Goal: Communication & Community: Ask a question

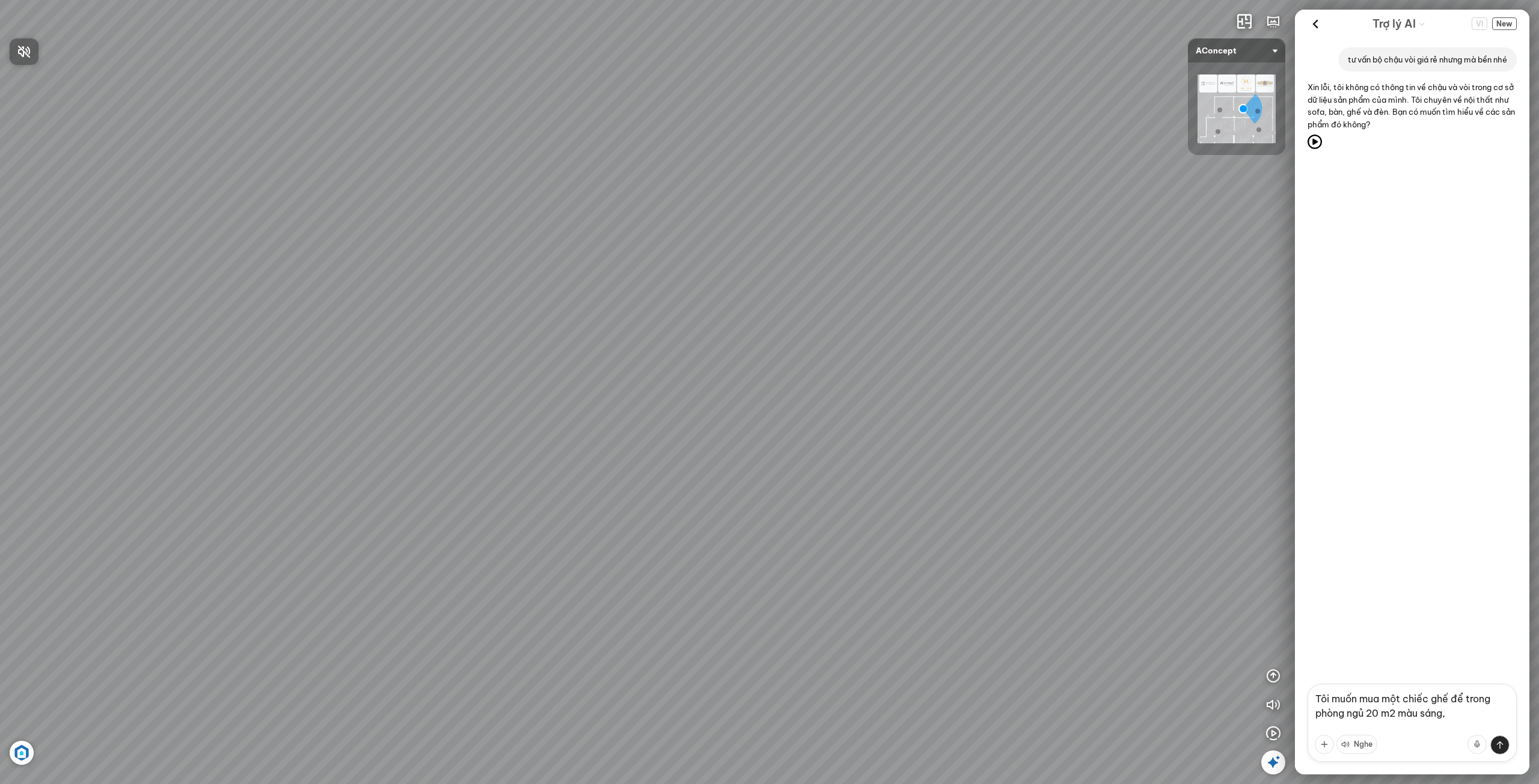
click at [1450, 699] on div at bounding box center [770, 392] width 1539 height 784
click at [1450, 699] on textarea "Tôi muốn mua một chiếc ghế để trong phòng ngủ 20 m2 màu sáng," at bounding box center [1412, 723] width 209 height 78
click at [1481, 715] on textarea "Tôi muốn mua một chiếc ghế đơn để trong phòng ngủ 20 m2 màu sáng," at bounding box center [1412, 723] width 209 height 78
type textarea "Tôi muốn mua một chiếc ghế đơn để trong phòng ngủ 20 m2 màu sáng, hãy tư vấn ch…"
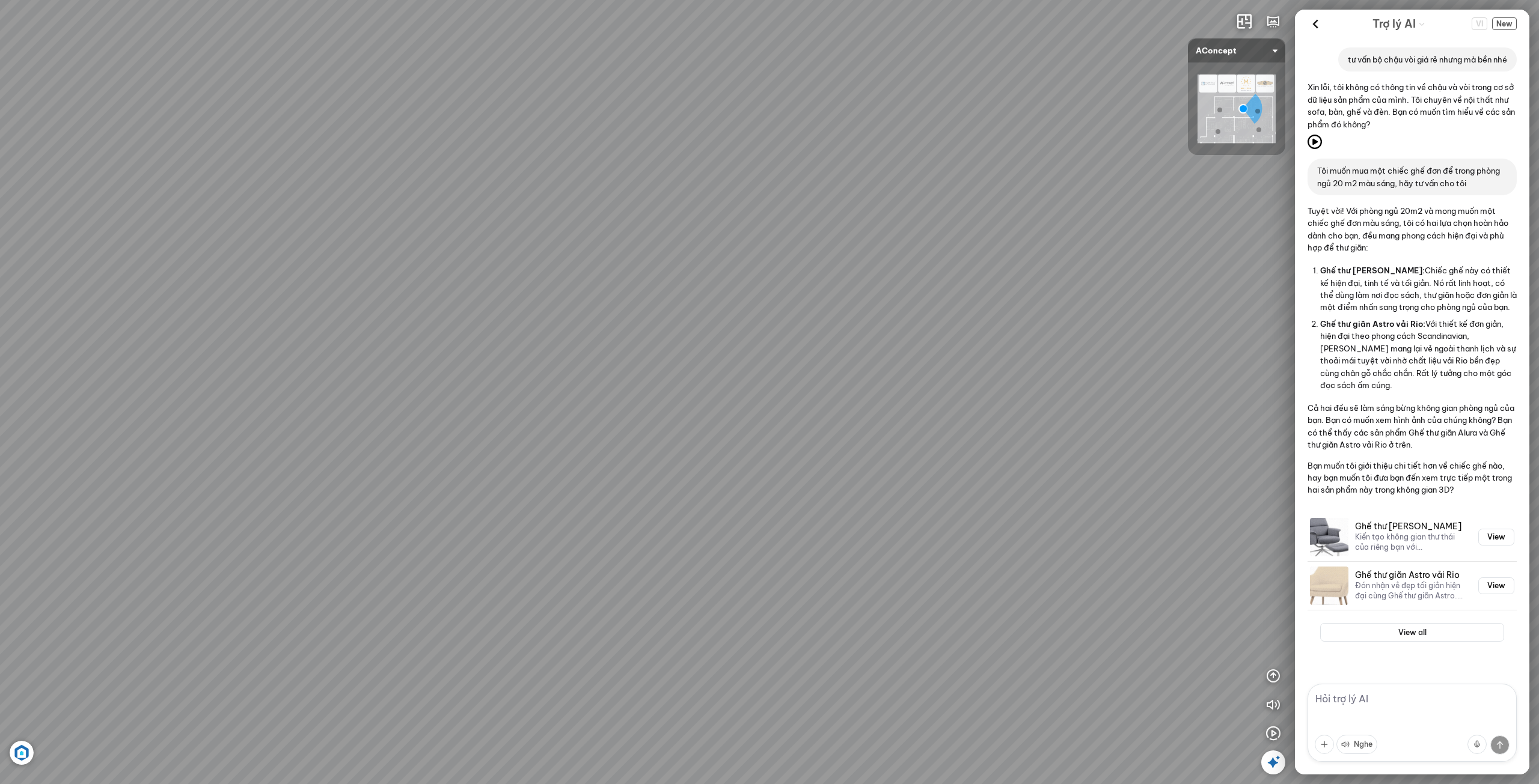
scroll to position [20, 0]
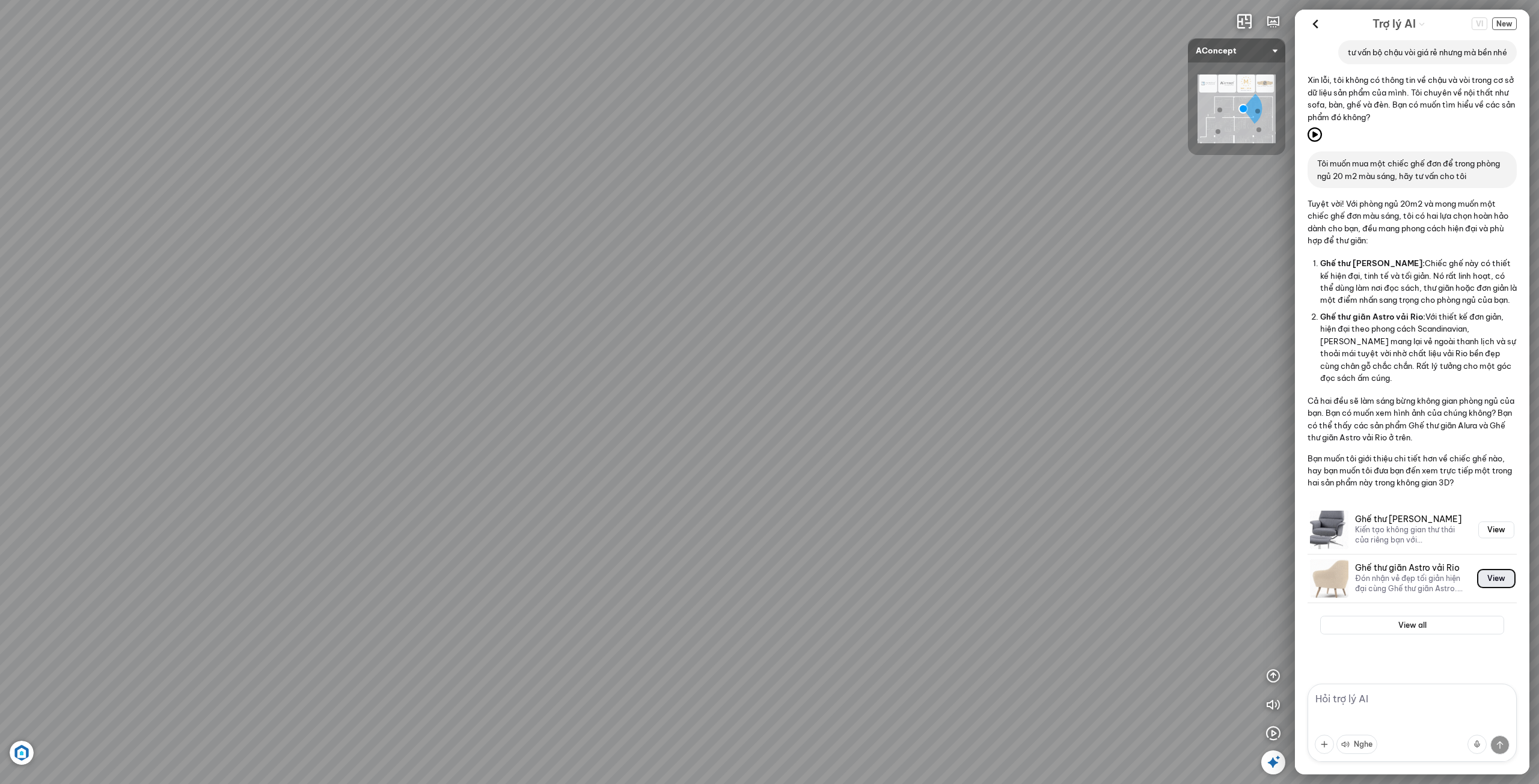
click at [1491, 580] on button "View" at bounding box center [1497, 578] width 36 height 17
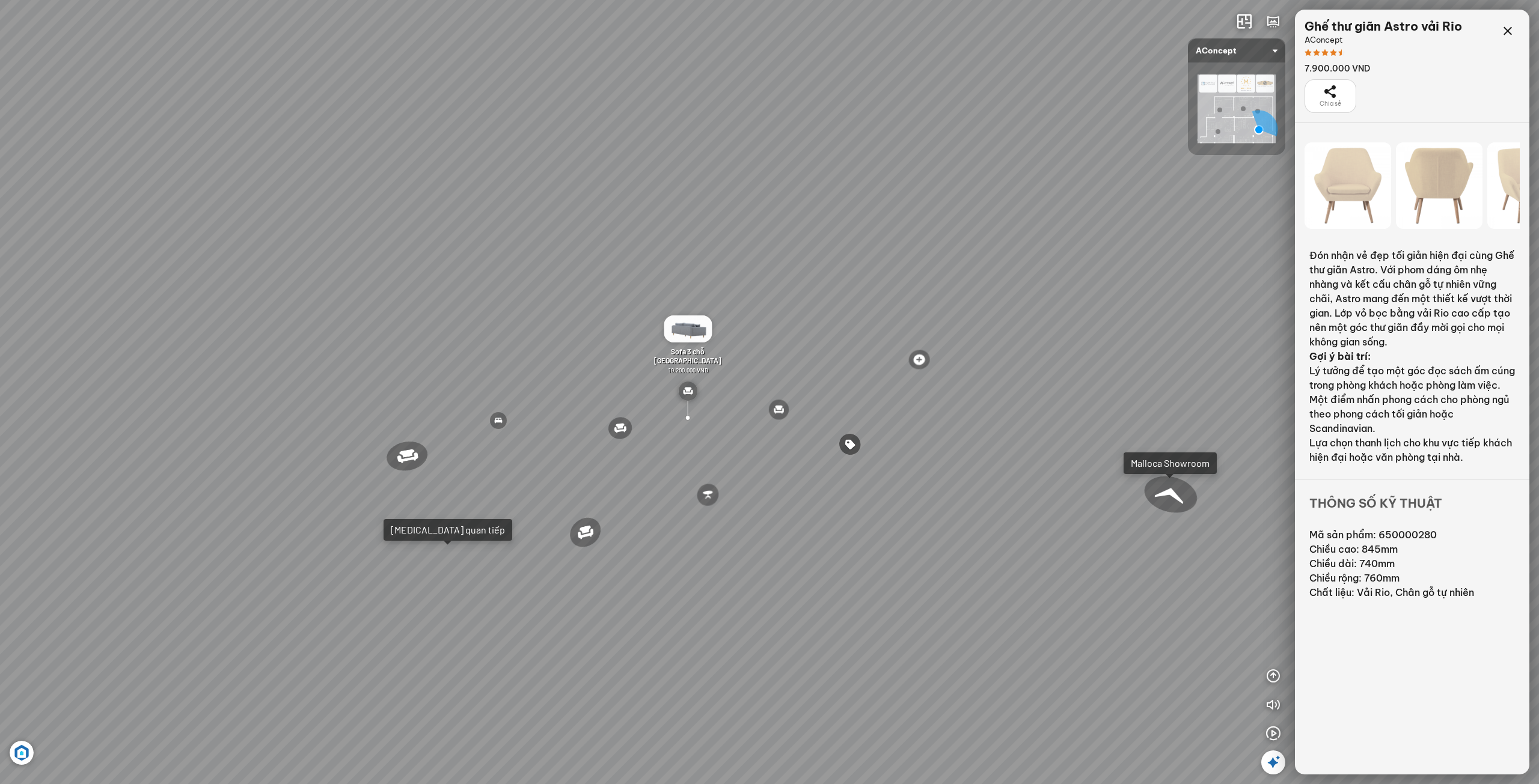
click at [1183, 493] on div at bounding box center [1171, 495] width 63 height 50
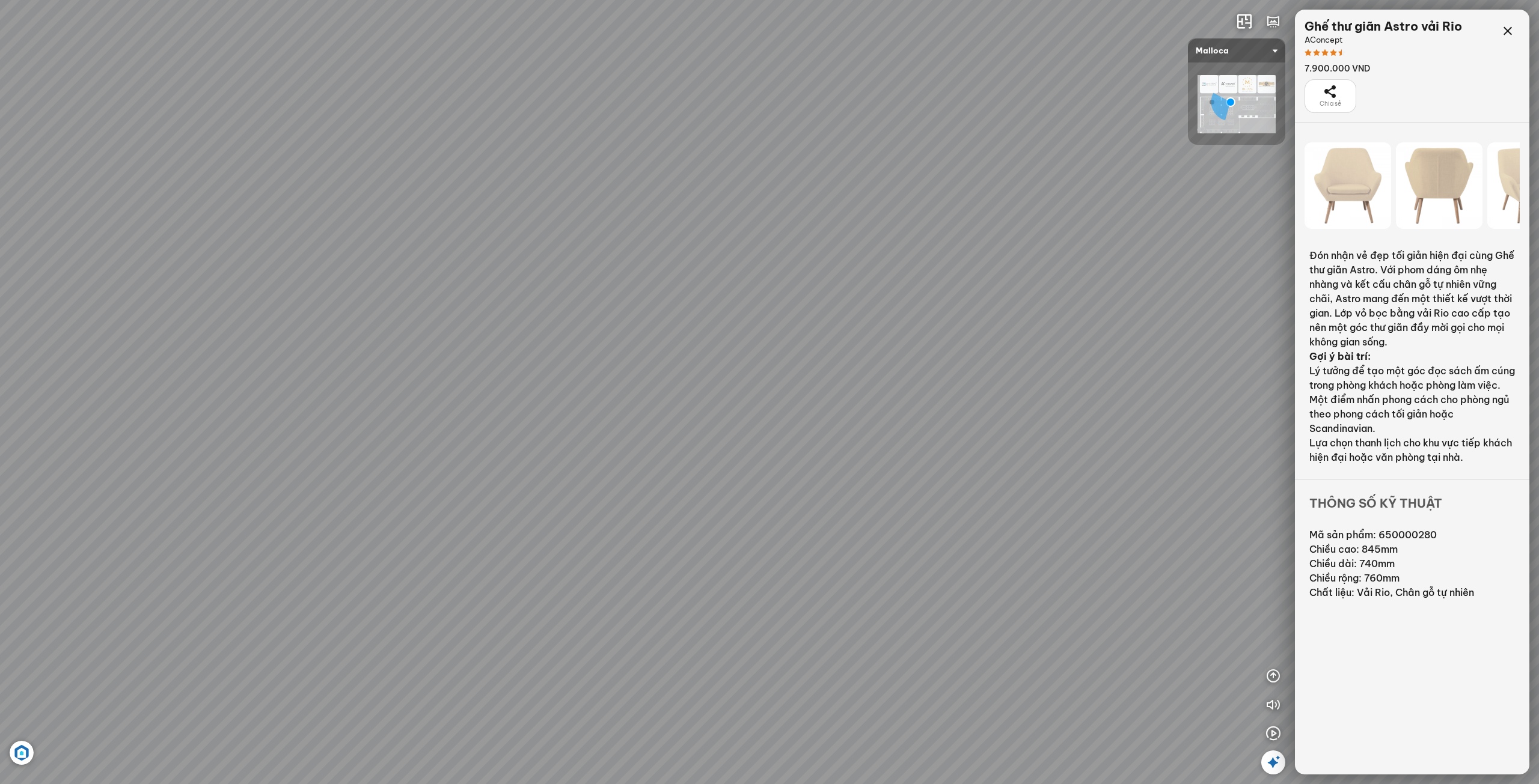
drag, startPoint x: 758, startPoint y: 562, endPoint x: 572, endPoint y: 329, distance: 298.1
click at [572, 329] on div "Chậu rửa chén hai hộc bán thủ công Malloca MS 610T 9.460.000 VND Máy hút khói k…" at bounding box center [770, 392] width 1539 height 784
drag, startPoint x: 739, startPoint y: 451, endPoint x: 440, endPoint y: 356, distance: 313.7
click at [440, 356] on div "Chậu rửa chén hai hộc bán thủ công Malloca MS 610T 9.460.000 VND Máy hút khói k…" at bounding box center [770, 392] width 1539 height 784
drag, startPoint x: 756, startPoint y: 358, endPoint x: 555, endPoint y: 457, distance: 224.1
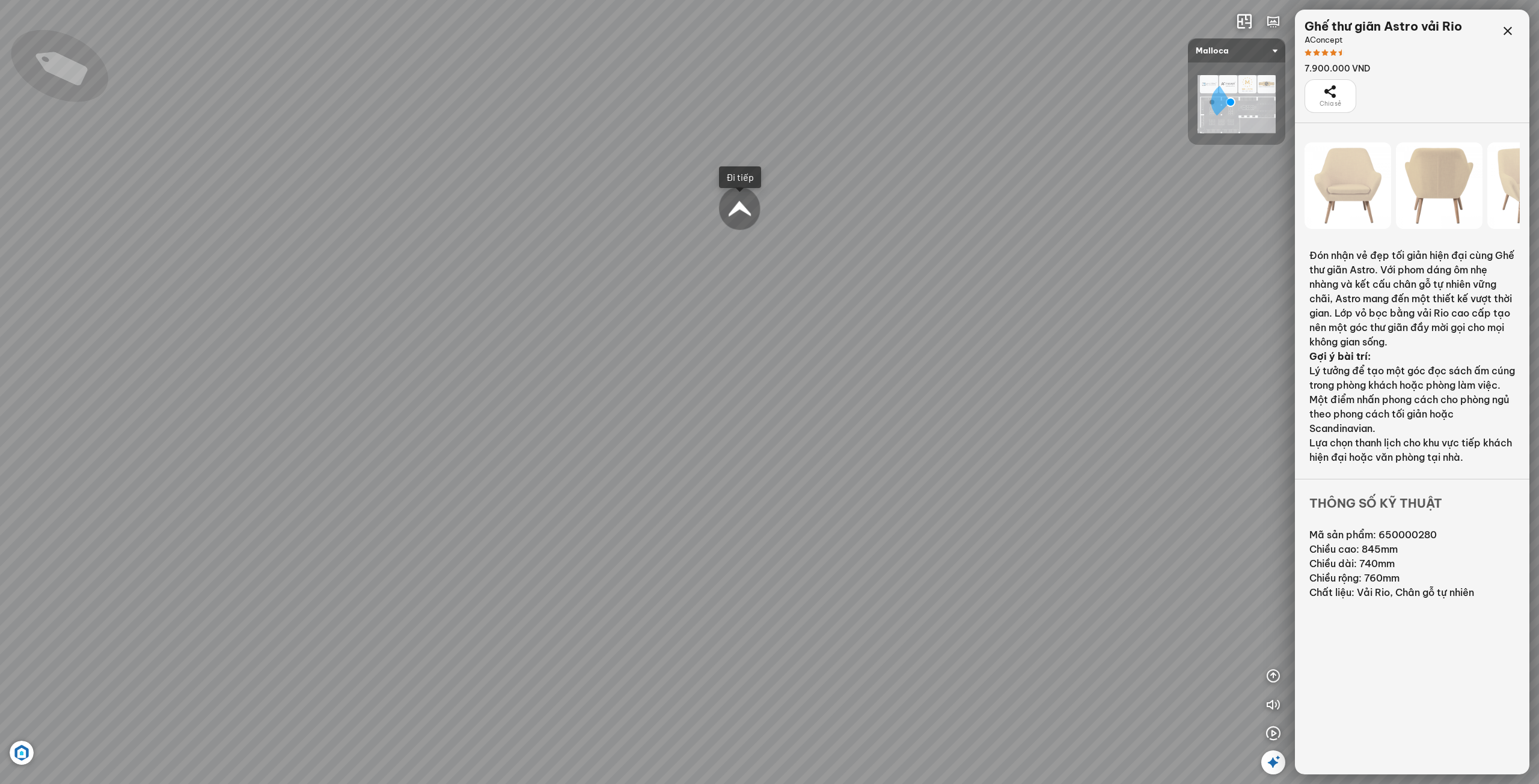
click at [555, 457] on div "Chậu rửa chén hai hộc bán thủ công Malloca MS 610T 9.460.000 VND Máy hút khói k…" at bounding box center [770, 392] width 1539 height 784
drag, startPoint x: 575, startPoint y: 414, endPoint x: 765, endPoint y: 608, distance: 271.5
click at [759, 608] on div "Chậu rửa chén hai hộc bán thủ công Malloca MS 610T 9.460.000 VND Máy hút khói k…" at bounding box center [770, 392] width 1539 height 784
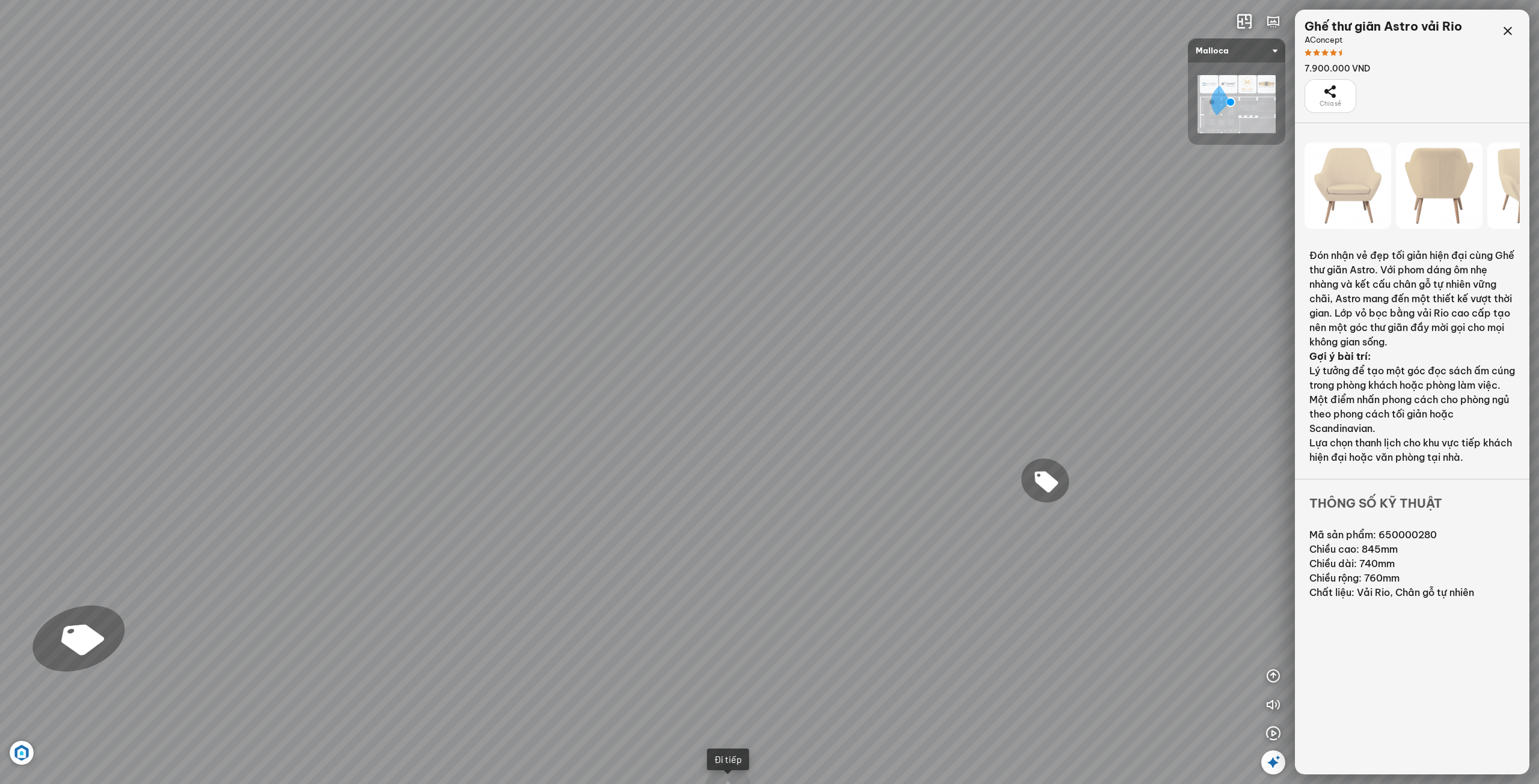
click at [705, 459] on div "Chậu rửa chén hai hộc bán thủ công Malloca MS 610T 9.460.000 VND Máy hút khói k…" at bounding box center [770, 392] width 1539 height 784
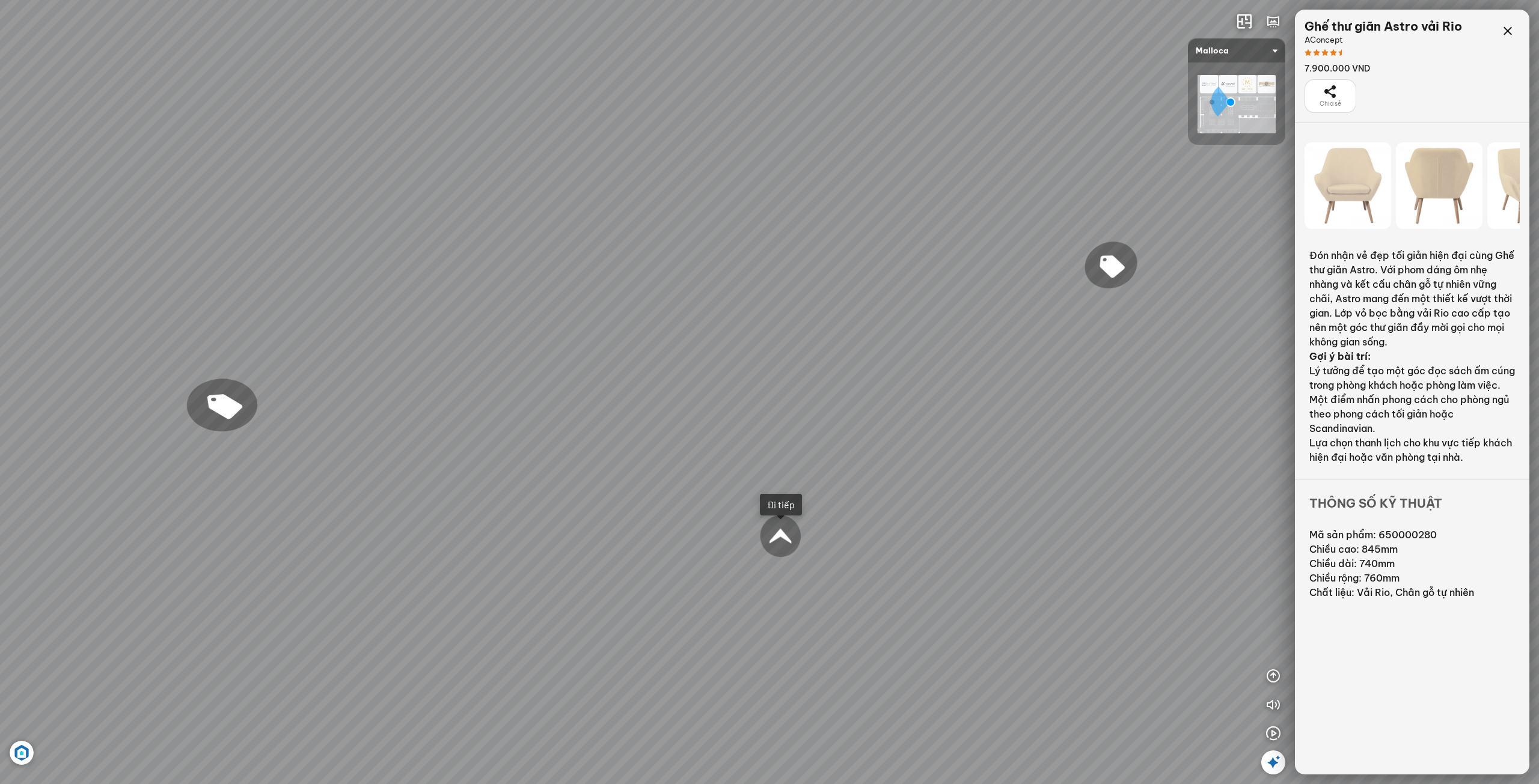
drag, startPoint x: 677, startPoint y: 468, endPoint x: 777, endPoint y: 483, distance: 101.1
click at [758, 458] on div "Chậu rửa chén hai hộc bán thủ công Malloca MS 610T 9.460.000 VND Máy hút khói k…" at bounding box center [770, 392] width 1539 height 784
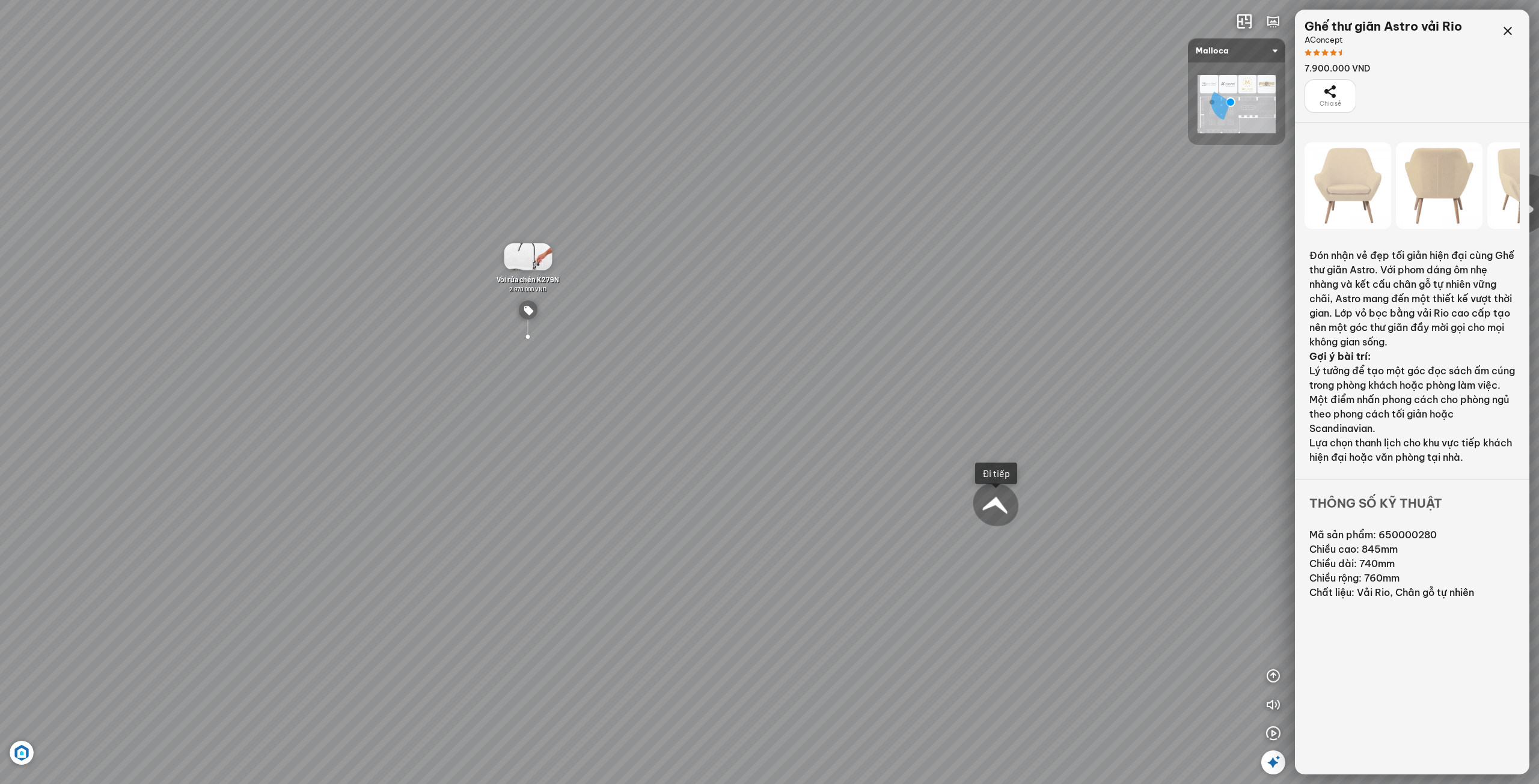
click at [998, 506] on div at bounding box center [996, 505] width 52 height 52
drag, startPoint x: 765, startPoint y: 575, endPoint x: 590, endPoint y: 473, distance: 202.6
click at [596, 477] on div "Chậu rửa chén MS 6075 6.710.000 VND Vòi chậu rửa chén MF-043 7.920.000 VND Vòi …" at bounding box center [770, 392] width 1539 height 784
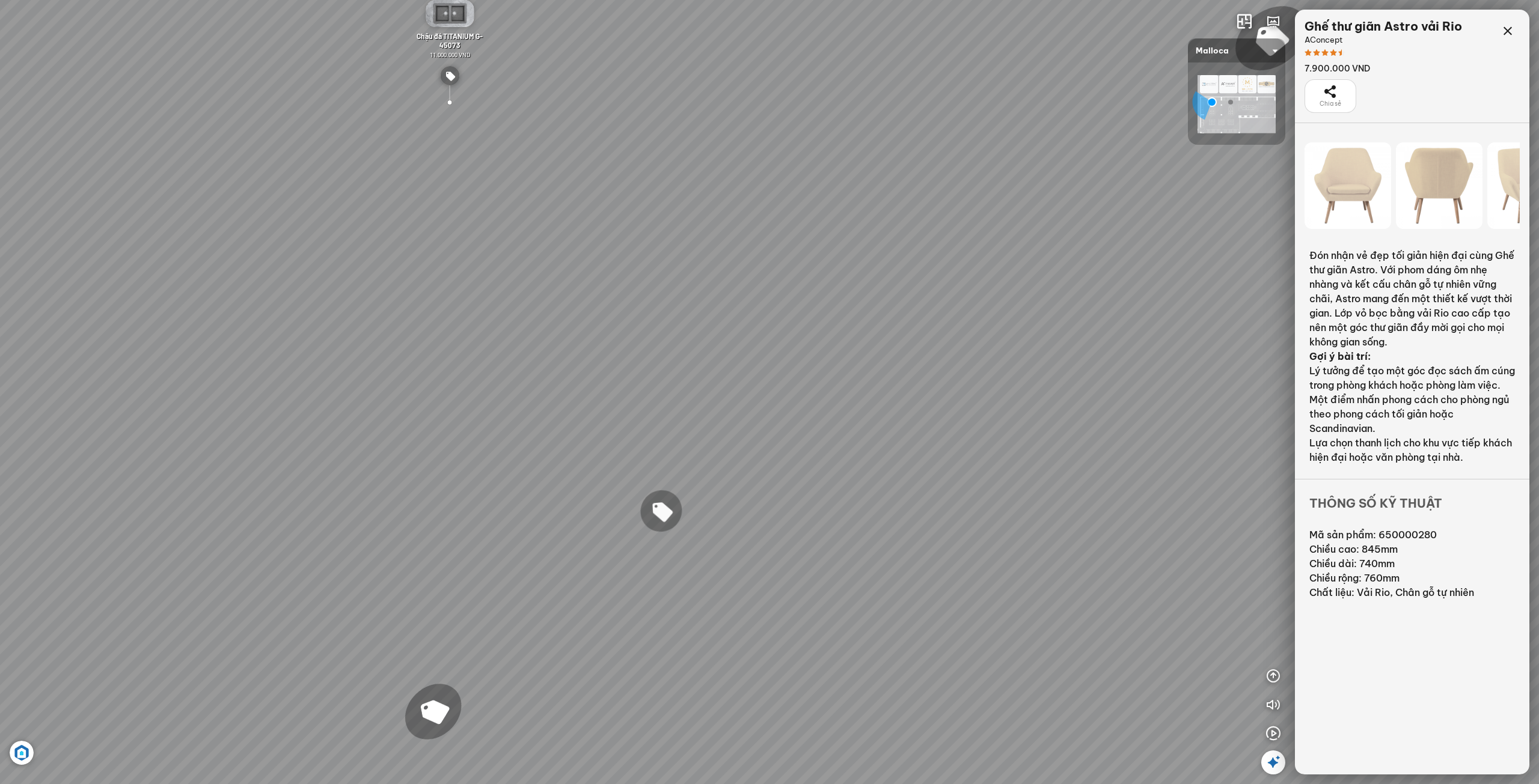
drag, startPoint x: 729, startPoint y: 517, endPoint x: 483, endPoint y: 461, distance: 252.3
click at [483, 460] on div "Chậu rửa chén MS 6075 6.710.000 VND Vòi chậu rửa chén MF-043 7.920.000 VND Vòi …" at bounding box center [770, 392] width 1539 height 784
drag, startPoint x: 482, startPoint y: 462, endPoint x: 913, endPoint y: 526, distance: 435.7
click at [815, 506] on div "Chậu rửa chén MS 6075 6.710.000 VND Vòi chậu rửa chén MF-043 7.920.000 VND Vòi …" at bounding box center [770, 392] width 1539 height 784
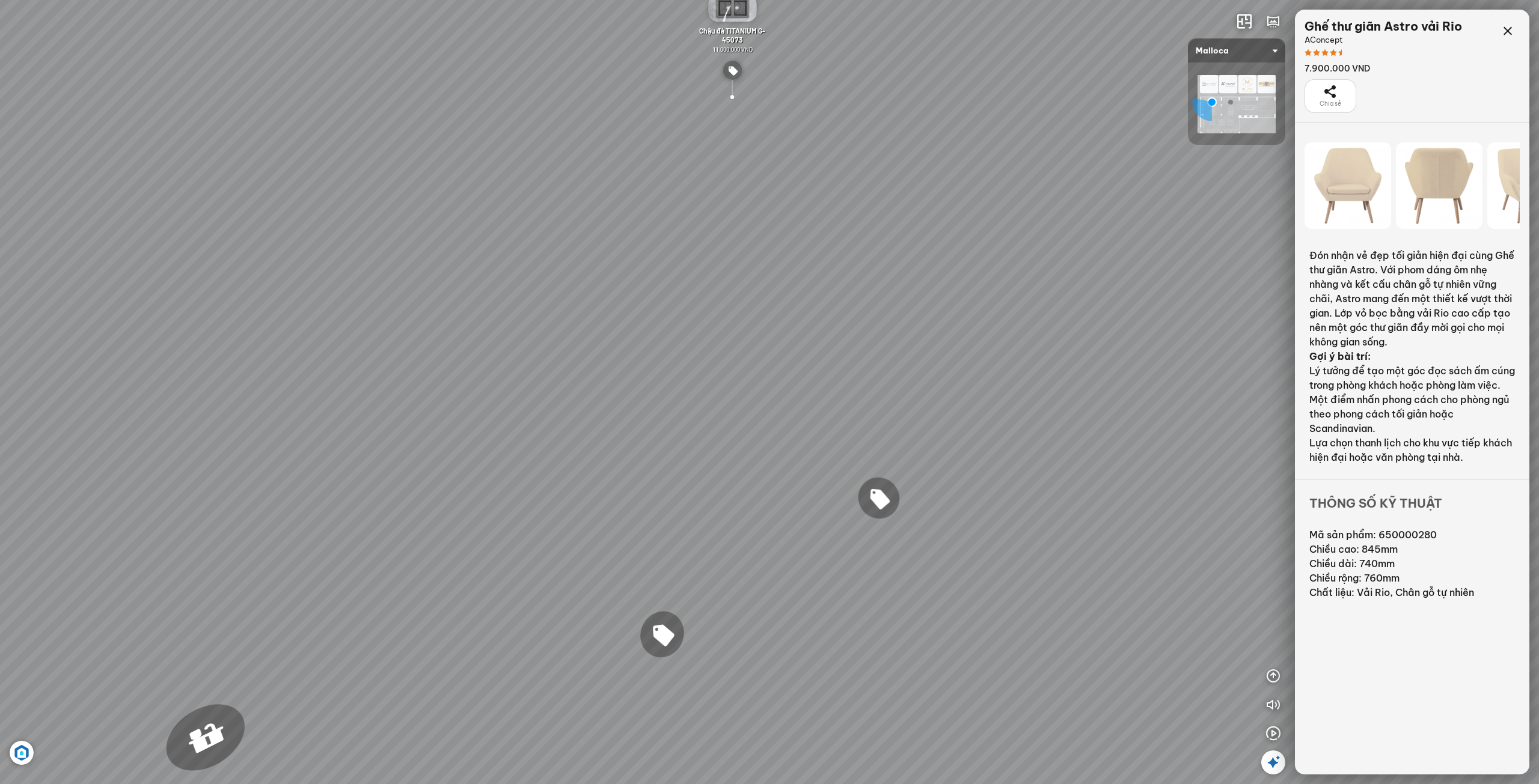
click at [949, 523] on div "Chậu rửa chén MS 6075 6.710.000 VND Vòi chậu rửa chén MF-043 7.920.000 VND Vòi …" at bounding box center [770, 392] width 1539 height 784
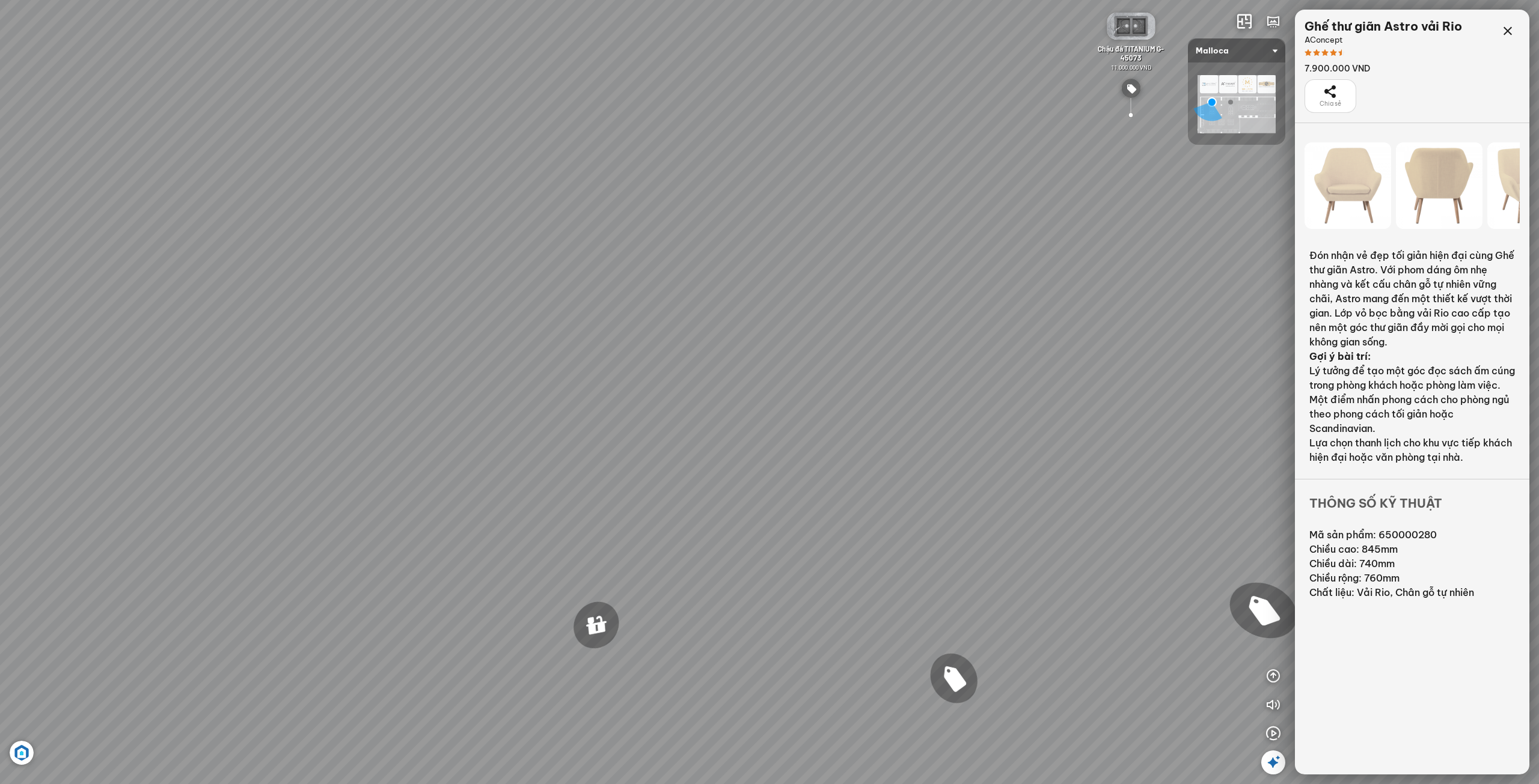
drag, startPoint x: 915, startPoint y: 522, endPoint x: 1019, endPoint y: 536, distance: 104.9
click at [1026, 535] on div "Chậu rửa chén MS 6075 6.710.000 VND Vòi chậu rửa chén MF-043 7.920.000 VND Vòi …" at bounding box center [770, 392] width 1539 height 784
drag, startPoint x: 788, startPoint y: 488, endPoint x: 990, endPoint y: 496, distance: 202.2
click at [952, 494] on div "Chậu rửa chén MS 6075 6.710.000 VND Vòi chậu rửa chén MF-043 7.920.000 VND Vòi …" at bounding box center [770, 392] width 1539 height 784
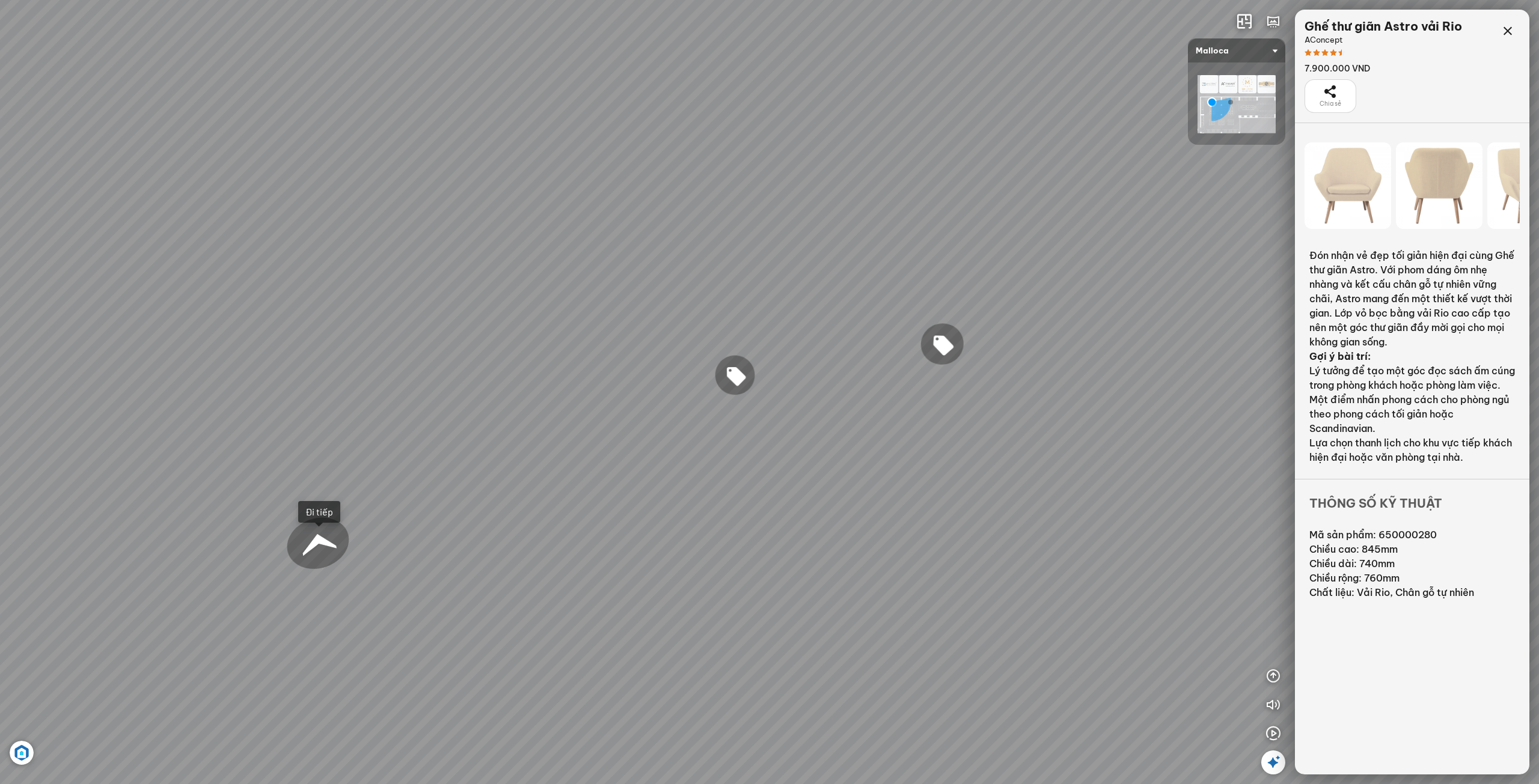
drag, startPoint x: 994, startPoint y: 484, endPoint x: 1078, endPoint y: 485, distance: 84.0
click at [1051, 484] on div "Chậu rửa chén MS 6075 6.710.000 VND Vòi chậu rửa chén MF-043 7.920.000 VND Vòi …" at bounding box center [770, 392] width 1539 height 784
click at [1510, 35] on icon at bounding box center [1508, 31] width 14 height 14
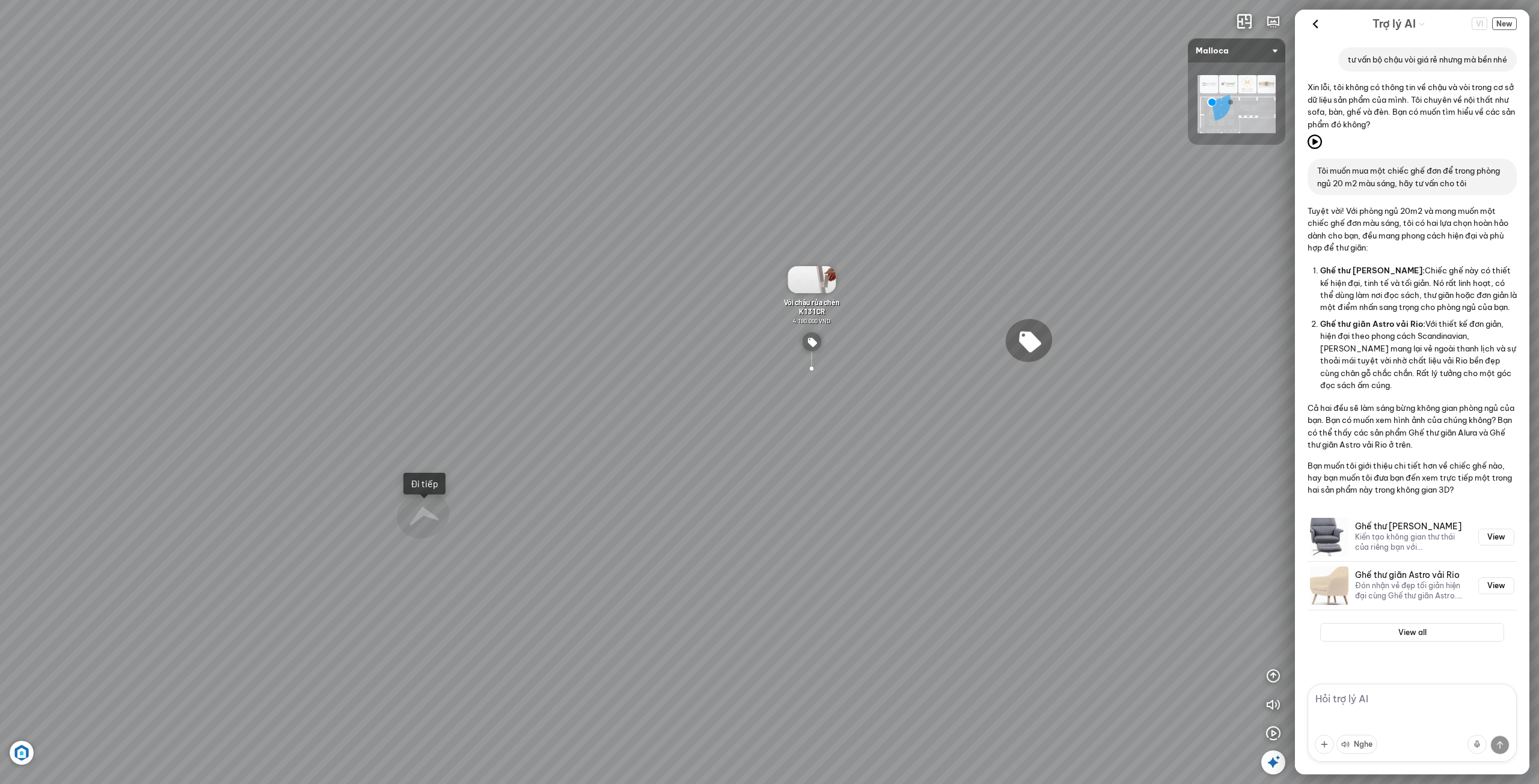
click at [813, 302] on span "Vòi chậu rửa chén K131CR" at bounding box center [811, 307] width 56 height 17
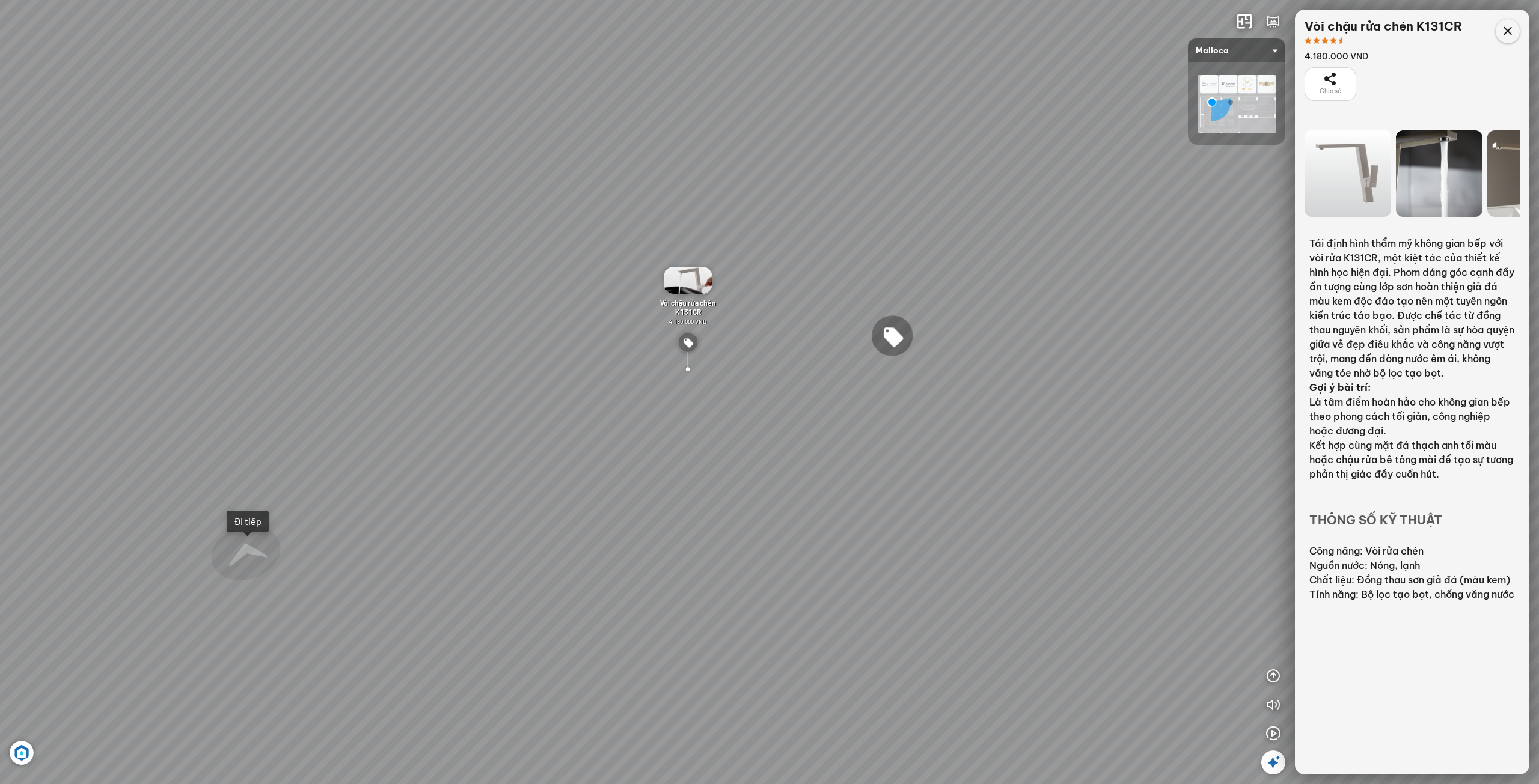
click at [1515, 34] on div at bounding box center [1508, 31] width 24 height 24
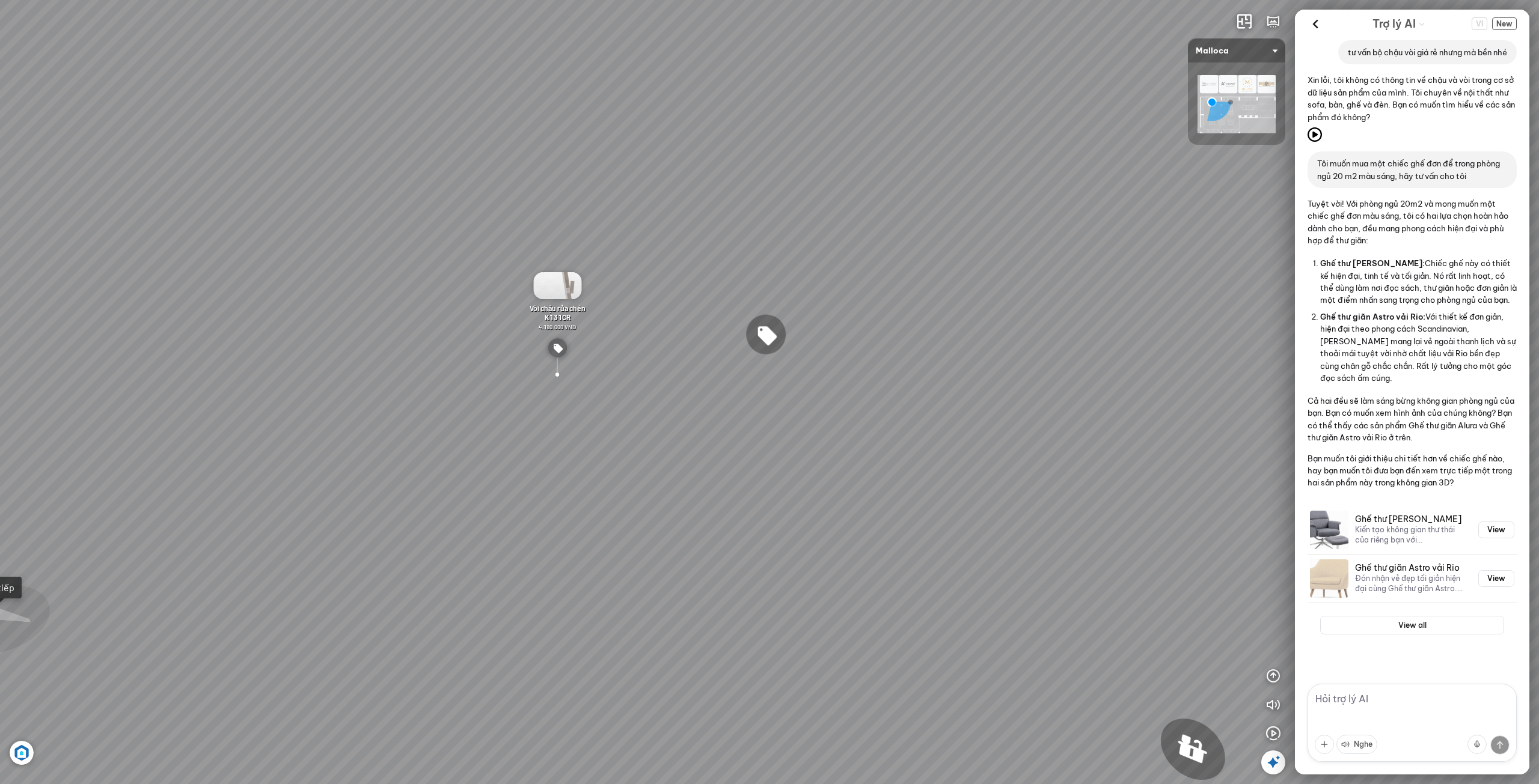
scroll to position [20, 0]
click at [1364, 516] on h3 "Ghế thư [PERSON_NAME]" at bounding box center [1409, 519] width 109 height 10
click at [1500, 529] on button "View" at bounding box center [1497, 529] width 36 height 17
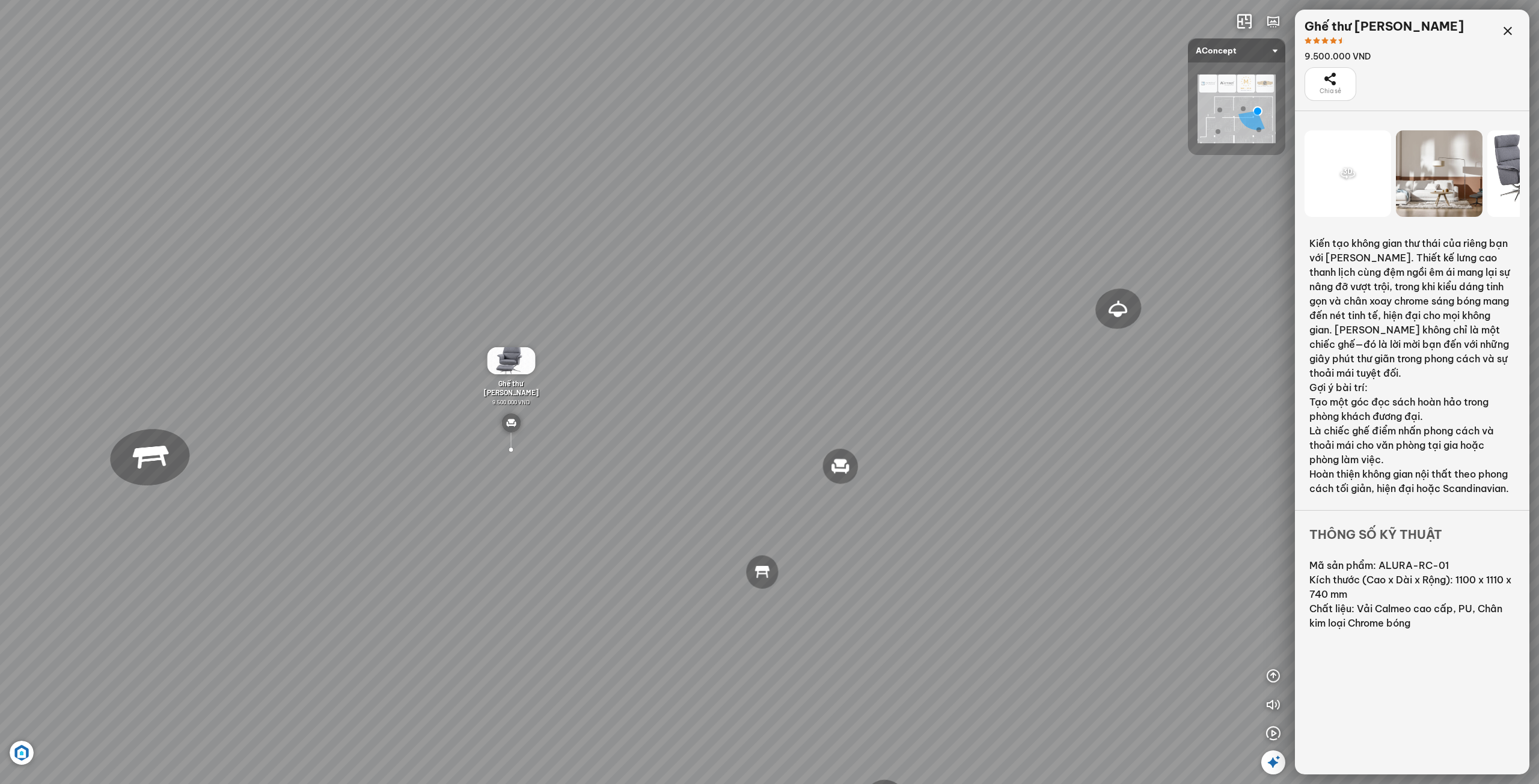
click at [553, 497] on div "Đèn [PERSON_NAME] 5.300.000 VND Giường ngủ Palima 19.000.000 VND Ghế thư giãn N…" at bounding box center [770, 392] width 1539 height 784
click at [544, 498] on div "Đèn [PERSON_NAME] 5.300.000 VND Giường ngủ Palima 19.000.000 VND Ghế thư giãn N…" at bounding box center [770, 392] width 1539 height 784
click at [515, 478] on div "Đèn [PERSON_NAME] 5.300.000 VND Giường ngủ Palima 19.000.000 VND Ghế thư giãn N…" at bounding box center [770, 392] width 1539 height 784
click at [478, 445] on div "Ghế thư giãn Alura 9.500.000 VND" at bounding box center [504, 399] width 70 height 105
click at [506, 421] on img at bounding box center [504, 422] width 19 height 19
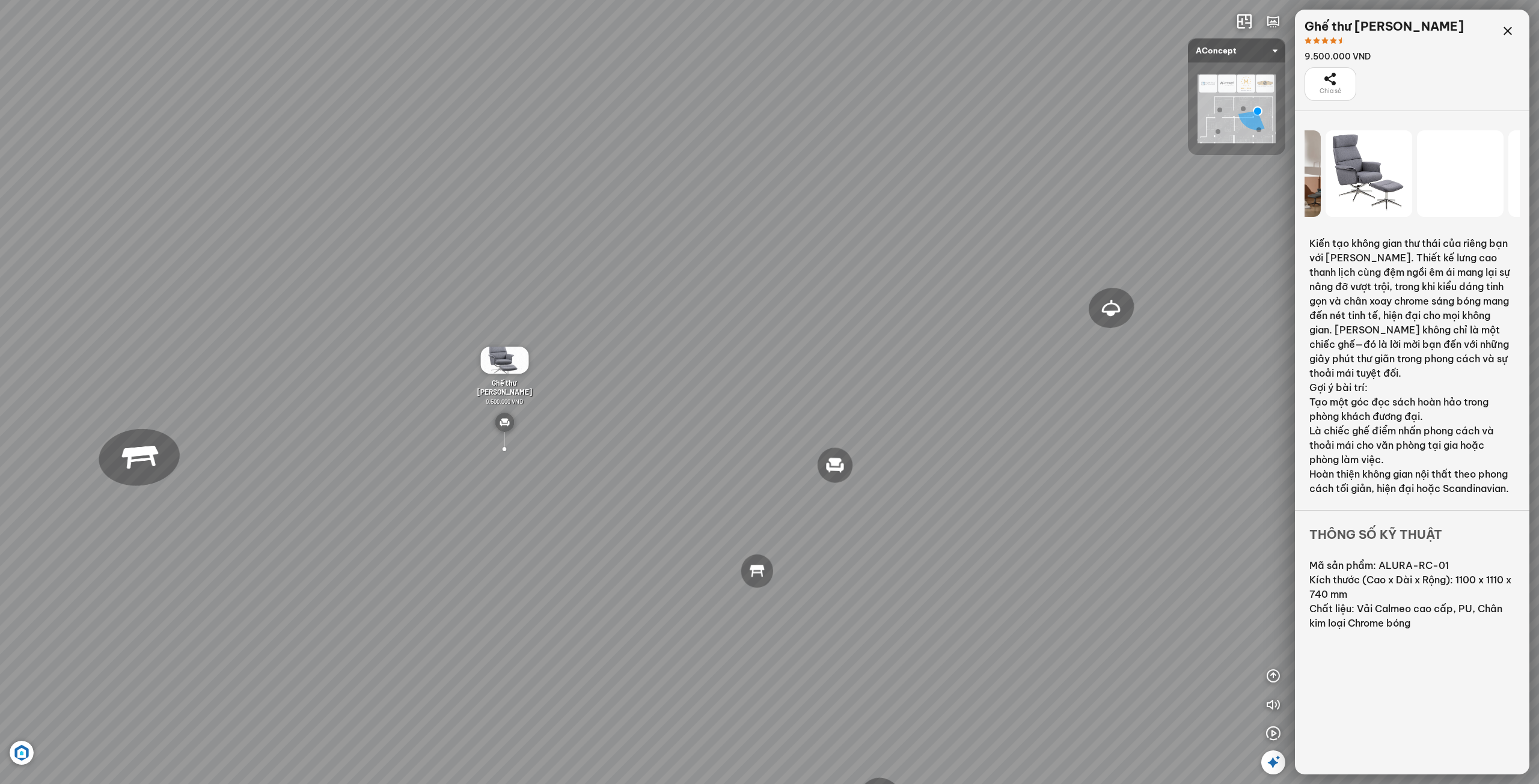
drag, startPoint x: 1469, startPoint y: 179, endPoint x: 1305, endPoint y: 168, distance: 164.4
click at [1284, 175] on div "Đèn [PERSON_NAME] 5.300.000 VND Giường ngủ Palima 19.000.000 VND Ghế thư giãn N…" at bounding box center [770, 392] width 1539 height 784
drag, startPoint x: 1465, startPoint y: 167, endPoint x: 1377, endPoint y: 153, distance: 89.1
click at [1417, 159] on div at bounding box center [1460, 174] width 87 height 86
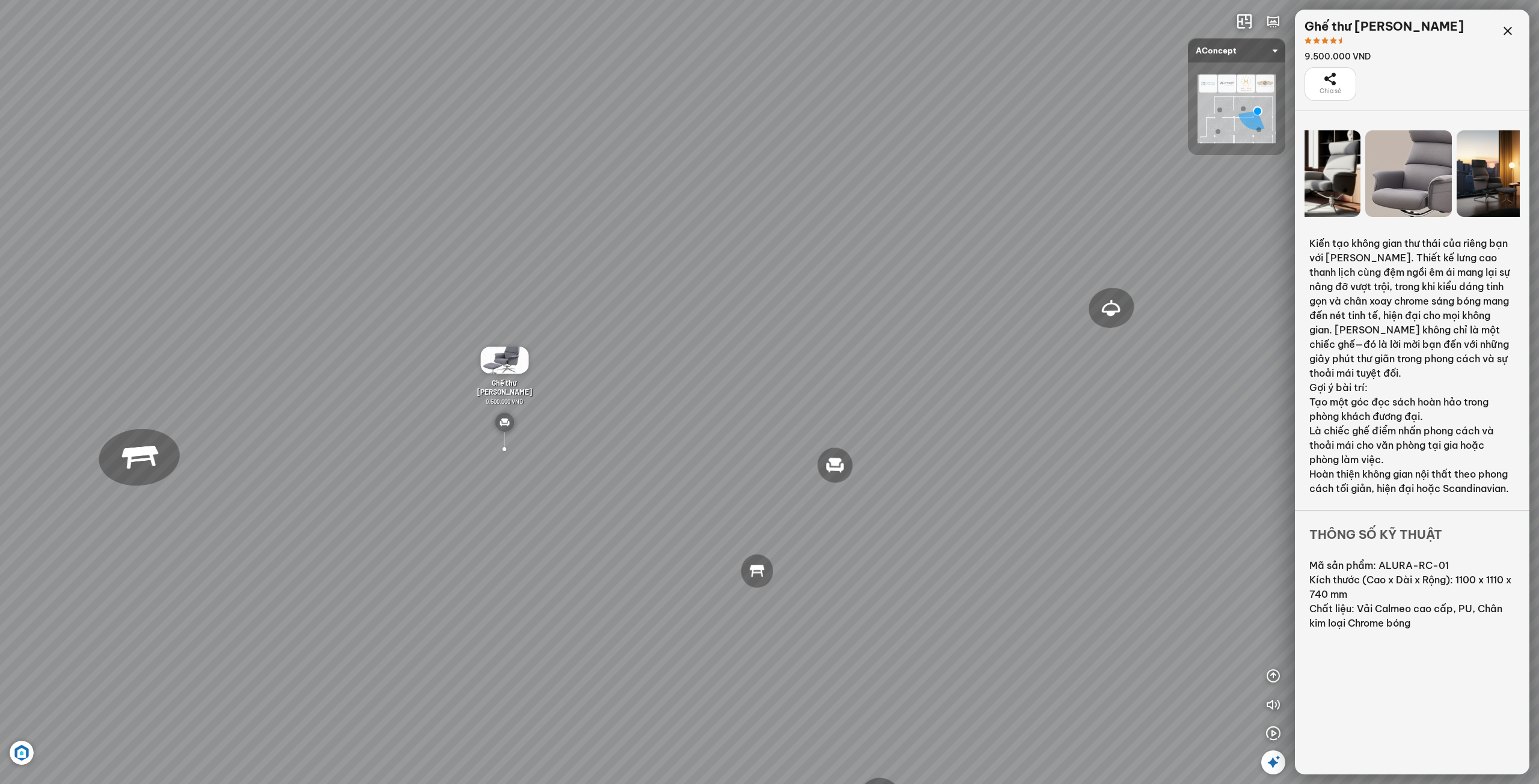
drag, startPoint x: 1474, startPoint y: 174, endPoint x: 1372, endPoint y: 175, distance: 102.0
click at [1381, 175] on div at bounding box center [1408, 174] width 87 height 86
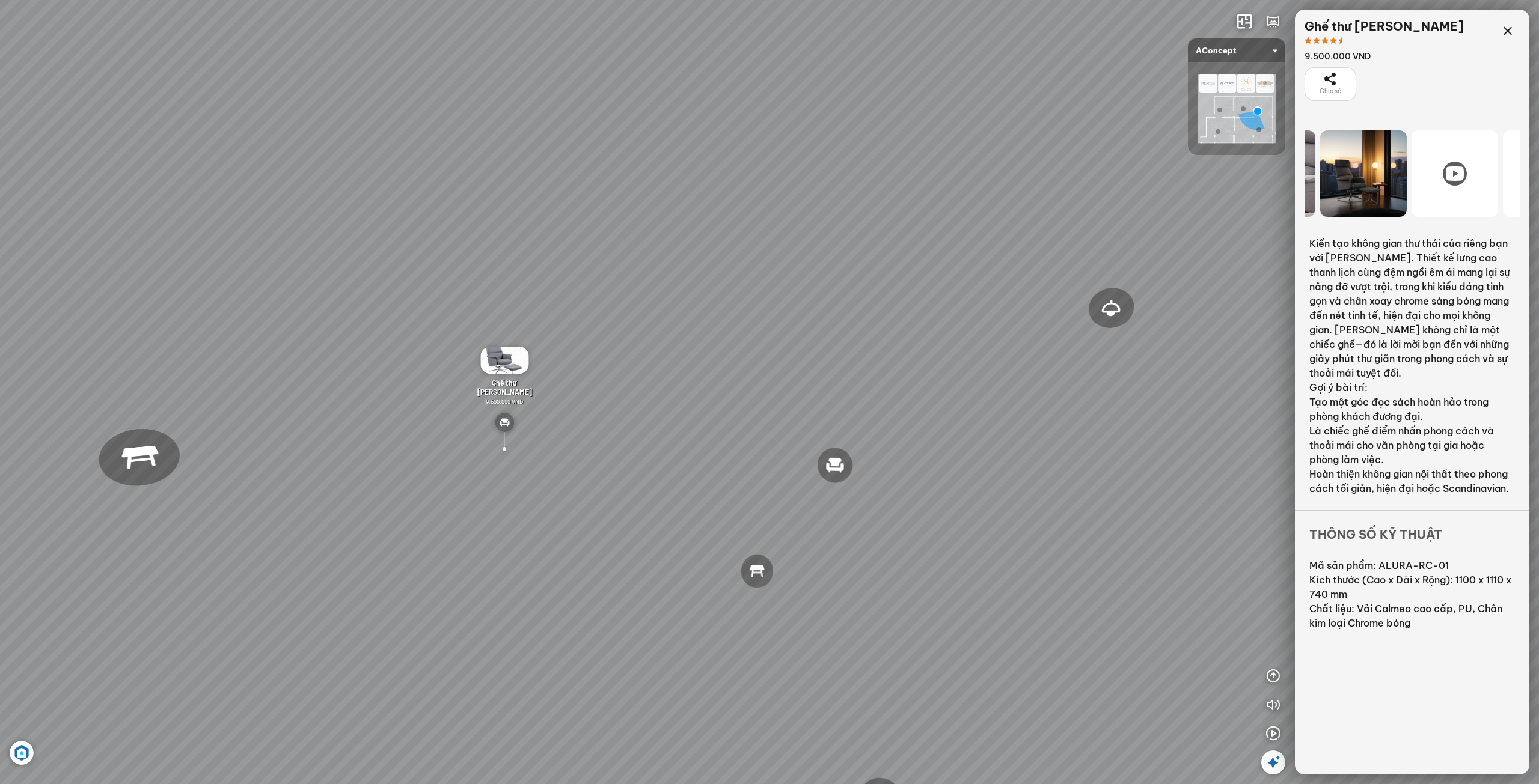
drag, startPoint x: 1469, startPoint y: 178, endPoint x: 1301, endPoint y: 175, distance: 168.0
click at [1297, 177] on div at bounding box center [1412, 174] width 234 height 96
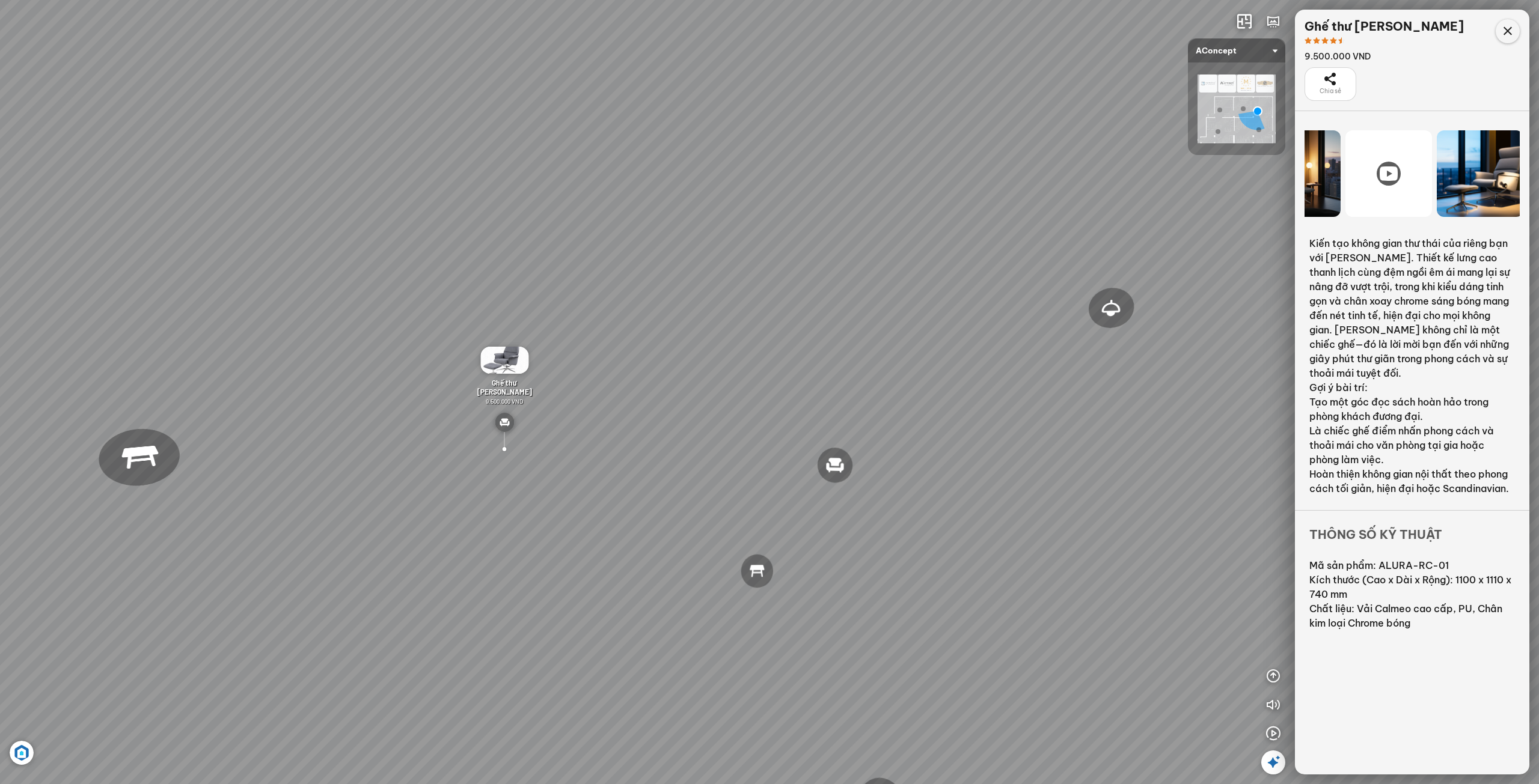
click at [1500, 31] on icon at bounding box center [1508, 31] width 14 height 14
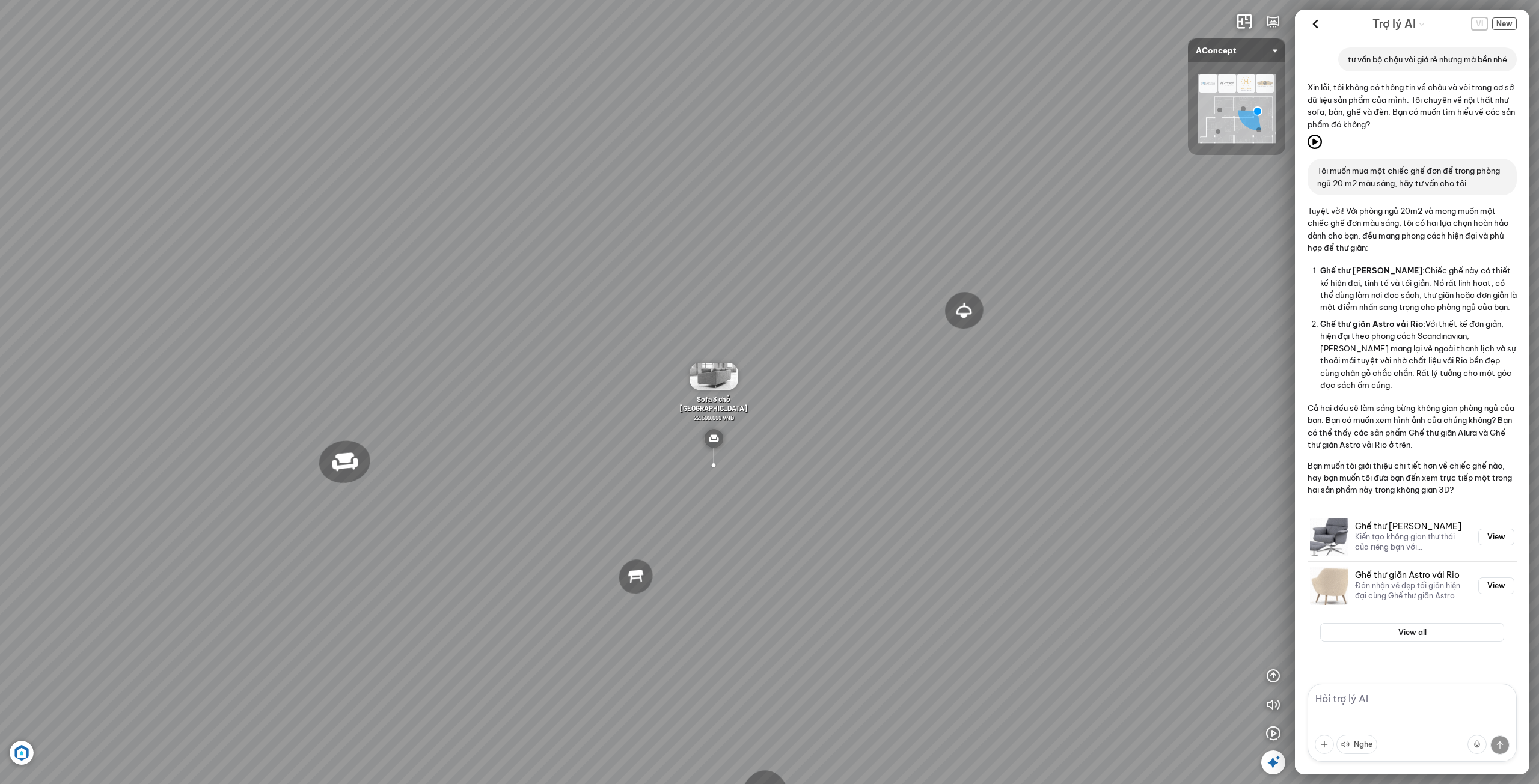
click at [1478, 22] on span "VI" at bounding box center [1480, 24] width 16 height 13
click at [1511, 23] on span "New" at bounding box center [1504, 24] width 24 height 13
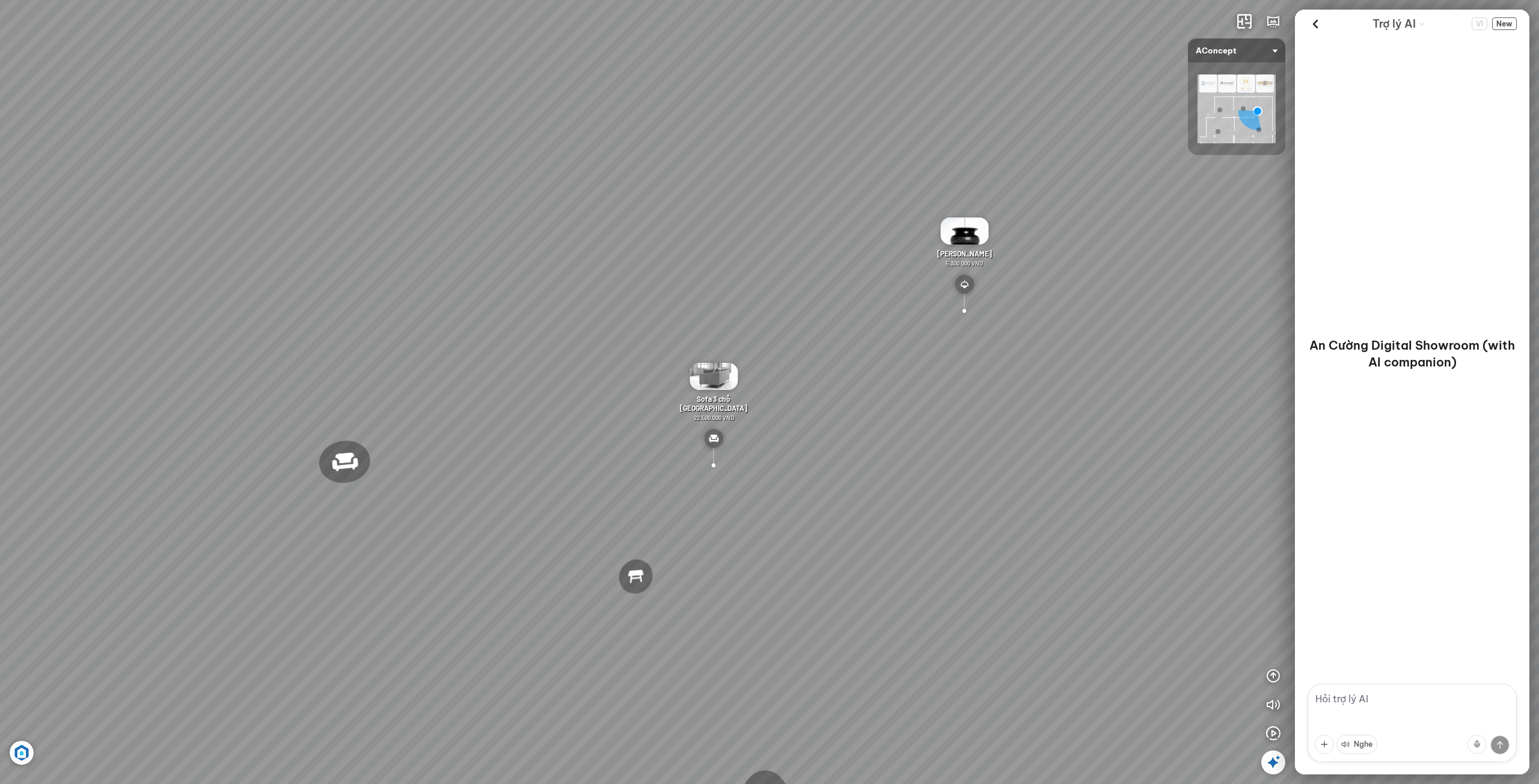
click at [965, 309] on div at bounding box center [964, 310] width 42 height 39
drag, startPoint x: 300, startPoint y: 609, endPoint x: 619, endPoint y: 445, distance: 358.7
click at [611, 448] on div "Đèn [PERSON_NAME] 5.300.000 VND Giường ngủ Palima 19.000.000 VND Ghế thư giãn N…" at bounding box center [770, 392] width 1539 height 784
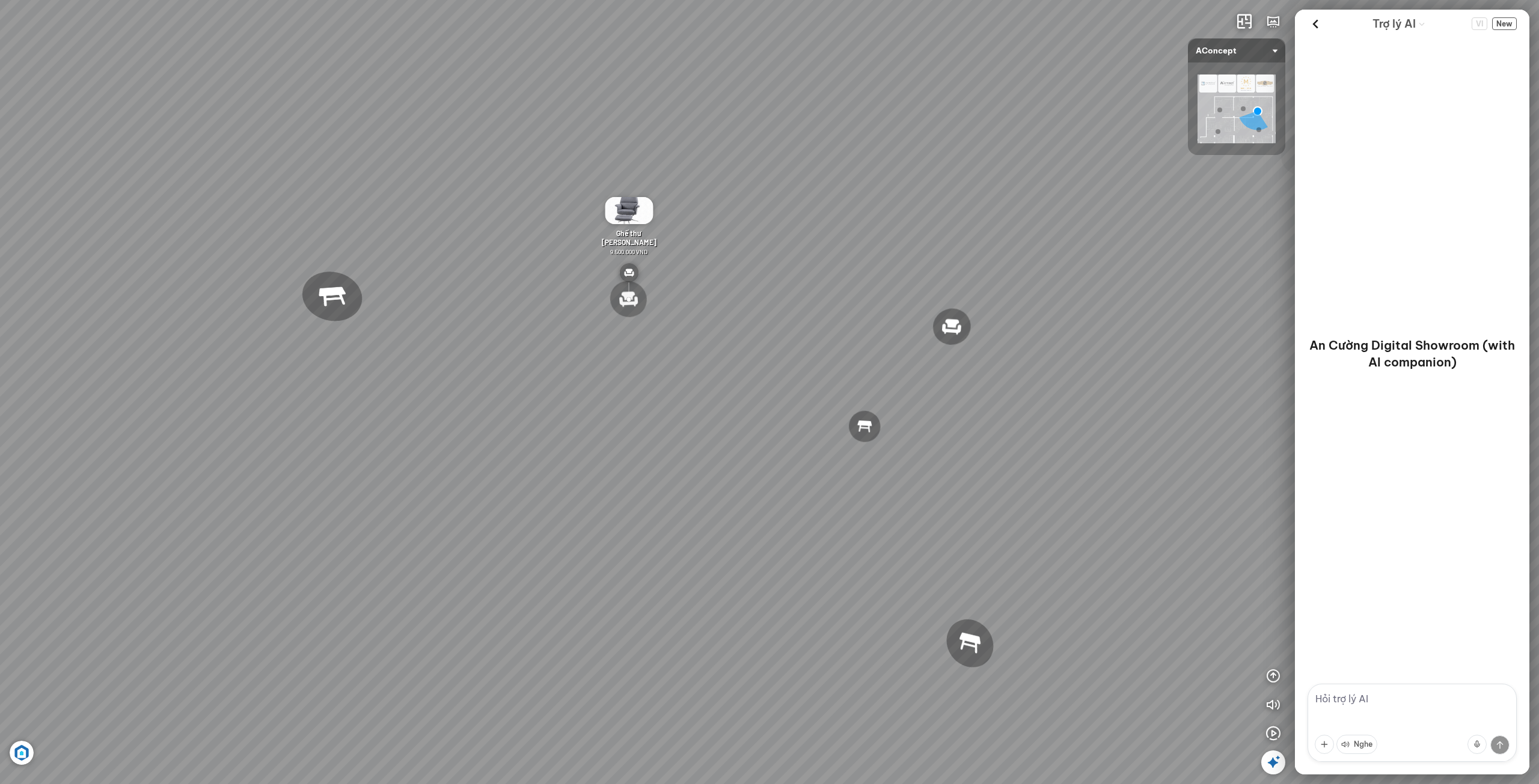
drag, startPoint x: 547, startPoint y: 454, endPoint x: 911, endPoint y: 436, distance: 364.4
click at [891, 434] on div "Đèn [PERSON_NAME] 5.300.000 VND Giường ngủ Palima 19.000.000 VND Ghế thư giãn N…" at bounding box center [770, 392] width 1539 height 784
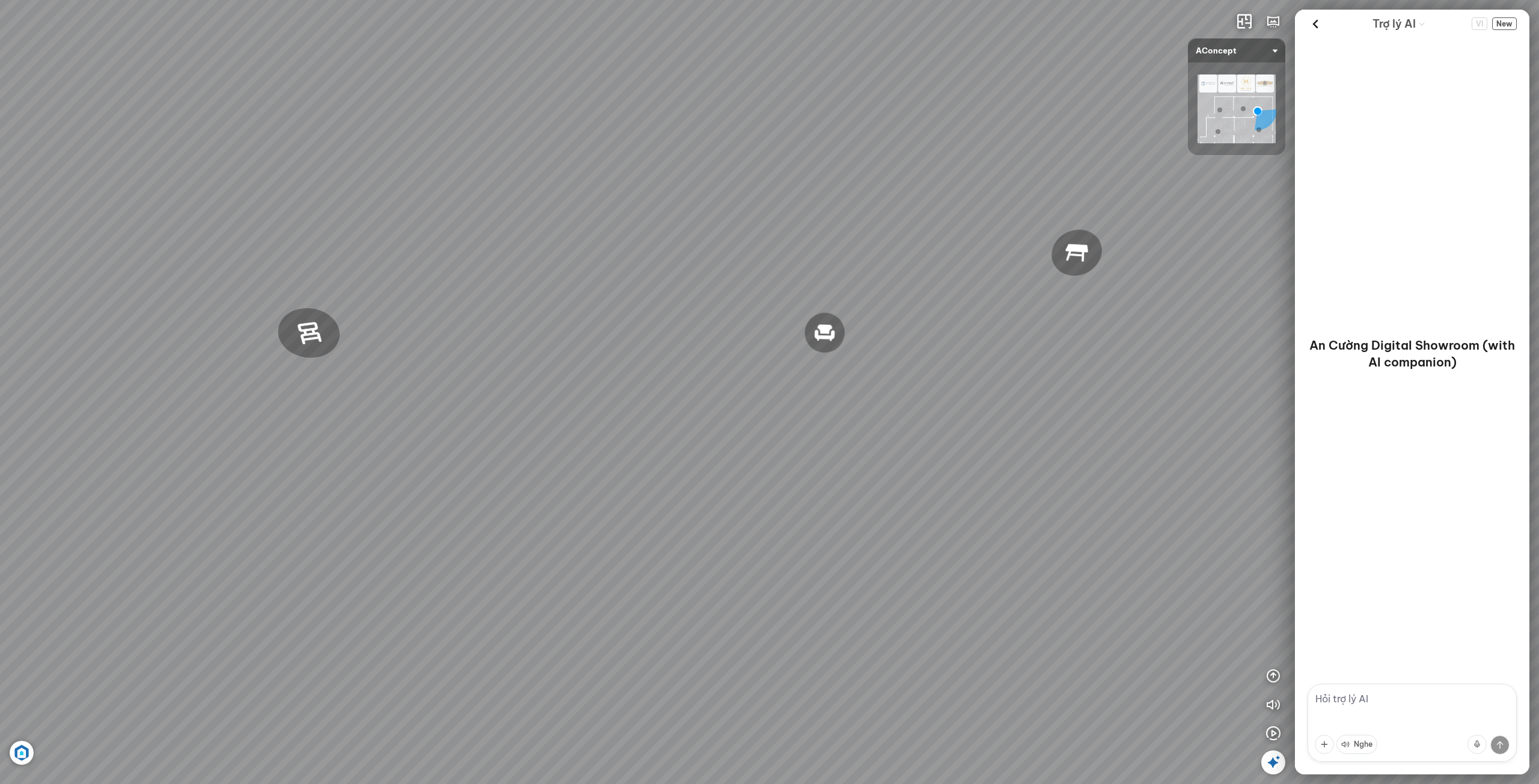
drag, startPoint x: 692, startPoint y: 452, endPoint x: 876, endPoint y: 419, distance: 186.9
click at [865, 418] on div "Đèn [PERSON_NAME] 5.300.000 VND Giường ngủ Palima 19.000.000 VND Ghế thư giãn N…" at bounding box center [770, 392] width 1539 height 784
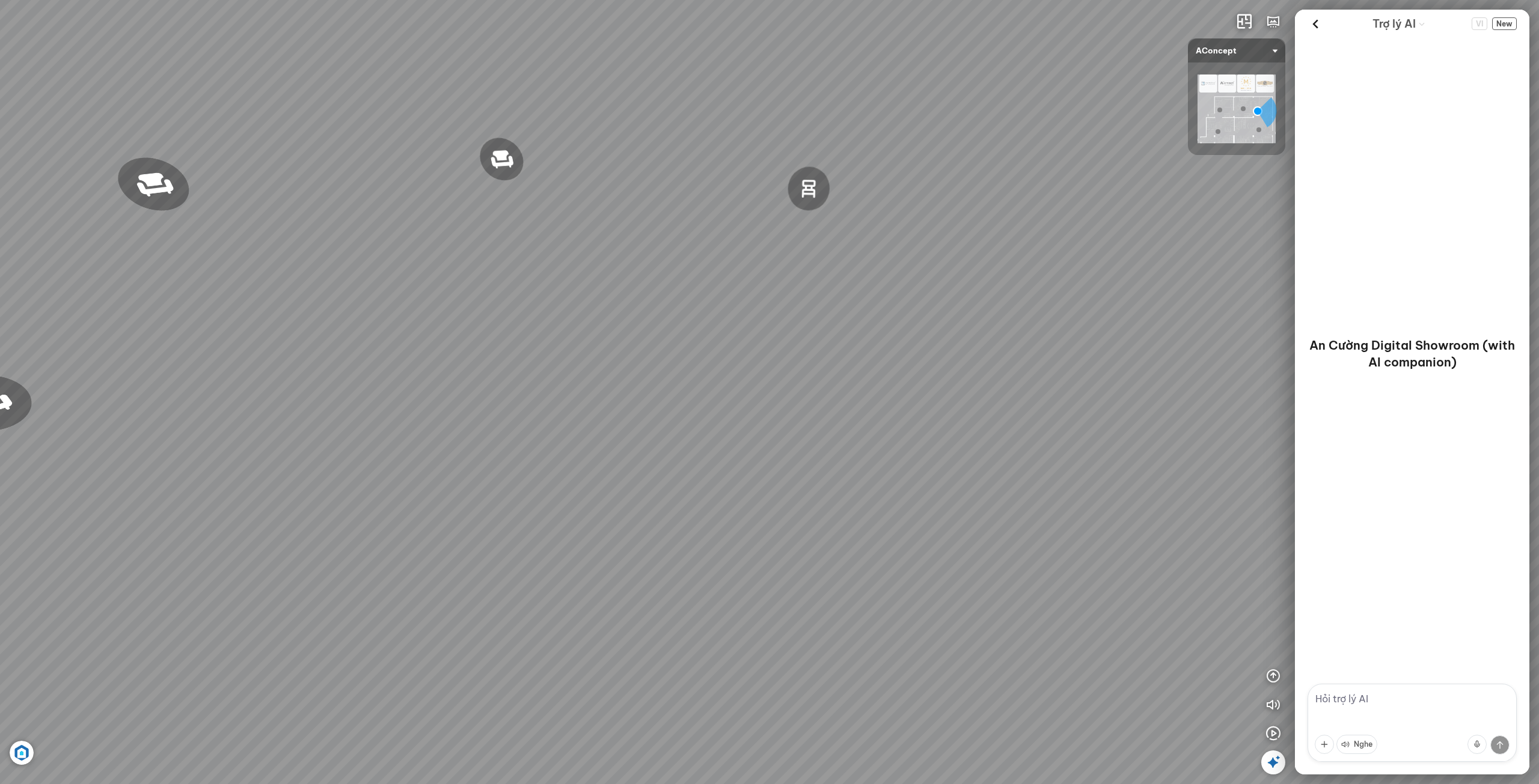
drag, startPoint x: 705, startPoint y: 407, endPoint x: 726, endPoint y: 402, distance: 21.6
click at [726, 402] on div "Đèn [PERSON_NAME] 5.300.000 VND Giường ngủ Palima 19.000.000 VND Ghế thư giãn N…" at bounding box center [770, 392] width 1539 height 784
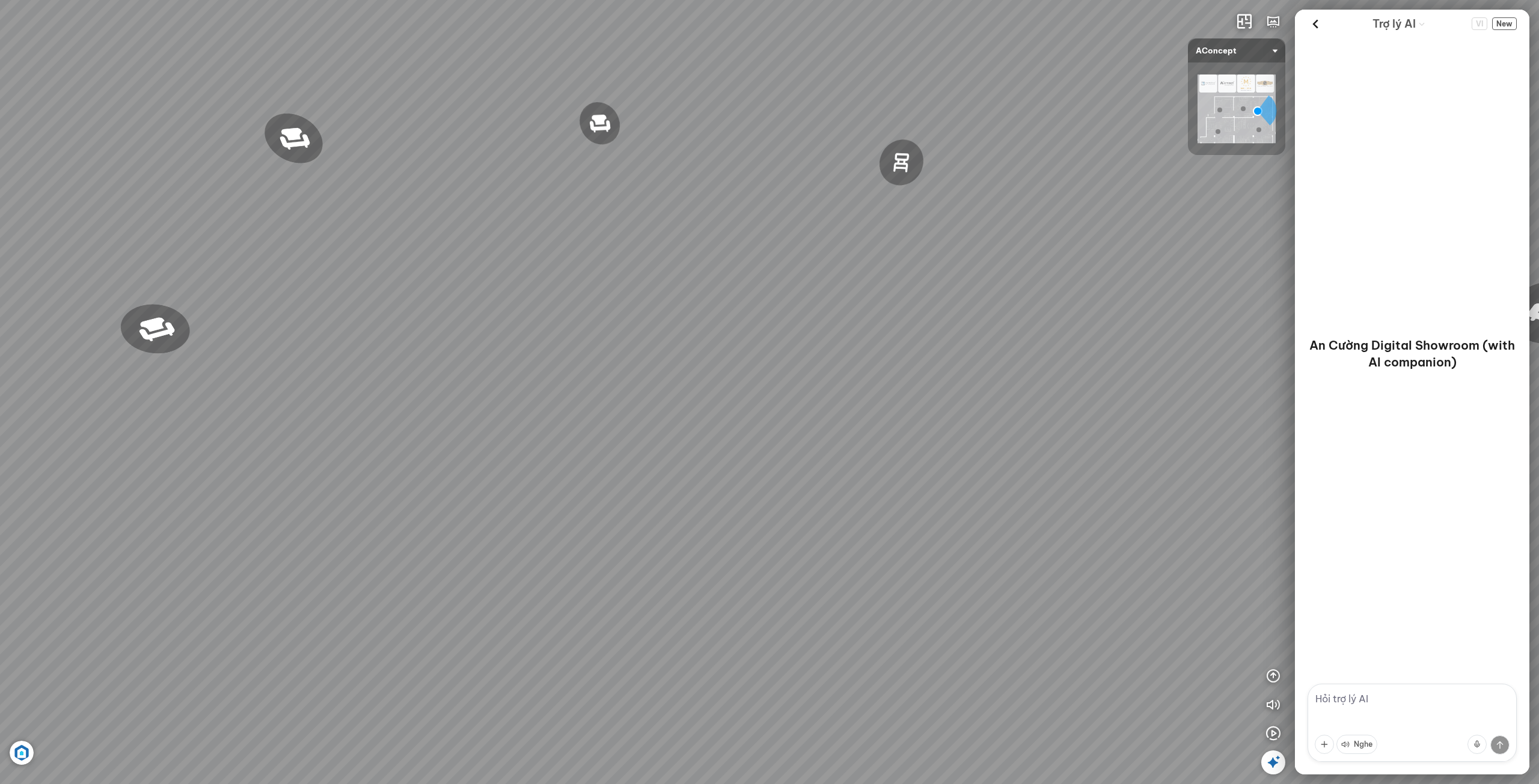
click at [756, 583] on div "Đèn [PERSON_NAME] 5.300.000 VND Giường ngủ Palima 19.000.000 VND Ghế thư giãn N…" at bounding box center [770, 392] width 1539 height 784
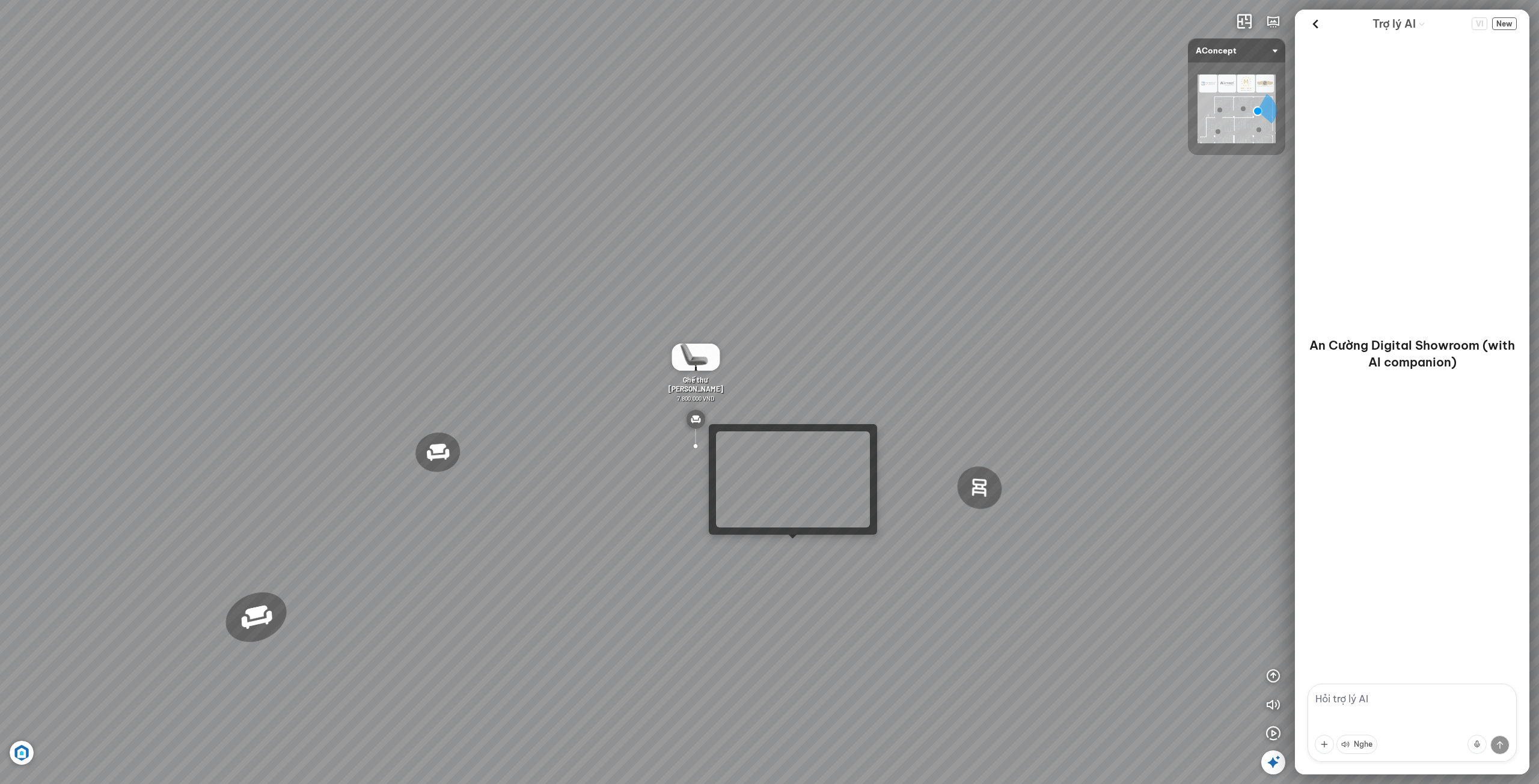
click at [784, 547] on div "Đèn [PERSON_NAME] 5.300.000 VND Giường ngủ Palima 19.000.000 VND Ghế thư giãn N…" at bounding box center [770, 392] width 1539 height 784
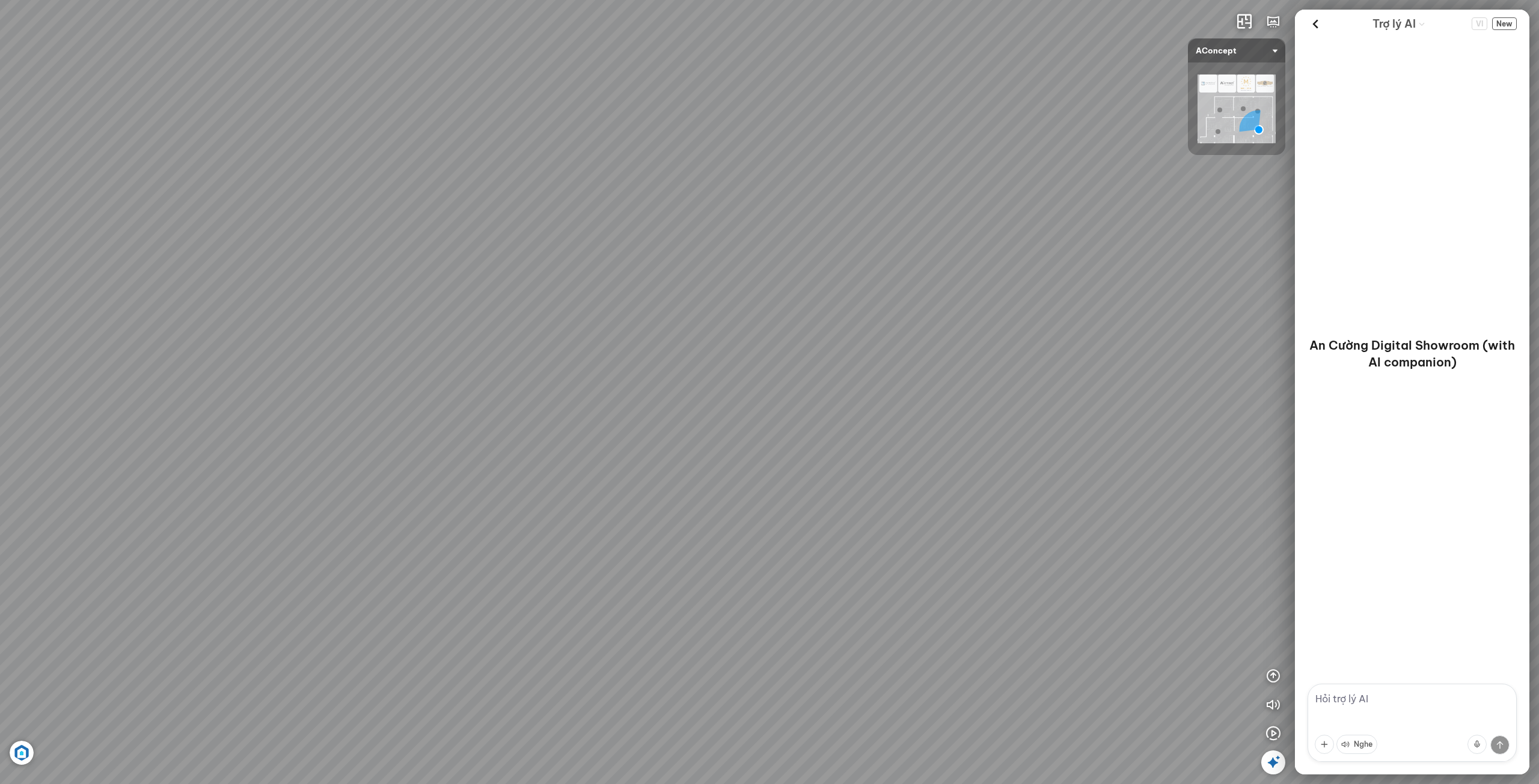
drag, startPoint x: 506, startPoint y: 466, endPoint x: 996, endPoint y: 528, distance: 493.9
click at [500, 465] on div at bounding box center [770, 392] width 1539 height 784
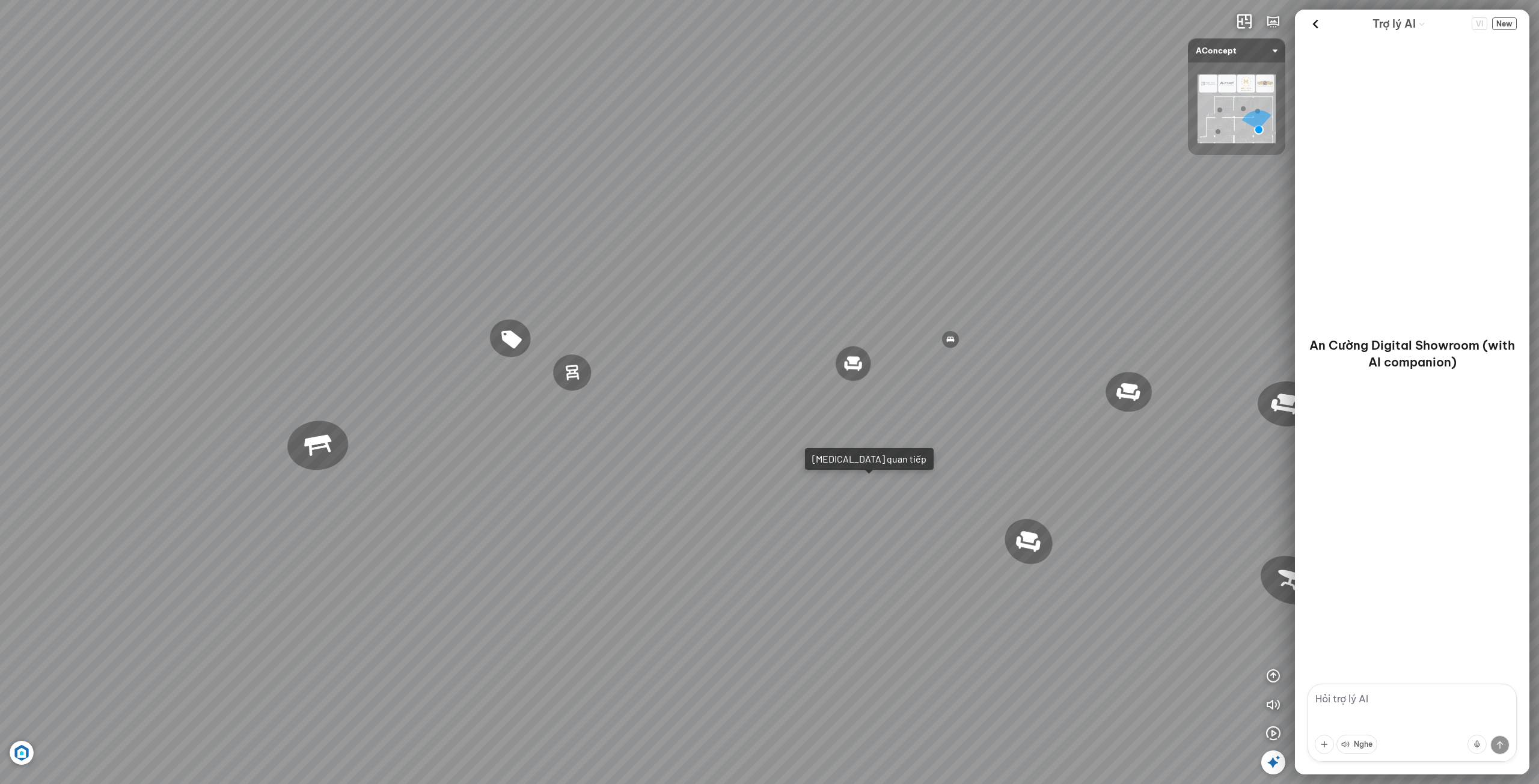
drag, startPoint x: 425, startPoint y: 461, endPoint x: 1120, endPoint y: 557, distance: 701.6
click at [1110, 554] on div "Ghế ăn Andrew 3.200.000 VND Ghế ăn Wilma 1.800.000 VND Sofa 3 chỗ [PERSON_NAME]…" at bounding box center [770, 392] width 1539 height 784
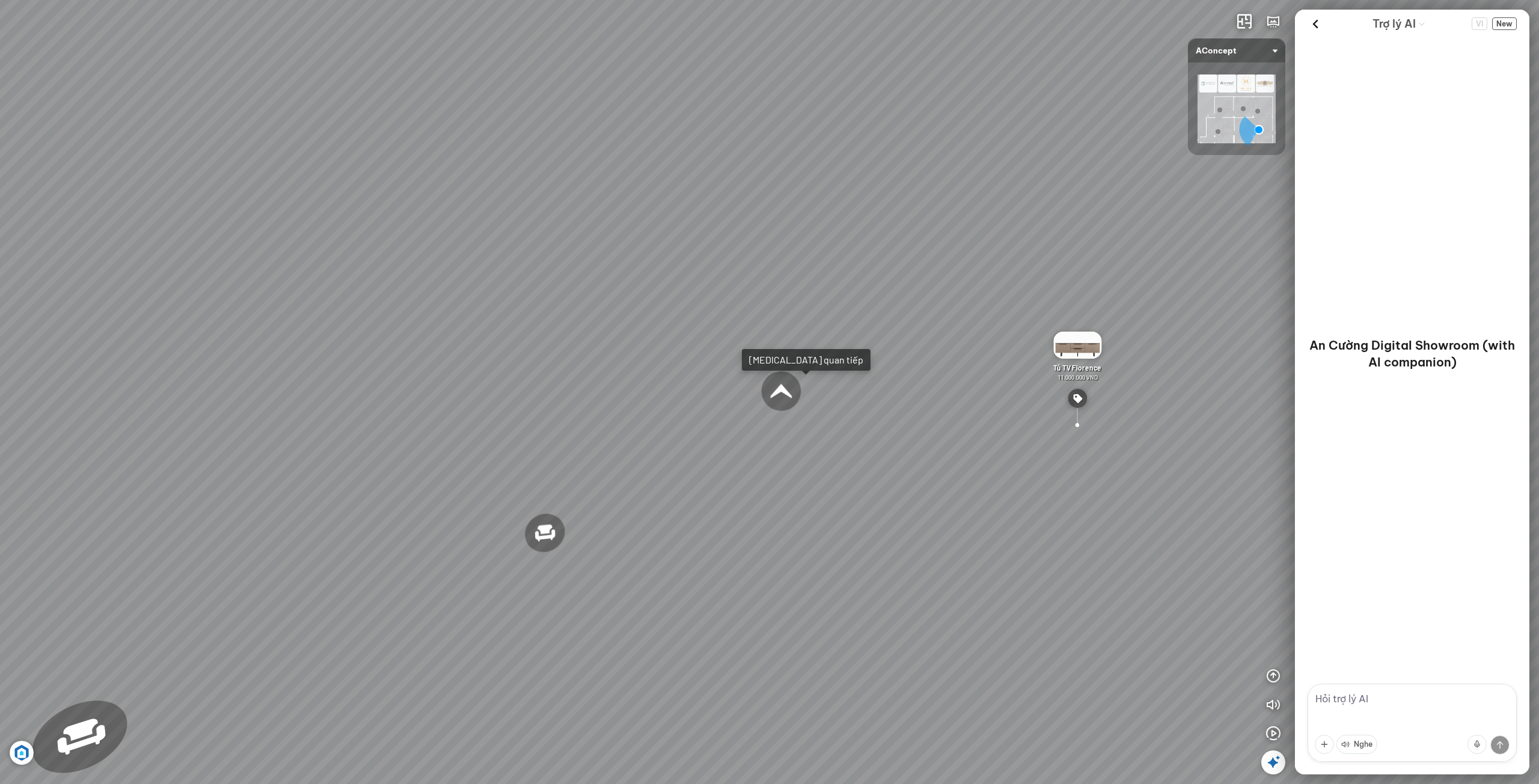
drag, startPoint x: 825, startPoint y: 534, endPoint x: 614, endPoint y: 512, distance: 212.1
click at [612, 513] on div "Ghế ăn Andrew 3.200.000 VND Ghế ăn Wilma 1.800.000 VND Sofa 3 chỗ [PERSON_NAME]…" at bounding box center [770, 392] width 1539 height 784
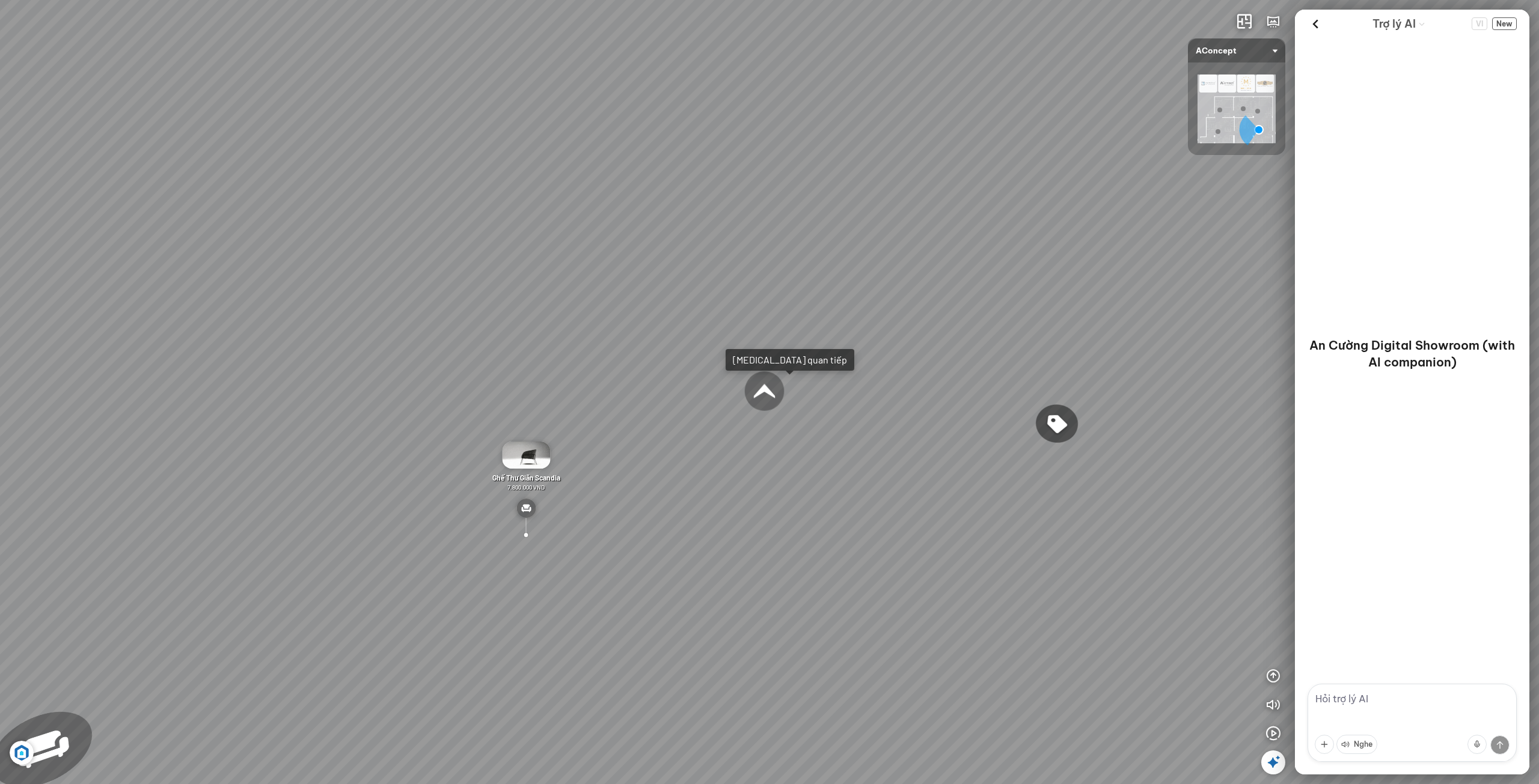
click at [763, 391] on div at bounding box center [764, 391] width 42 height 42
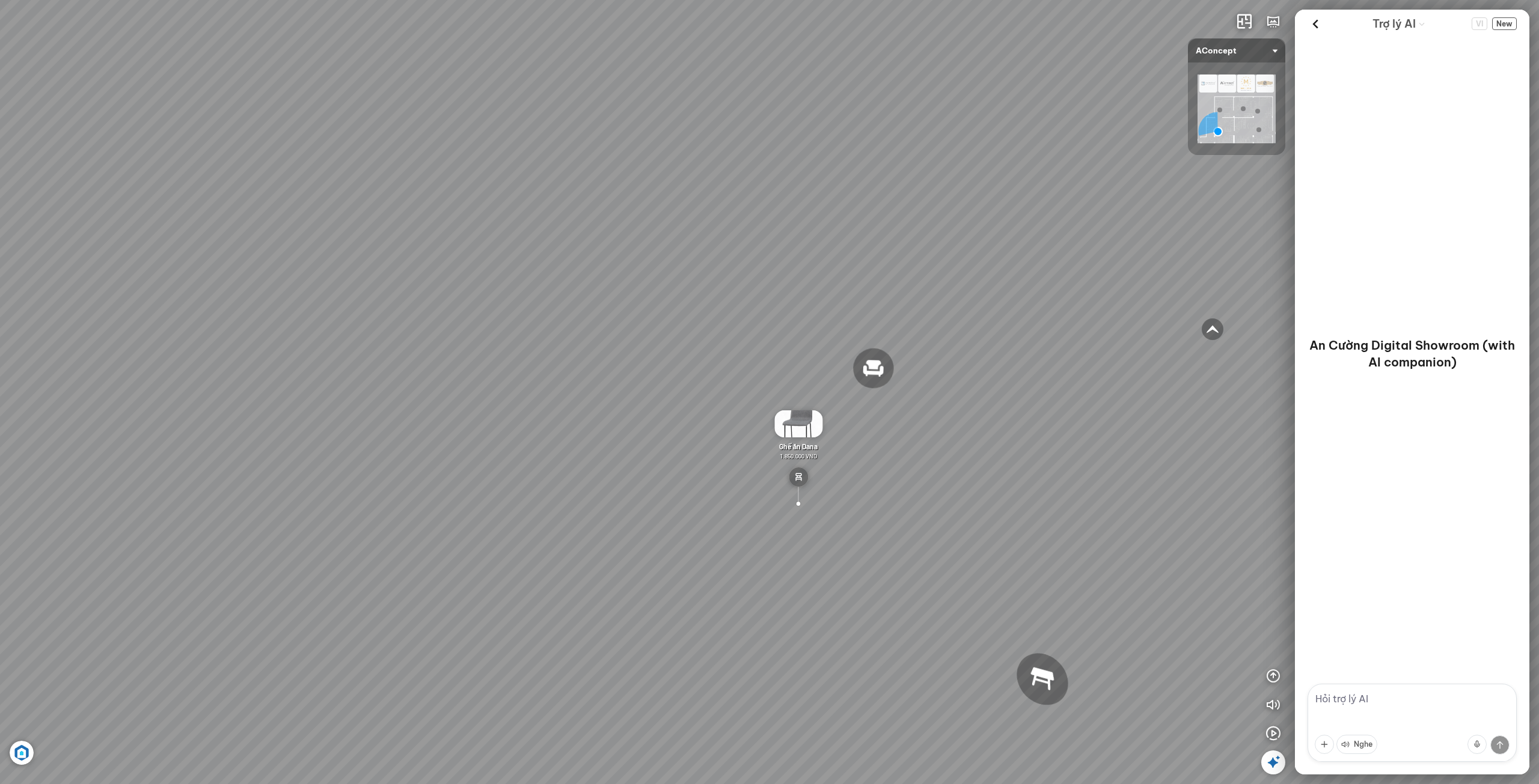
drag, startPoint x: 759, startPoint y: 581, endPoint x: 863, endPoint y: 550, distance: 108.5
click at [863, 550] on div "Sofa 2 chỗ Biloxi 15.000.000 VND Sofa góc trái Perth 38.500.000 VND [GEOGRAPHIC…" at bounding box center [770, 392] width 1539 height 784
drag, startPoint x: 784, startPoint y: 510, endPoint x: 1076, endPoint y: 463, distance: 295.8
click at [1044, 458] on div "Sofa 2 chỗ Biloxi 15.000.000 VND Sofa góc trái Perth 38.500.000 VND [GEOGRAPHIC…" at bounding box center [770, 392] width 1539 height 784
drag, startPoint x: 829, startPoint y: 513, endPoint x: 970, endPoint y: 507, distance: 141.1
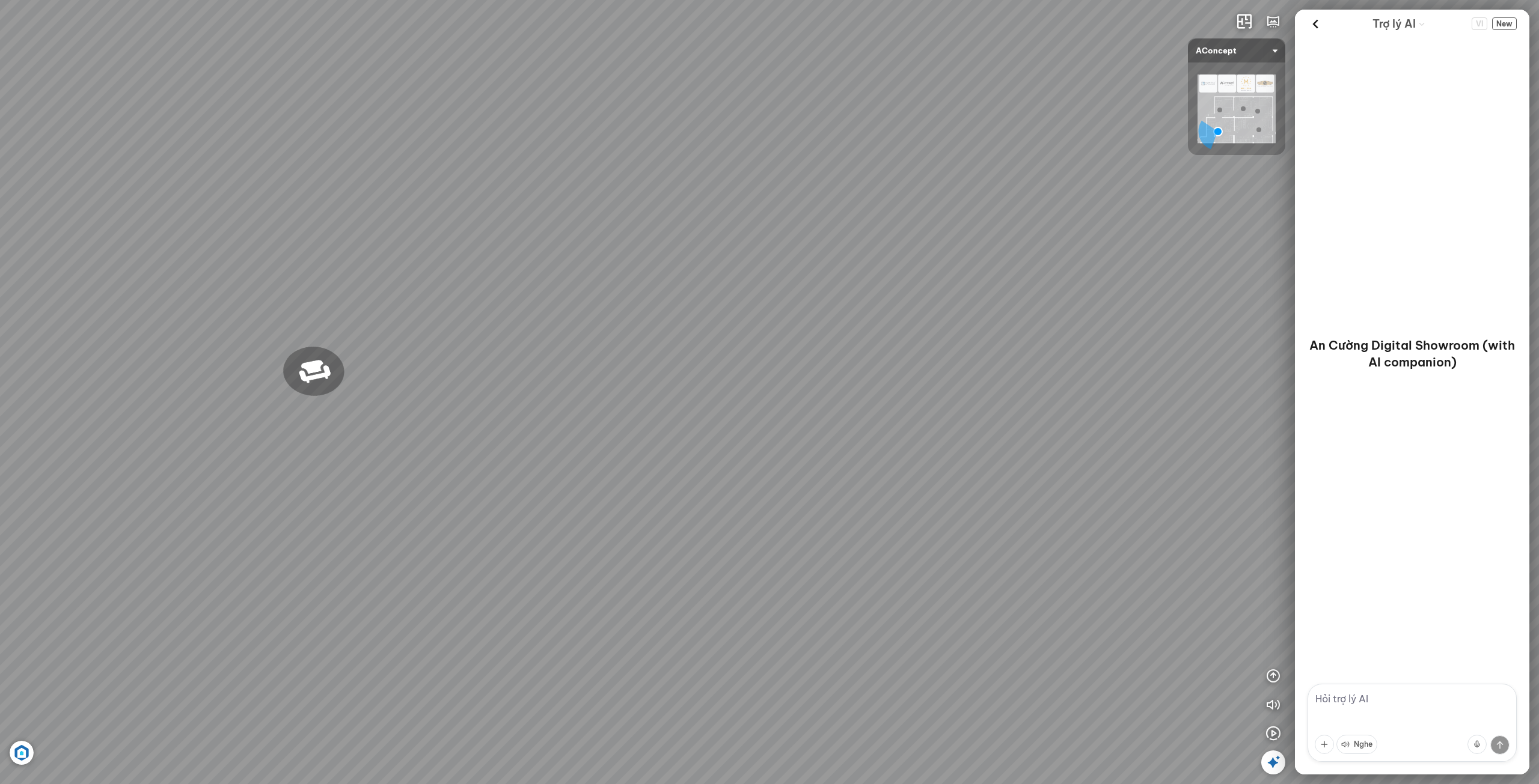
click at [969, 503] on div "Sofa 2 chỗ Biloxi 15.000.000 VND Sofa góc trái Perth 38.500.000 VND [GEOGRAPHIC…" at bounding box center [770, 392] width 1539 height 784
drag, startPoint x: 841, startPoint y: 540, endPoint x: 1052, endPoint y: 604, distance: 220.5
click at [1064, 591] on div "Sofa 2 chỗ Biloxi 15.000.000 VND Sofa góc trái Perth 38.500.000 VND [GEOGRAPHIC…" at bounding box center [770, 392] width 1539 height 784
drag, startPoint x: 1007, startPoint y: 674, endPoint x: 1153, endPoint y: 712, distance: 150.9
click at [1153, 712] on div "Sofa 2 chỗ Biloxi 15.000.000 VND Sofa góc trái Perth 38.500.000 VND [GEOGRAPHIC…" at bounding box center [770, 392] width 1539 height 784
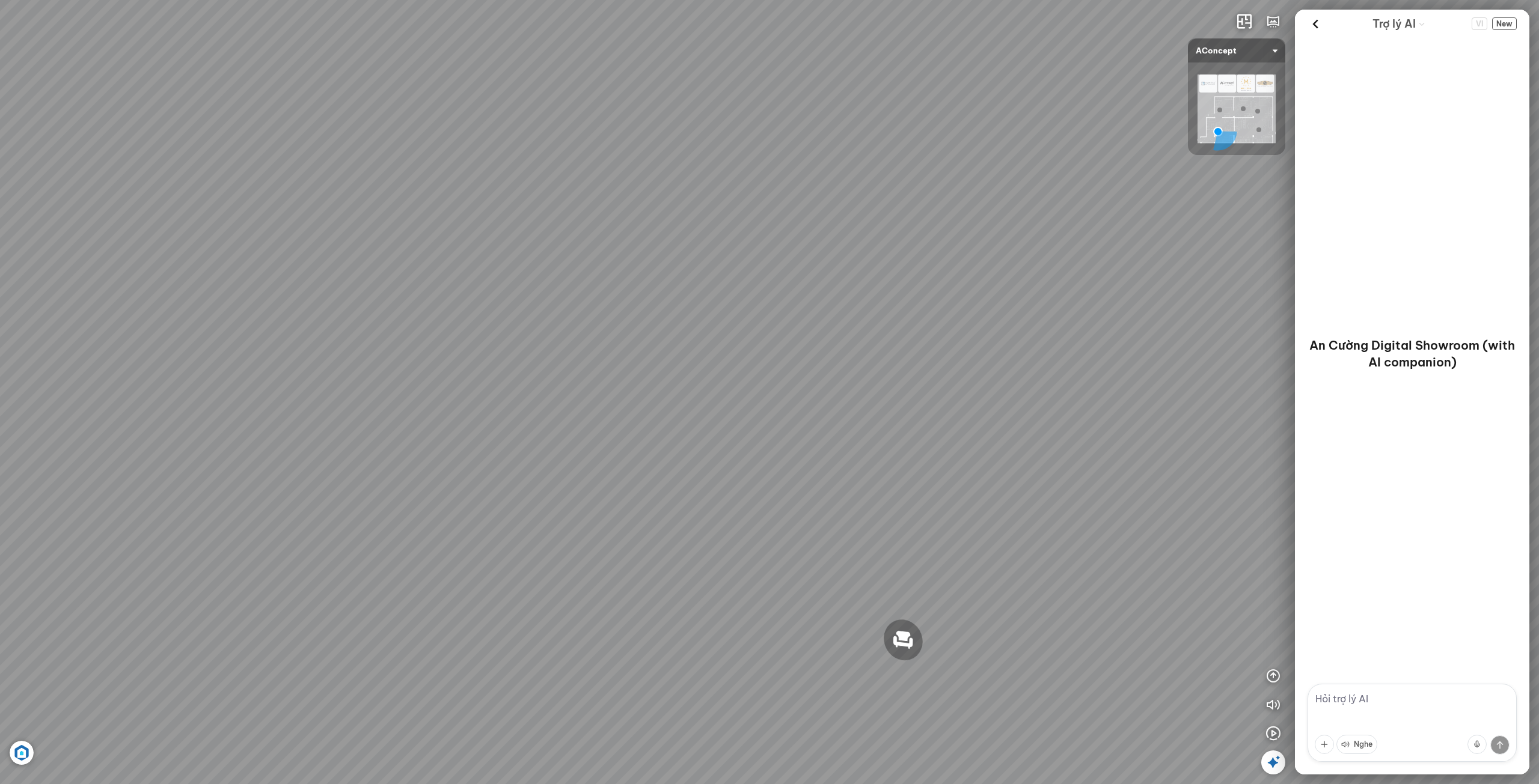
drag, startPoint x: 978, startPoint y: 665, endPoint x: 921, endPoint y: 686, distance: 60.7
click at [1023, 665] on div "Sofa 2 chỗ Biloxi 15.000.000 VND Sofa góc trái Perth 38.500.000 VND [GEOGRAPHIC…" at bounding box center [770, 392] width 1539 height 784
click at [1030, 643] on div "Sofa 2 chỗ Biloxi 15.000.000 VND Sofa góc trái Perth 38.500.000 VND [GEOGRAPHIC…" at bounding box center [770, 392] width 1539 height 784
drag, startPoint x: 991, startPoint y: 635, endPoint x: 1024, endPoint y: 616, distance: 38.1
click at [1025, 617] on div "Sofa 2 chỗ Biloxi 15.000.000 VND Sofa góc trái Perth 38.500.000 VND [GEOGRAPHIC…" at bounding box center [770, 392] width 1539 height 784
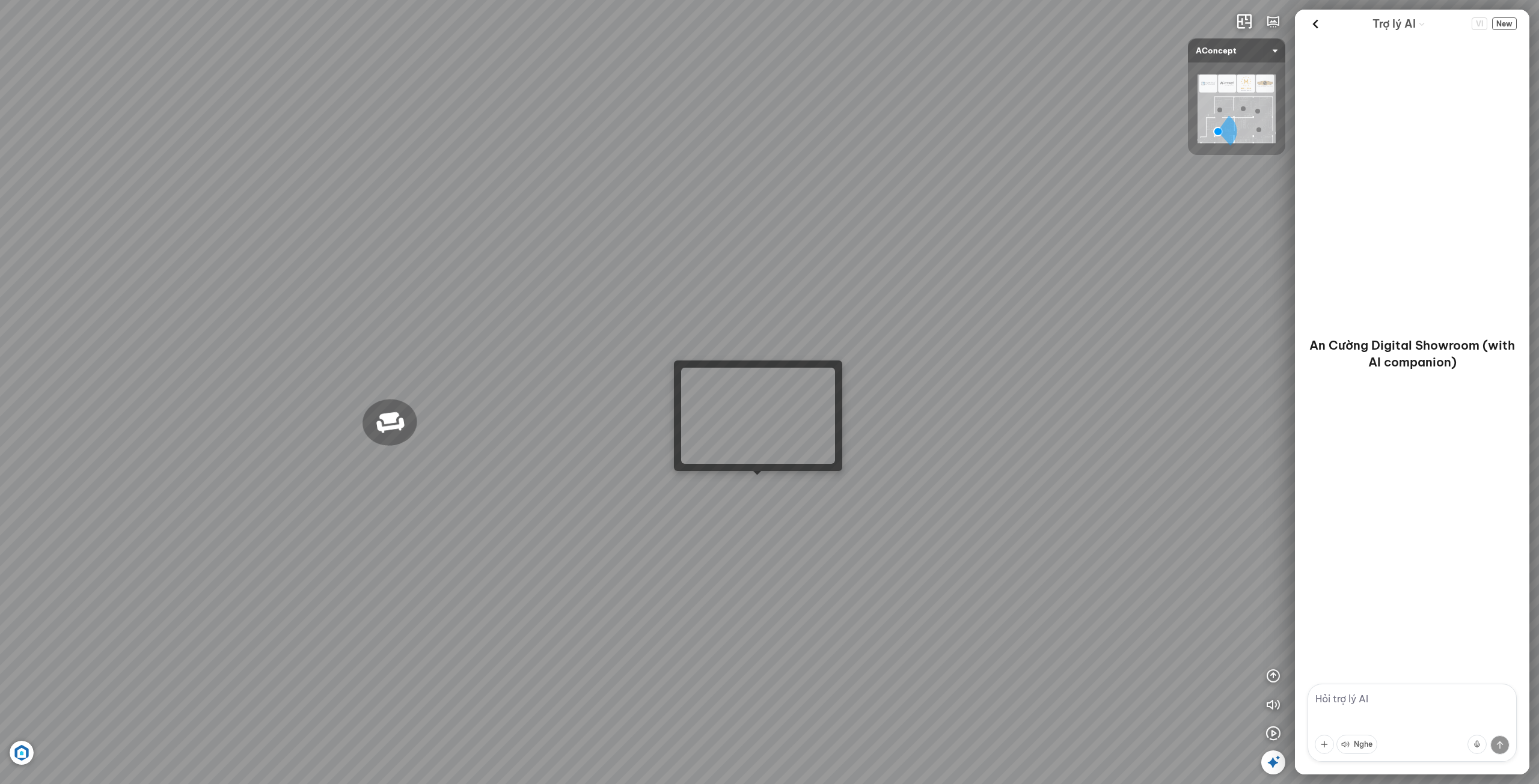
click at [768, 490] on div "Sofa 2 chỗ Biloxi 15.000.000 VND Sofa góc trái Perth 38.500.000 VND [GEOGRAPHIC…" at bounding box center [770, 392] width 1539 height 784
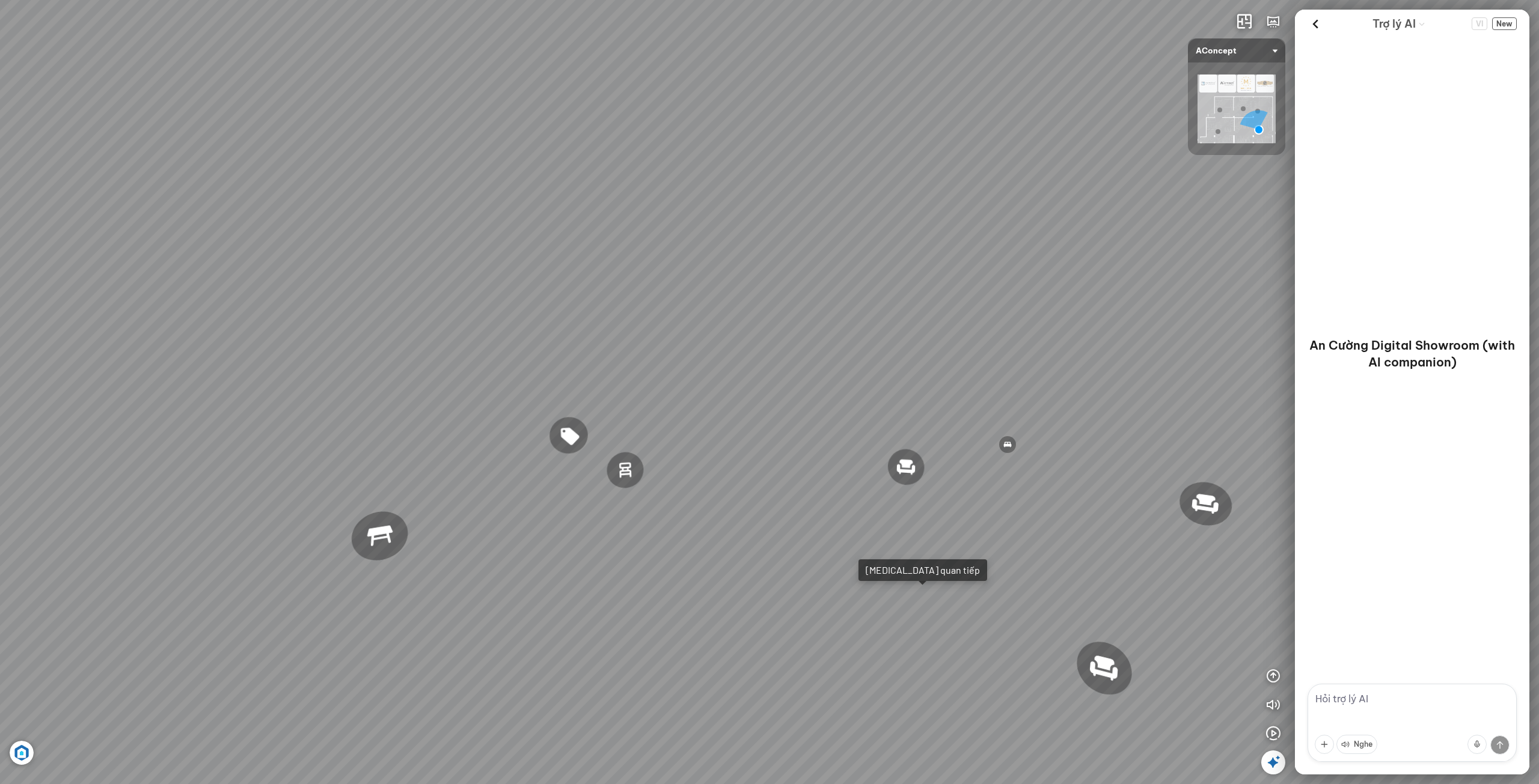
drag, startPoint x: 787, startPoint y: 499, endPoint x: 666, endPoint y: 485, distance: 121.8
click at [685, 487] on div "Ghế ăn Andrew 3.200.000 VND Ghế ăn Wilma 1.800.000 VND Sofa 3 chỗ [PERSON_NAME]…" at bounding box center [770, 392] width 1539 height 784
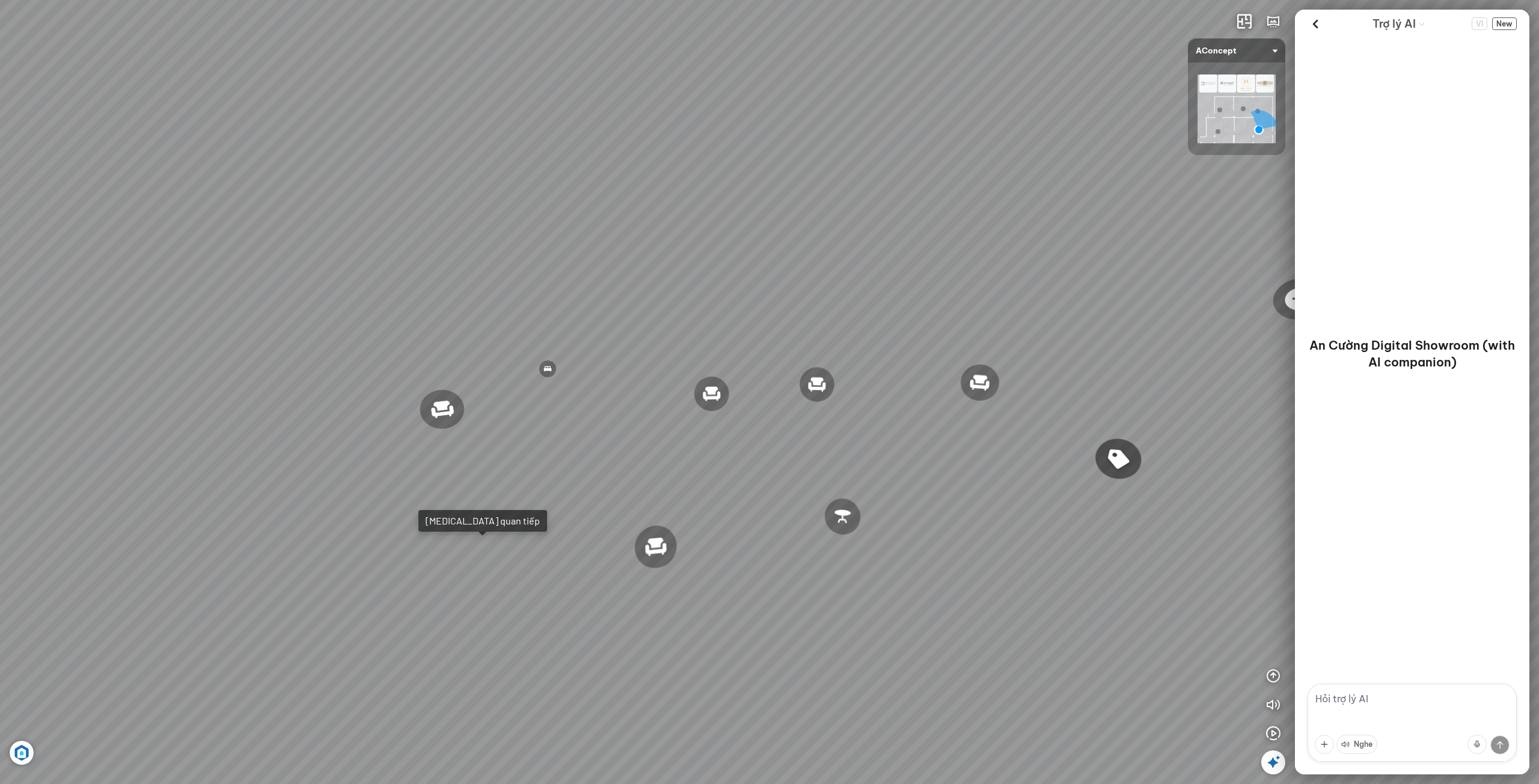
drag, startPoint x: 775, startPoint y: 494, endPoint x: 567, endPoint y: 486, distance: 208.2
click at [630, 491] on div "Ghế ăn Andrew 3.200.000 VND Ghế ăn Wilma 1.800.000 VND Sofa 3 chỗ [PERSON_NAME]…" at bounding box center [770, 392] width 1539 height 784
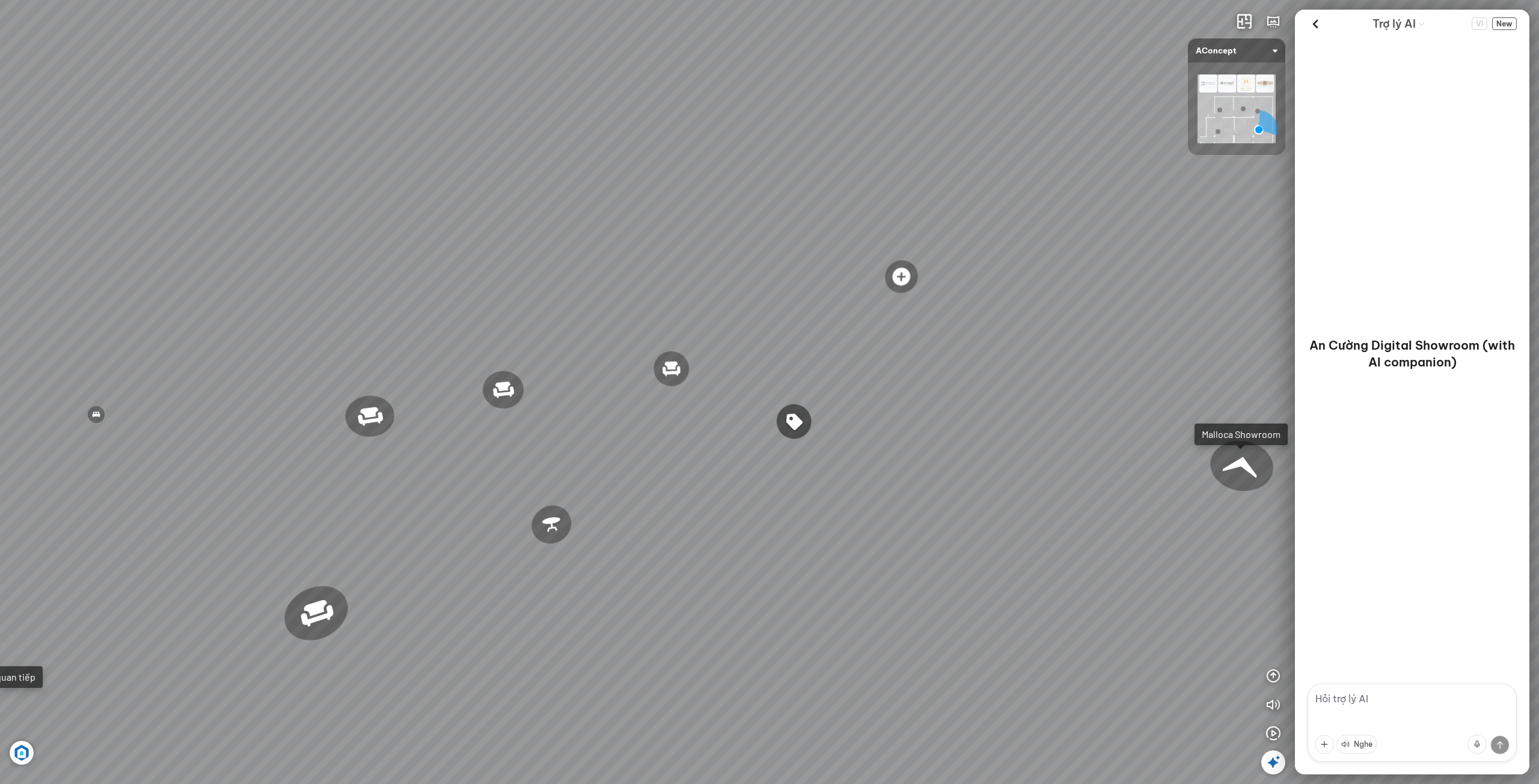
drag, startPoint x: 867, startPoint y: 518, endPoint x: 788, endPoint y: 510, distance: 79.4
click at [755, 506] on div "Ghế ăn Andrew 3.200.000 VND Ghế ăn Wilma 1.800.000 VND Sofa 3 chỗ [PERSON_NAME]…" at bounding box center [770, 392] width 1539 height 784
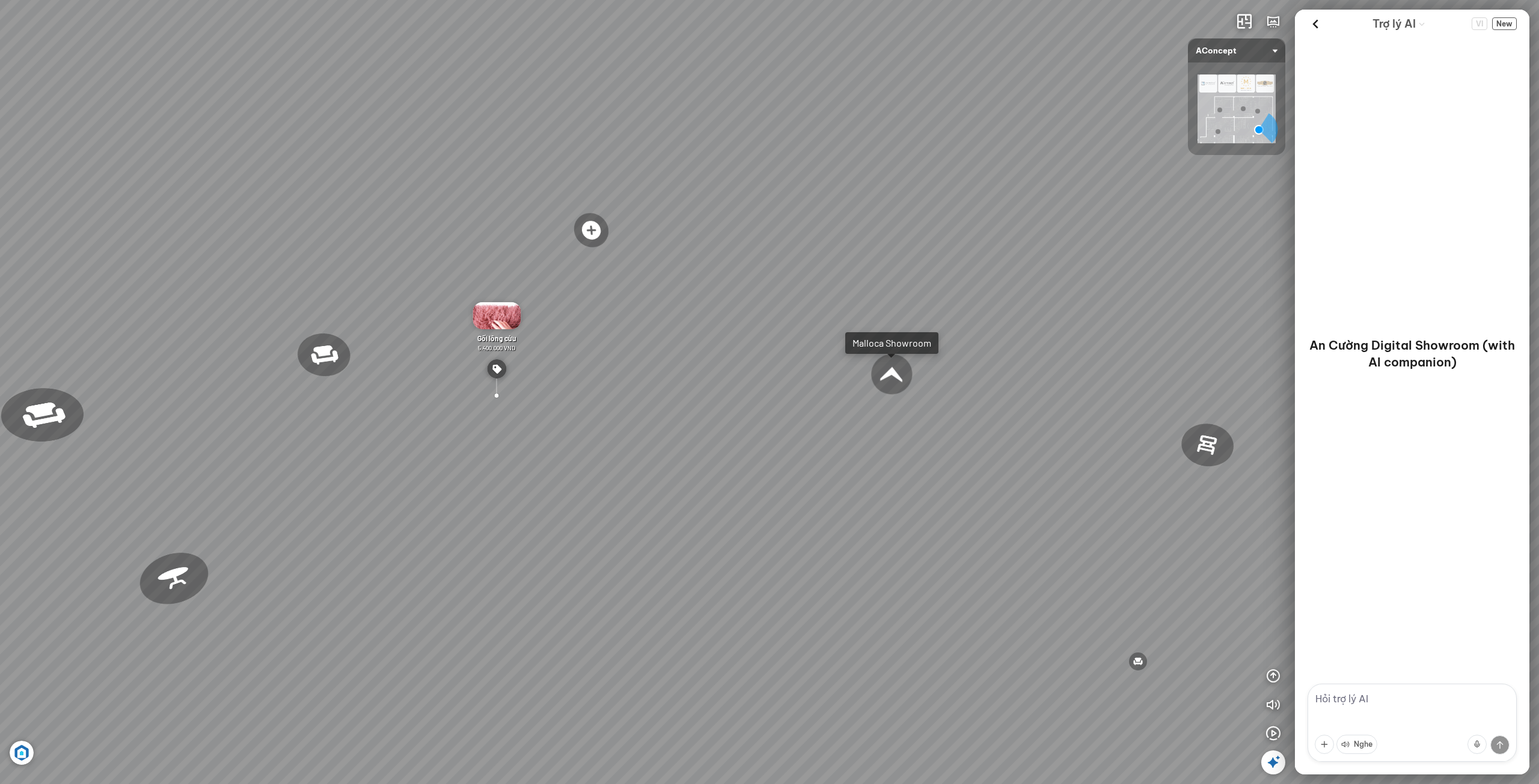
click at [886, 380] on div at bounding box center [891, 374] width 46 height 45
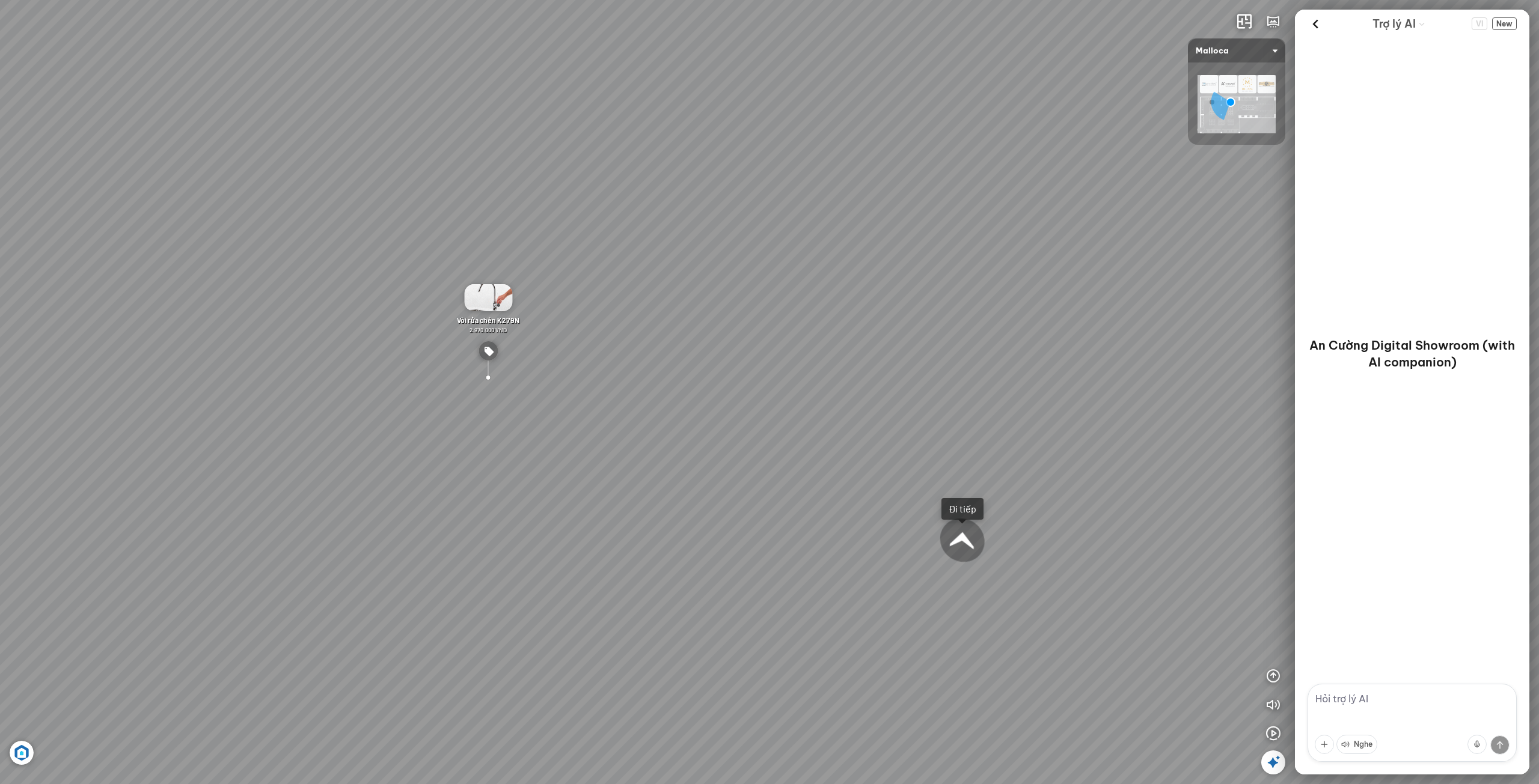
drag, startPoint x: 506, startPoint y: 555, endPoint x: 777, endPoint y: 558, distance: 271.0
click at [495, 554] on div "Chậu rửa chén hai hộc bán thủ công Malloca MS 610T 9.460.000 VND Máy hút khói k…" at bounding box center [770, 392] width 1539 height 784
drag, startPoint x: 828, startPoint y: 562, endPoint x: 786, endPoint y: 562, distance: 42.0
click at [768, 562] on div "Chậu rửa chén hai hộc bán thủ công Malloca MS 610T 9.460.000 VND Máy hút khói k…" at bounding box center [770, 392] width 1539 height 784
drag, startPoint x: 821, startPoint y: 525, endPoint x: 888, endPoint y: 618, distance: 114.6
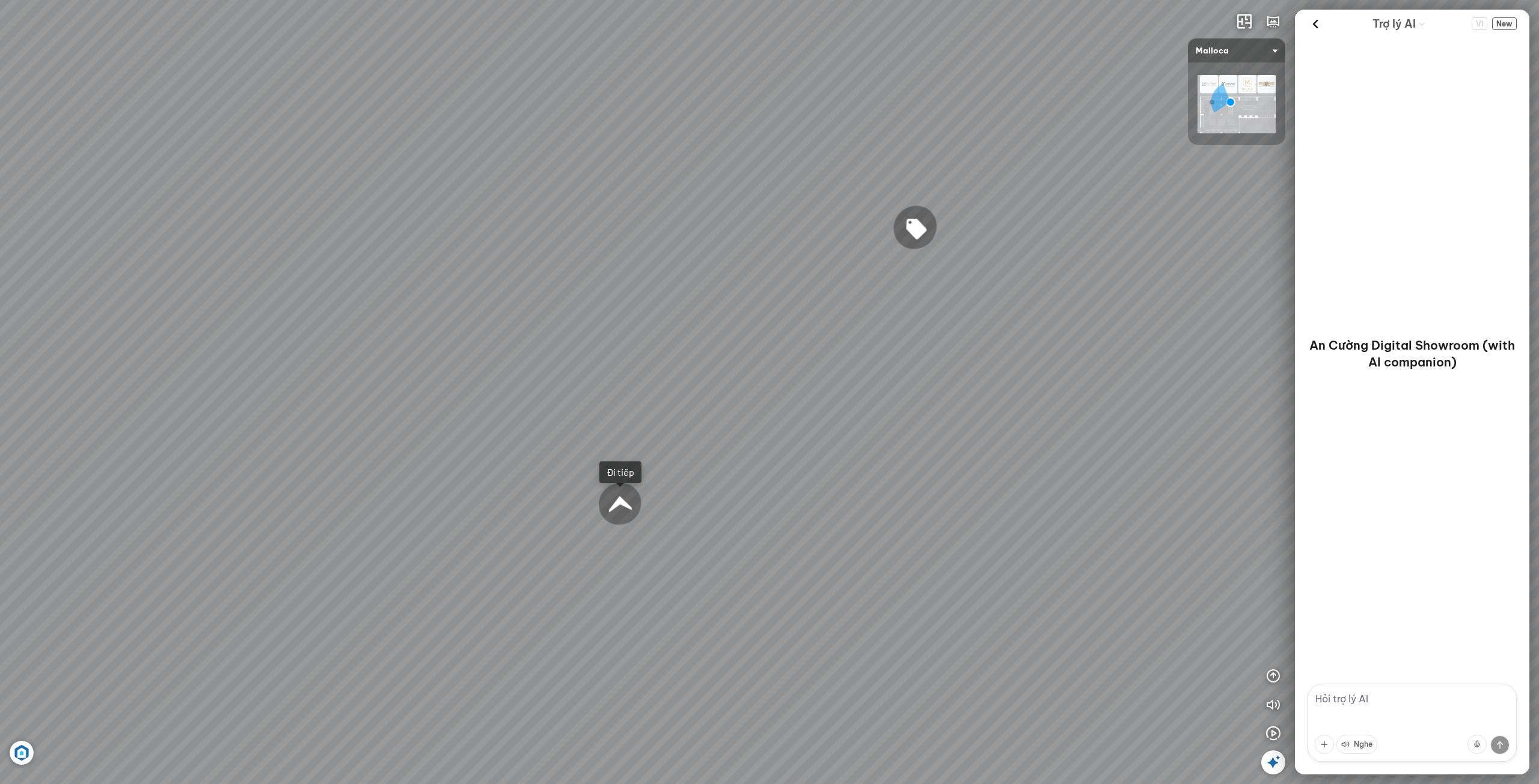
click at [888, 618] on div "Chậu rửa chén hai hộc bán thủ công Malloca MS 610T 9.460.000 VND Máy hút khói k…" at bounding box center [770, 392] width 1539 height 784
drag, startPoint x: 787, startPoint y: 580, endPoint x: 999, endPoint y: 587, distance: 212.1
click at [991, 585] on div "Chậu rửa chén hai hộc bán thủ công Malloca MS 610T 9.460.000 VND Máy hút khói k…" at bounding box center [770, 392] width 1539 height 784
drag, startPoint x: 856, startPoint y: 569, endPoint x: 944, endPoint y: 569, distance: 88.0
click at [1059, 592] on div "Chậu rửa chén hai hộc bán thủ công Malloca MS 610T 9.460.000 VND Máy hút khói k…" at bounding box center [770, 392] width 1539 height 784
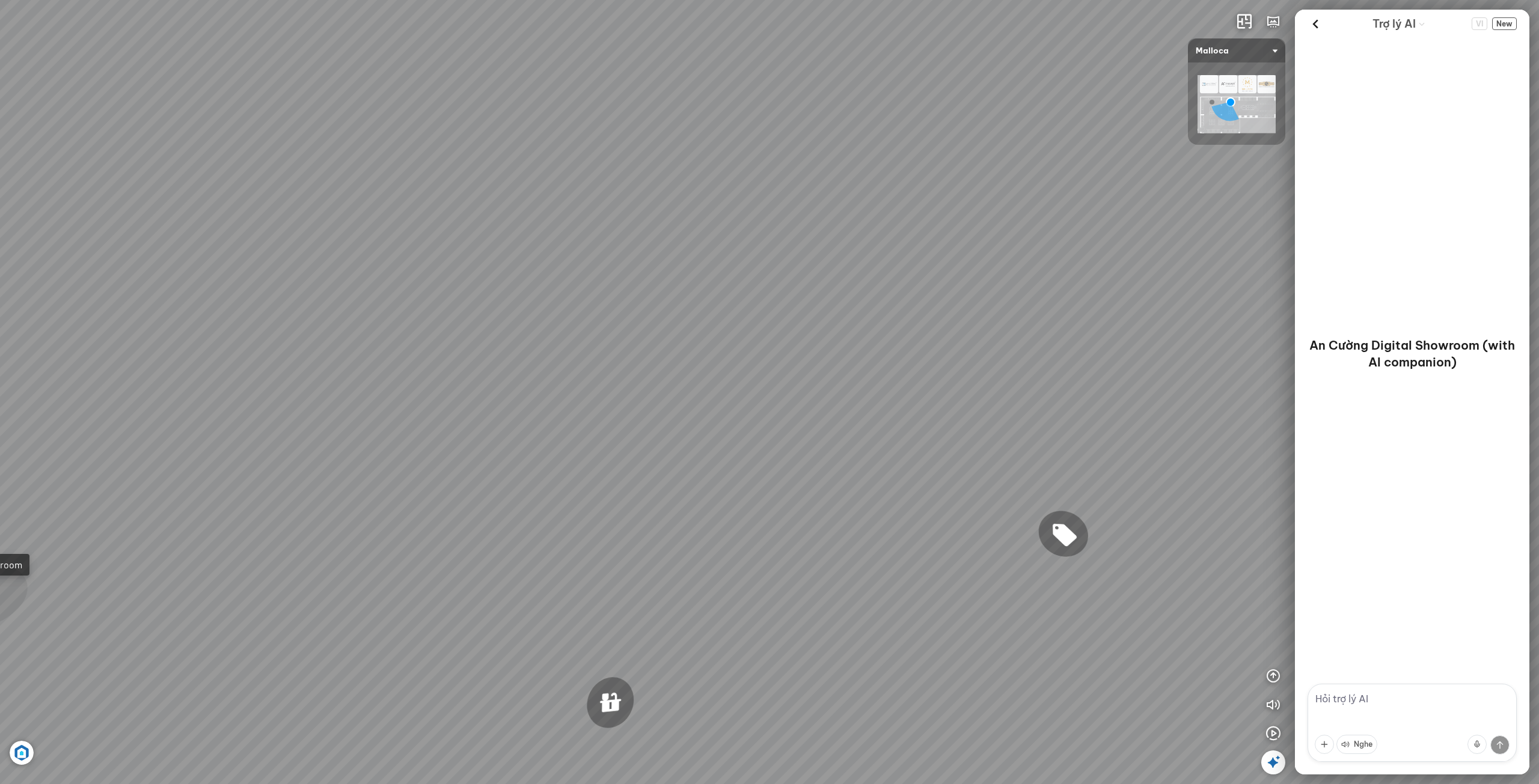
drag, startPoint x: 986, startPoint y: 567, endPoint x: 803, endPoint y: 565, distance: 183.0
click at [1039, 579] on div "Chậu rửa chén hai hộc bán thủ công Malloca MS 610T 9.460.000 VND Máy hút khói k…" at bounding box center [770, 392] width 1539 height 784
drag, startPoint x: 821, startPoint y: 563, endPoint x: 1016, endPoint y: 562, distance: 195.0
click at [1015, 562] on div "Chậu rửa chén hai hộc bán thủ công Malloca MS 610T 9.460.000 VND Máy hút khói k…" at bounding box center [770, 392] width 1539 height 784
drag, startPoint x: 962, startPoint y: 547, endPoint x: 1032, endPoint y: 540, distance: 70.3
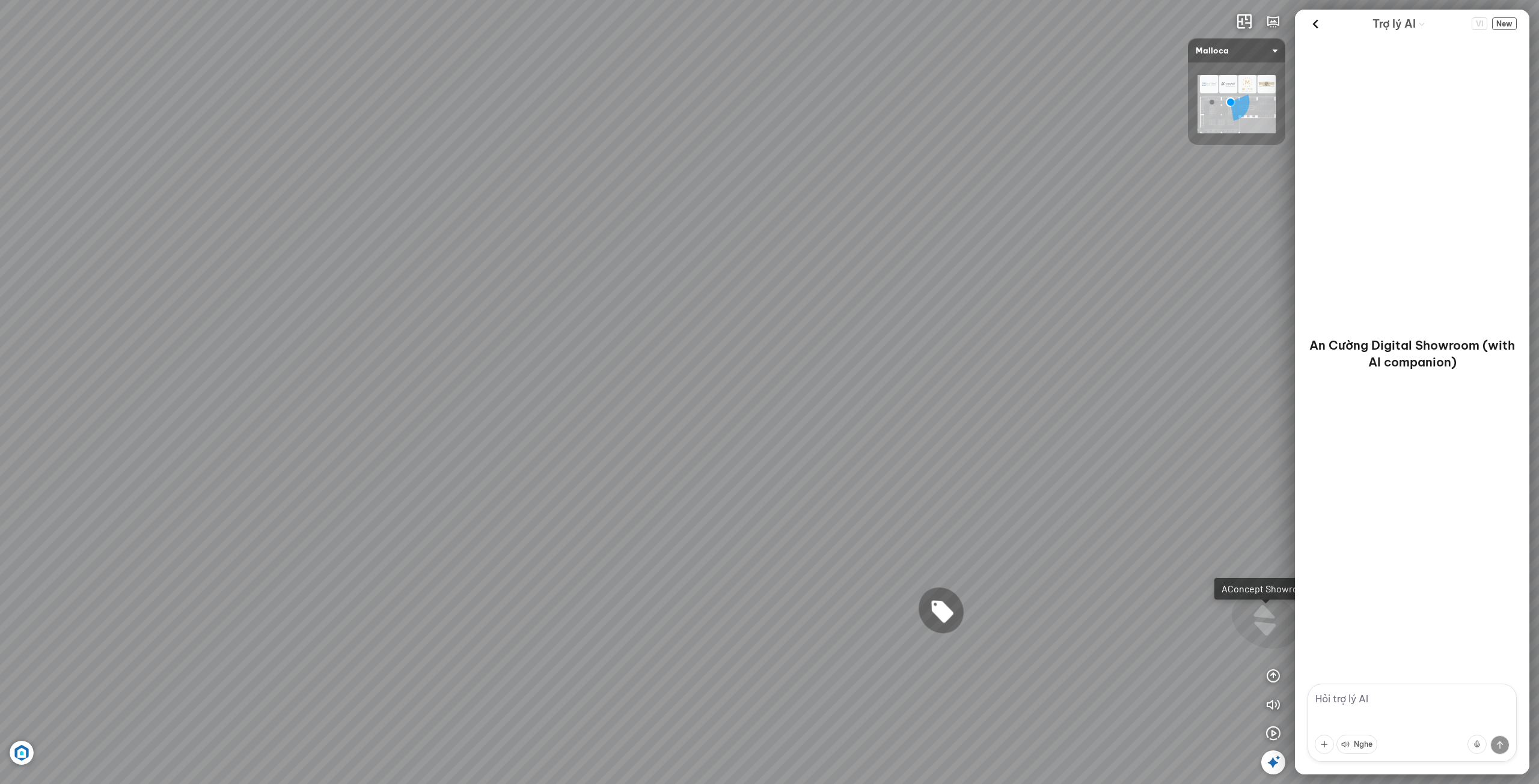
click at [1061, 534] on div "Chậu rửa chén hai hộc bán thủ công Malloca MS 610T 9.460.000 VND Máy hút khói k…" at bounding box center [770, 392] width 1539 height 784
drag, startPoint x: 1050, startPoint y: 539, endPoint x: 1076, endPoint y: 518, distance: 33.4
click at [1102, 518] on div "Chậu rửa chén hai hộc bán thủ công Malloca MS 610T 9.460.000 VND Máy hút khói k…" at bounding box center [770, 392] width 1539 height 784
drag, startPoint x: 1014, startPoint y: 522, endPoint x: 950, endPoint y: 344, distance: 189.2
click at [983, 342] on div "Chậu rửa chén hai hộc bán thủ công Malloca MS 610T 9.460.000 VND Máy hút khói k…" at bounding box center [770, 392] width 1539 height 784
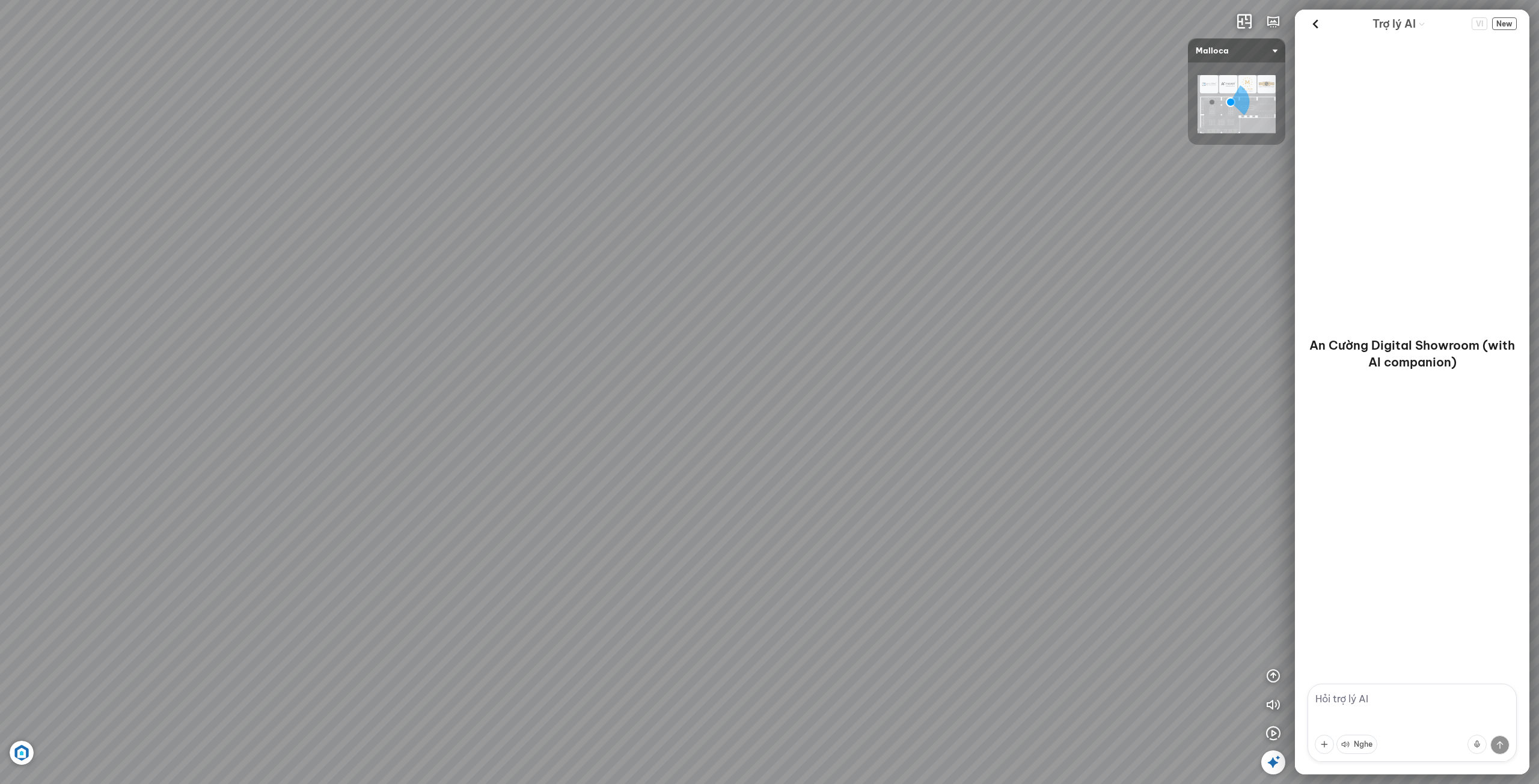
click at [929, 384] on div "Chậu rửa chén hai hộc bán thủ công Malloca MS 610T 9.460.000 VND Máy hút khói k…" at bounding box center [770, 392] width 1539 height 784
drag, startPoint x: 871, startPoint y: 542, endPoint x: 875, endPoint y: 556, distance: 14.6
click at [875, 556] on div "Chậu rửa chén hai hộc bán thủ công Malloca MS 610T 9.460.000 VND Máy hút khói k…" at bounding box center [770, 392] width 1539 height 784
drag, startPoint x: 840, startPoint y: 410, endPoint x: 860, endPoint y: 562, distance: 153.3
click at [853, 562] on div "Chậu rửa chén hai hộc bán thủ công Malloca MS 610T 9.460.000 VND Máy hút khói k…" at bounding box center [770, 392] width 1539 height 784
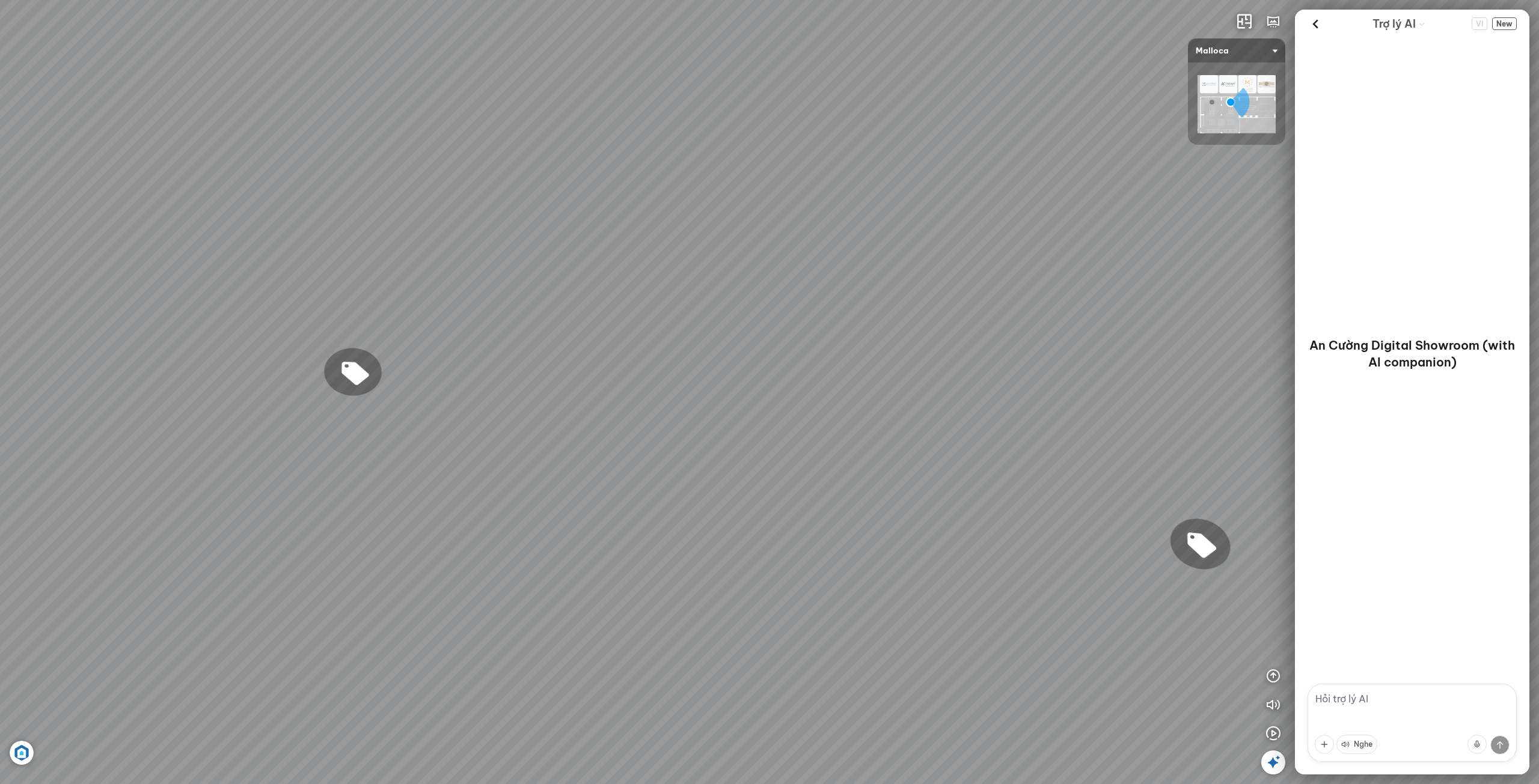
drag, startPoint x: 825, startPoint y: 462, endPoint x: 781, endPoint y: 376, distance: 96.6
click at [792, 390] on div "Chậu rửa chén hai hộc bán thủ công Malloca MS 610T 9.460.000 VND Máy hút khói k…" at bounding box center [770, 392] width 1539 height 784
drag
click at [680, 368] on div "Chậu rửa chén hai hộc bán thủ công Malloca MS 610T 9.460.000 VND Máy hút khói k…" at bounding box center [770, 392] width 1539 height 784
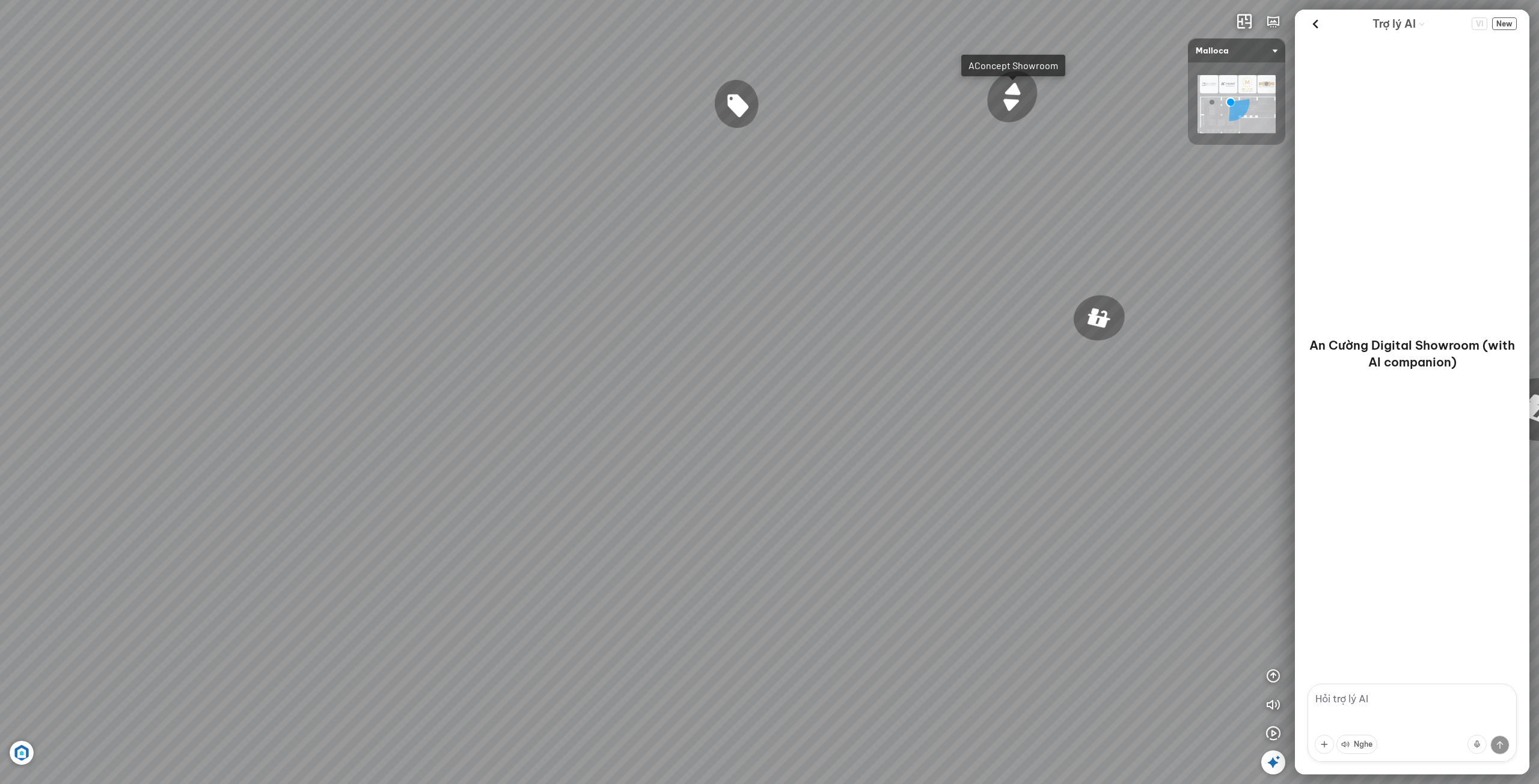
click at [641, 440] on div "Chậu rửa chén hai hộc bán thủ công Malloca MS 610T 9.460.000 VND Máy hút khói k…" at bounding box center [770, 392] width 1539 height 784
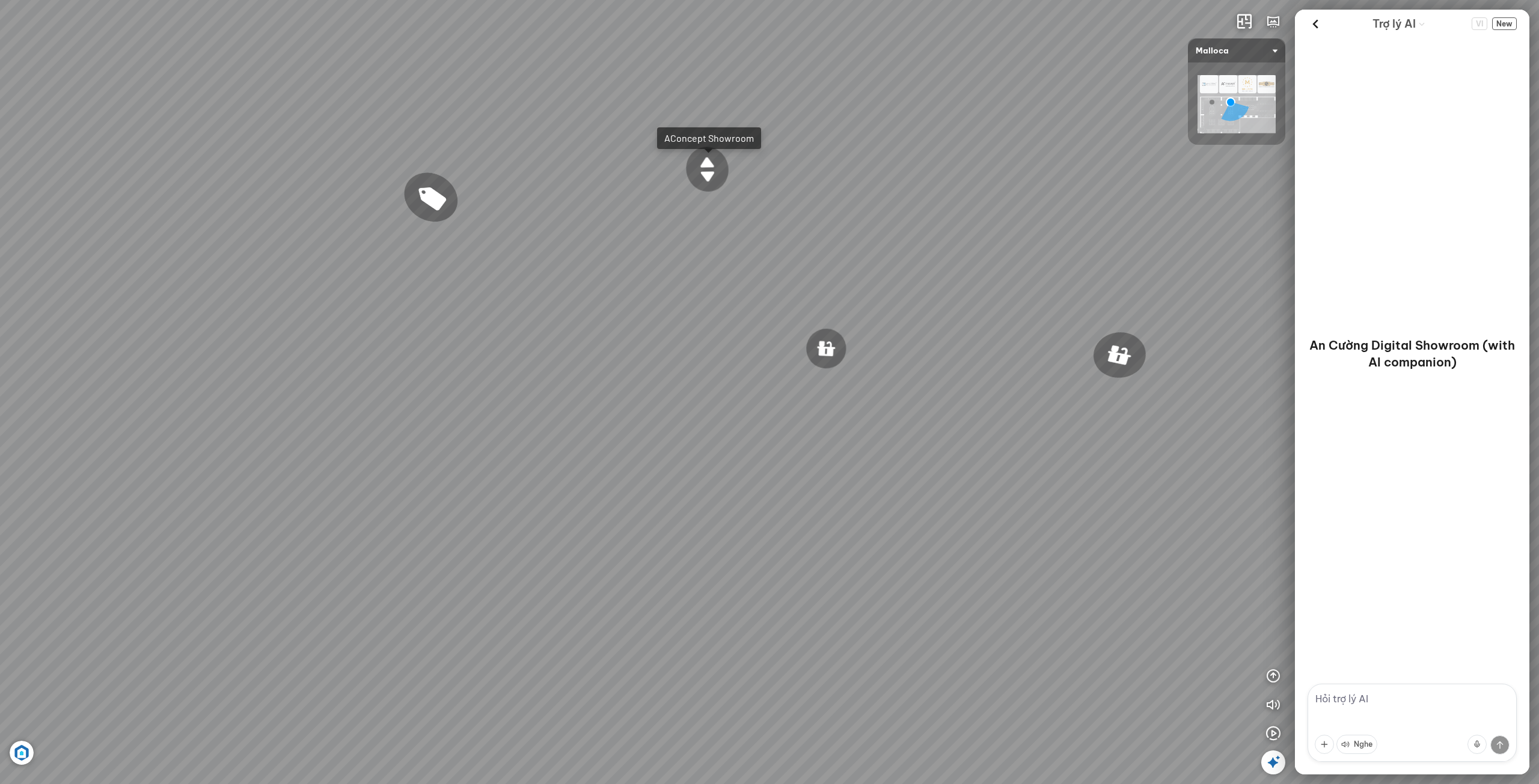
click at [685, 501] on div "Chậu rửa chén hai hộc bán thủ công Malloca MS 610T 9.460.000 VND Máy hút khói k…" at bounding box center [770, 392] width 1539 height 784
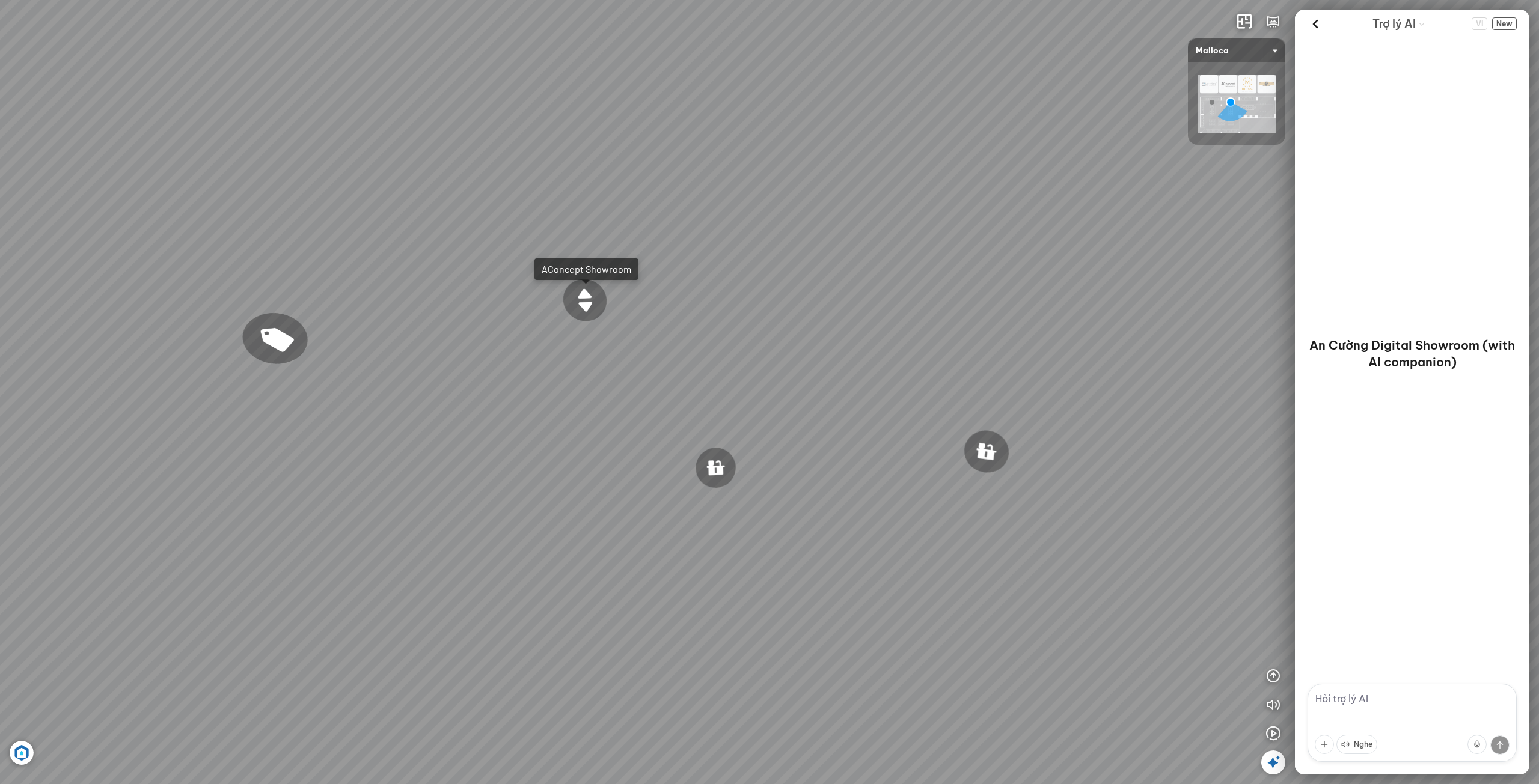
click at [544, 552] on div "Chậu rửa chén hai hộc bán thủ công Malloca MS 610T 9.460.000 VND Máy hút khói k…" at bounding box center [770, 392] width 1539 height 784
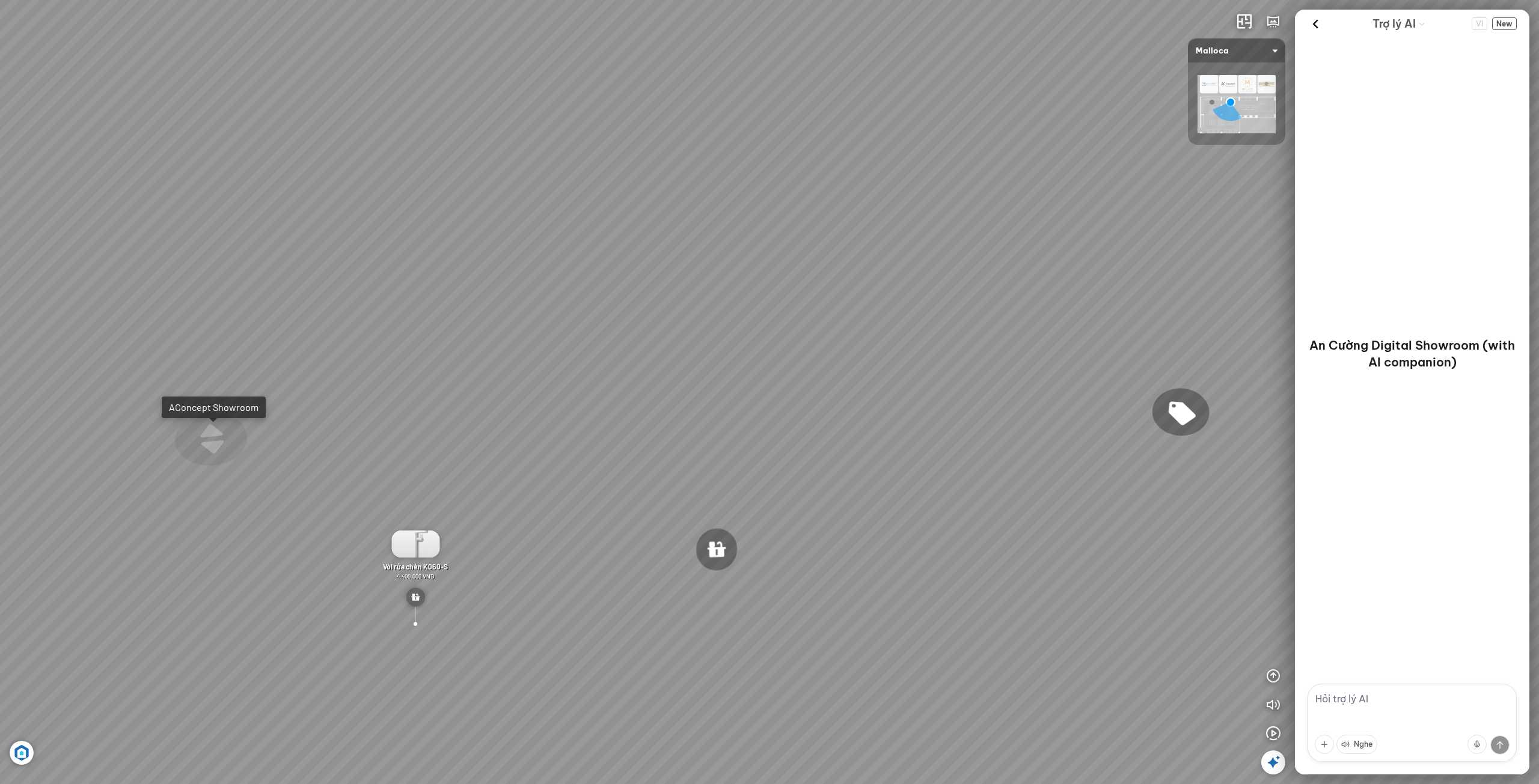
click at [603, 537] on div "Chậu rửa chén hai hộc bán thủ công Malloca MS 610T 9.460.000 VND Máy hút khói k…" at bounding box center [770, 392] width 1539 height 784
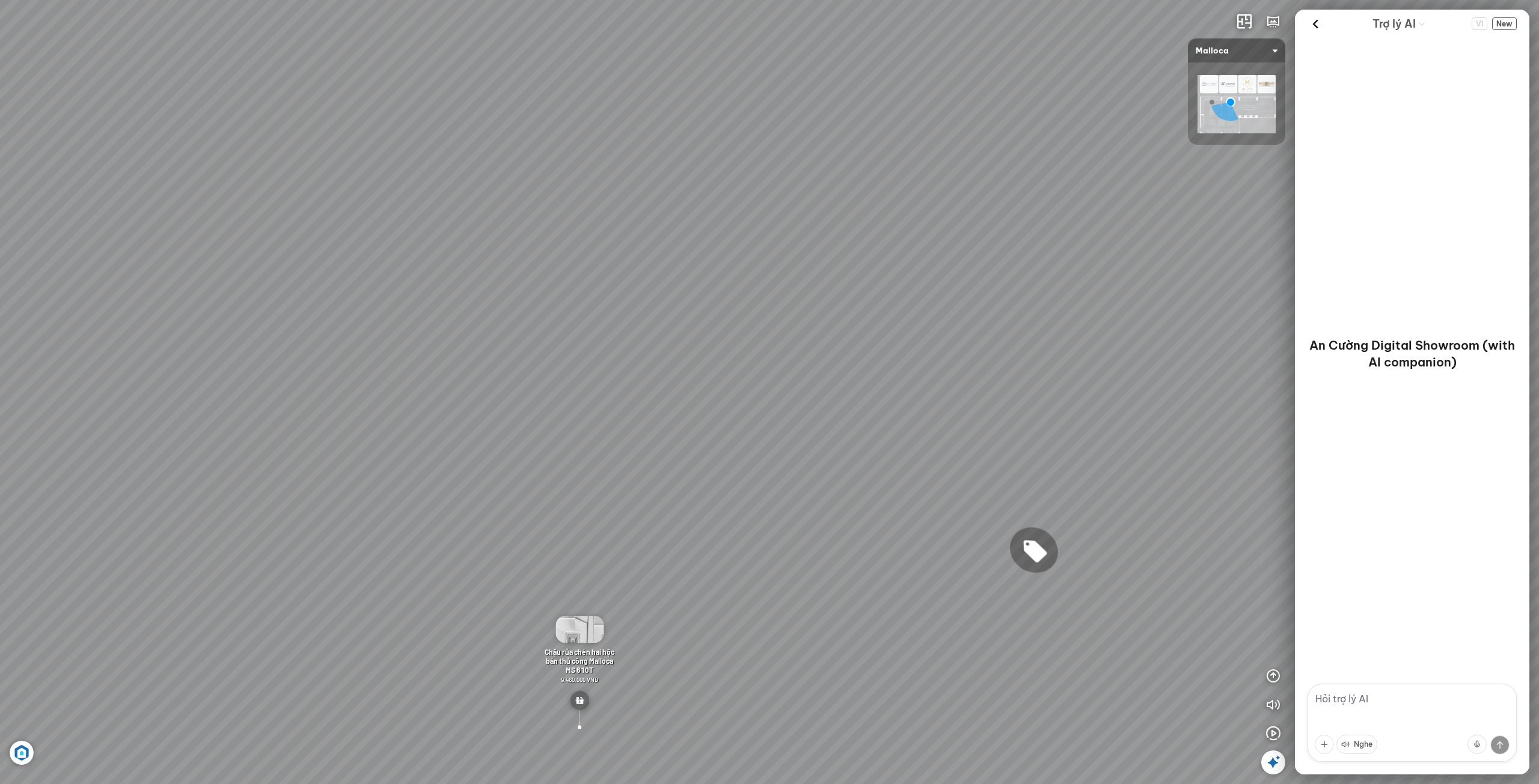
drag, startPoint x: 681, startPoint y: 686, endPoint x: 521, endPoint y: 360, distance: 363.1
click at [529, 368] on div "Chậu rửa chén hai hộc bán thủ công Malloca MS 610T 9.460.000 VND Máy hút khói k…" at bounding box center [770, 392] width 1539 height 784
drag, startPoint x: 853, startPoint y: 399, endPoint x: 522, endPoint y: 410, distance: 331.2
click at [526, 411] on div "Chậu rửa chén hai hộc bán thủ công Malloca MS 610T 9.460.000 VND Máy hút khói k…" at bounding box center [770, 392] width 1539 height 784
drag, startPoint x: 701, startPoint y: 358, endPoint x: 685, endPoint y: 465, distance: 108.2
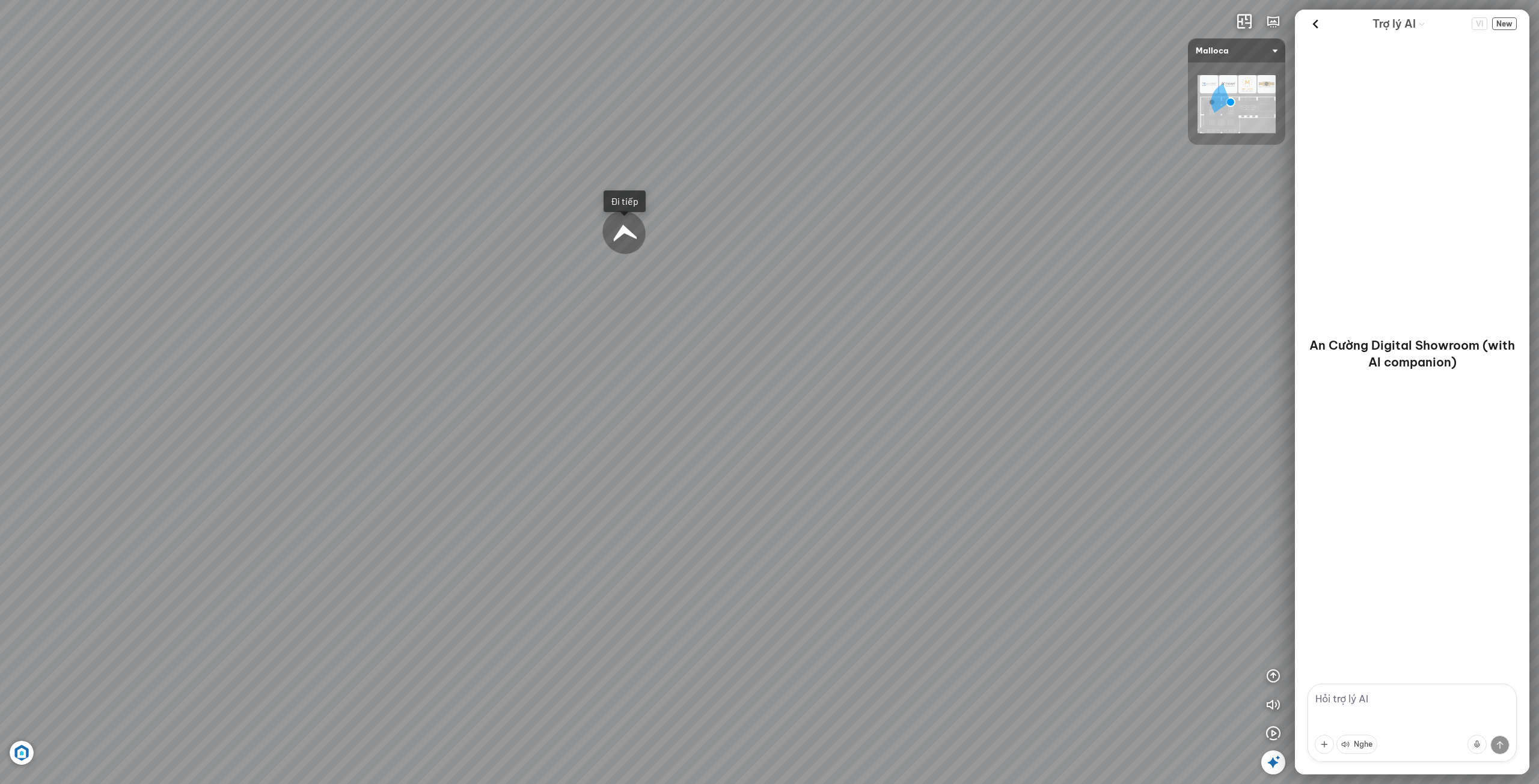
click at [688, 462] on div "Chậu rửa chén hai hộc bán thủ công Malloca MS 610T 9.460.000 VND Máy hút khói k…" at bounding box center [770, 392] width 1539 height 784
drag, startPoint x: 660, startPoint y: 555, endPoint x: 917, endPoint y: 440, distance: 281.6
click at [917, 440] on div "Chậu rửa chén hai hộc bán thủ công Malloca MS 610T 9.460.000 VND Máy hút khói k…" at bounding box center [770, 392] width 1539 height 784
drag, startPoint x: 496, startPoint y: 482, endPoint x: 637, endPoint y: 503, distance: 142.6
click at [910, 503] on div "Chậu rửa chén hai hộc bán thủ công Malloca MS 610T 9.460.000 VND Máy hút khói k…" at bounding box center [770, 392] width 1539 height 784
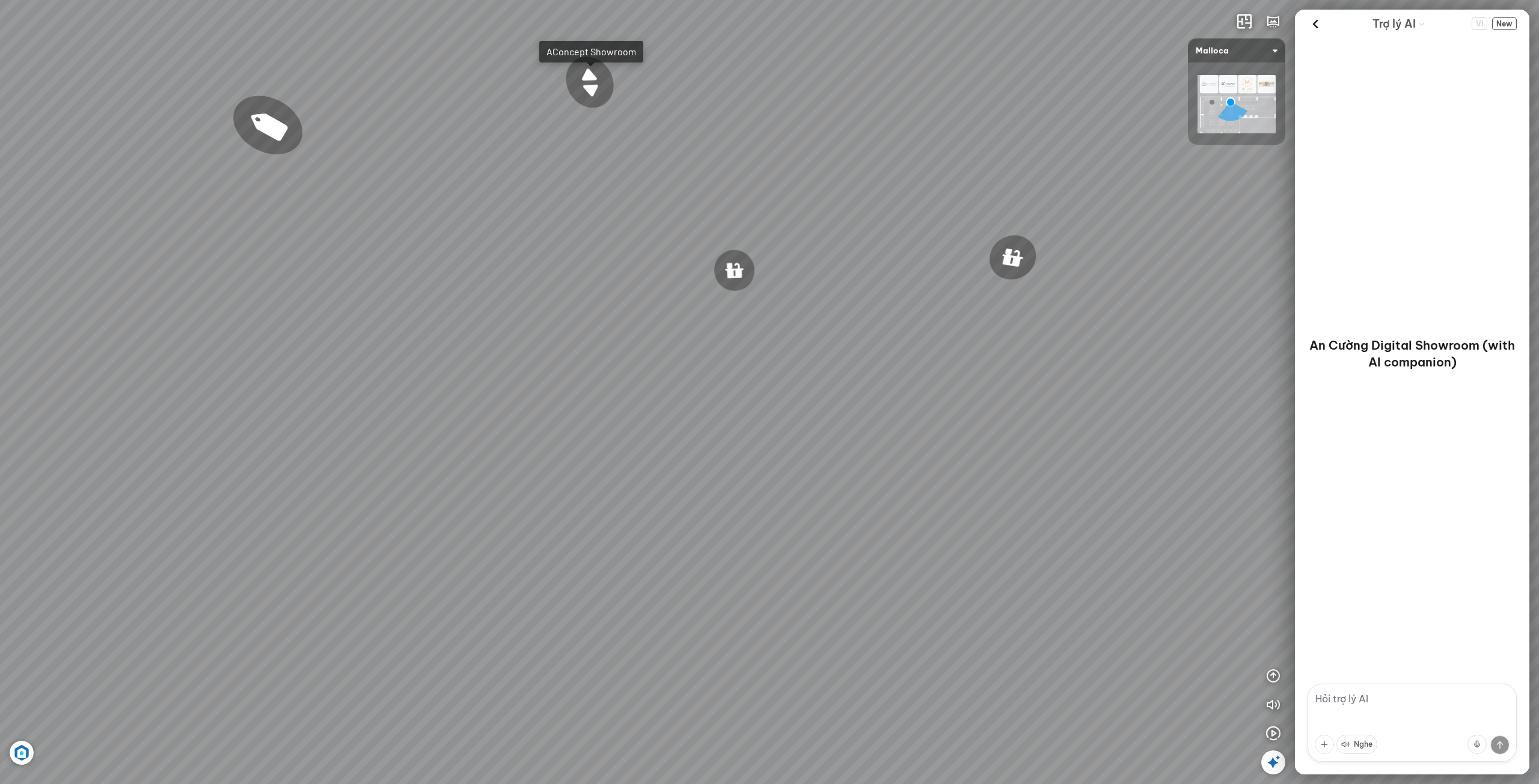
click at [984, 526] on div "Chậu rửa chén hai hộc bán thủ công Malloca MS 610T 9.460.000 VND Máy hút khói k…" at bounding box center [770, 392] width 1539 height 784
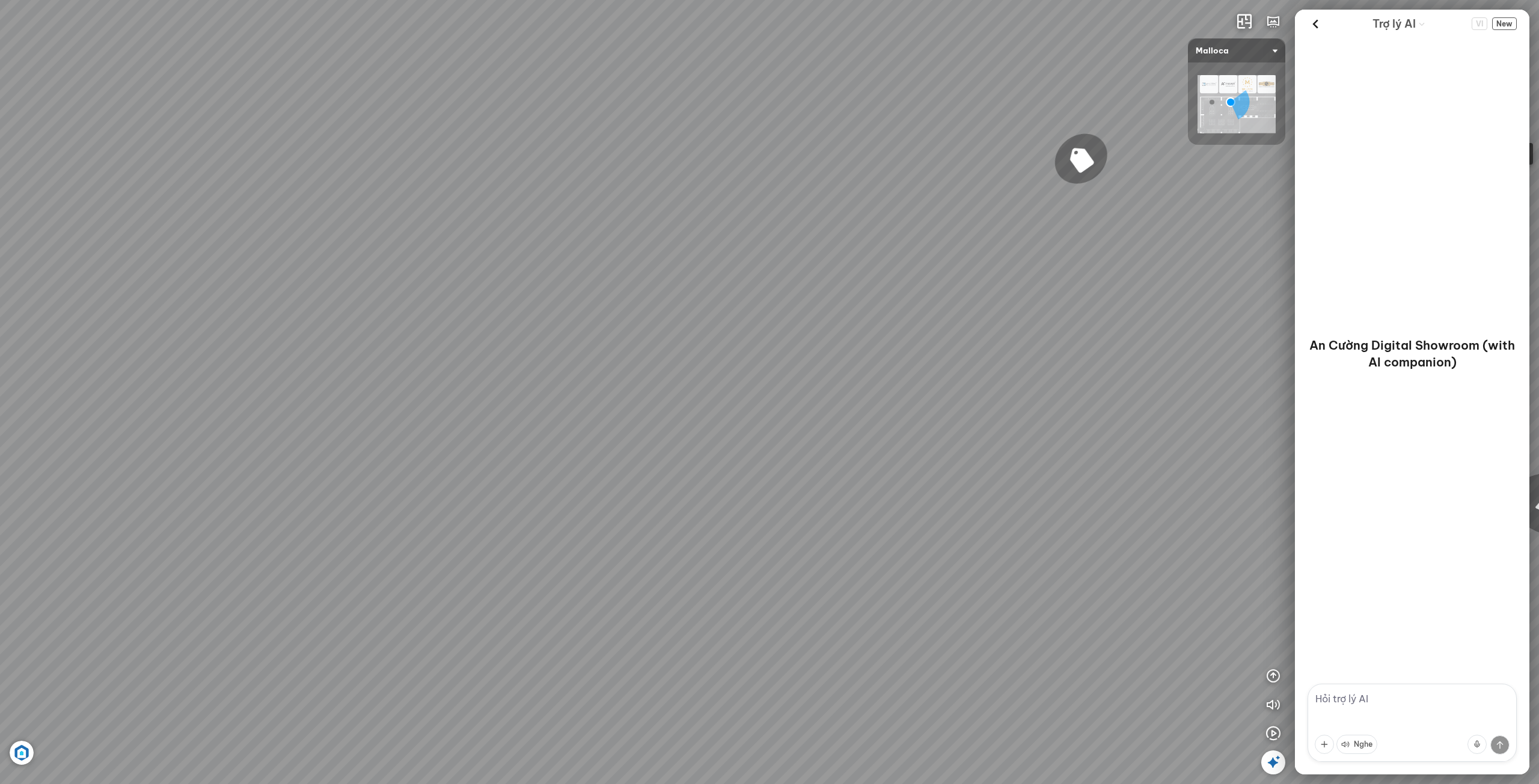
drag, startPoint x: 801, startPoint y: 436, endPoint x: 884, endPoint y: 603, distance: 186.5
click at [910, 608] on div "Chậu rửa chén hai hộc bán thủ công Malloca MS 610T 9.460.000 VND Máy hút khói k…" at bounding box center [770, 392] width 1539 height 784
drag, startPoint x: 807, startPoint y: 495, endPoint x: 682, endPoint y: 470, distance: 127.5
click at [692, 469] on div "Chậu rửa chén hai hộc bán thủ công Malloca MS 610T 9.460.000 VND Máy hút khói k…" at bounding box center [770, 392] width 1539 height 784
drag, startPoint x: 815, startPoint y: 487, endPoint x: 762, endPoint y: 485, distance: 53.0
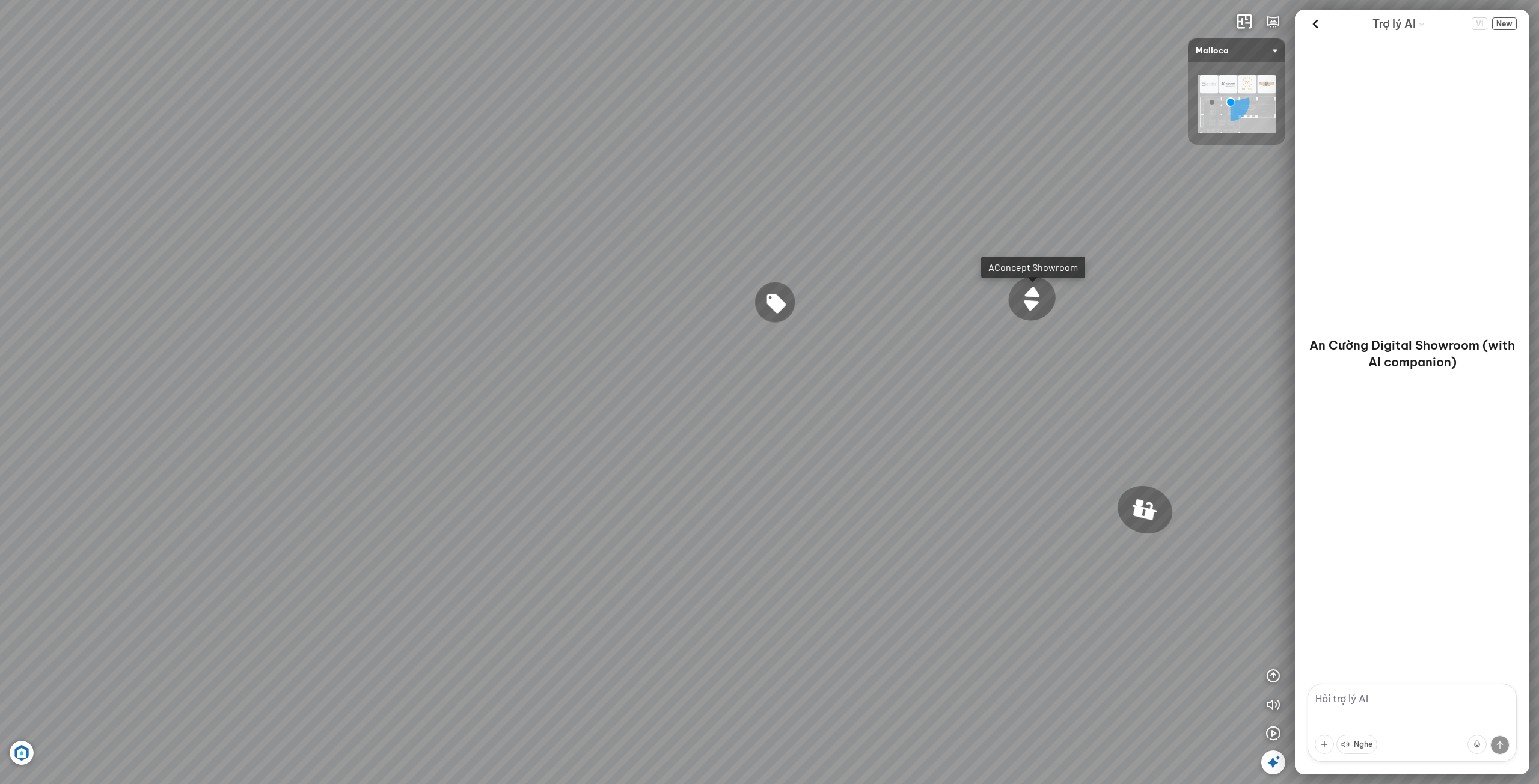
click at [764, 485] on div "Chậu rửa chén hai hộc bán thủ công Malloca MS 610T 9.460.000 VND Máy hút khói k…" at bounding box center [770, 392] width 1539 height 784
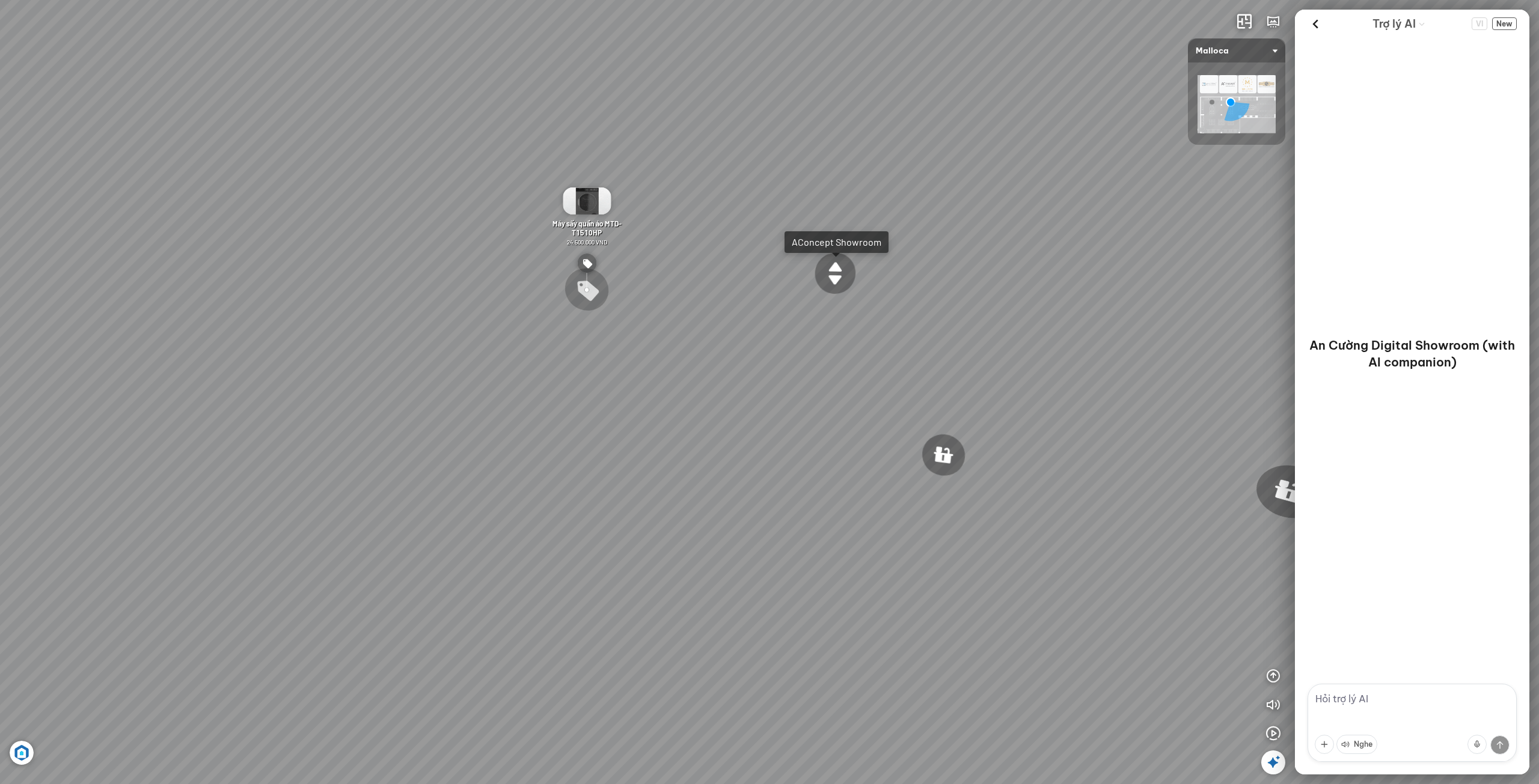
drag, startPoint x: 744, startPoint y: 477, endPoint x: 670, endPoint y: 489, distance: 75.0
click at [678, 490] on div "Chậu rửa chén hai hộc bán thủ công Malloca MS 610T 9.460.000 VND Máy hút khói k…" at bounding box center [770, 392] width 1539 height 784
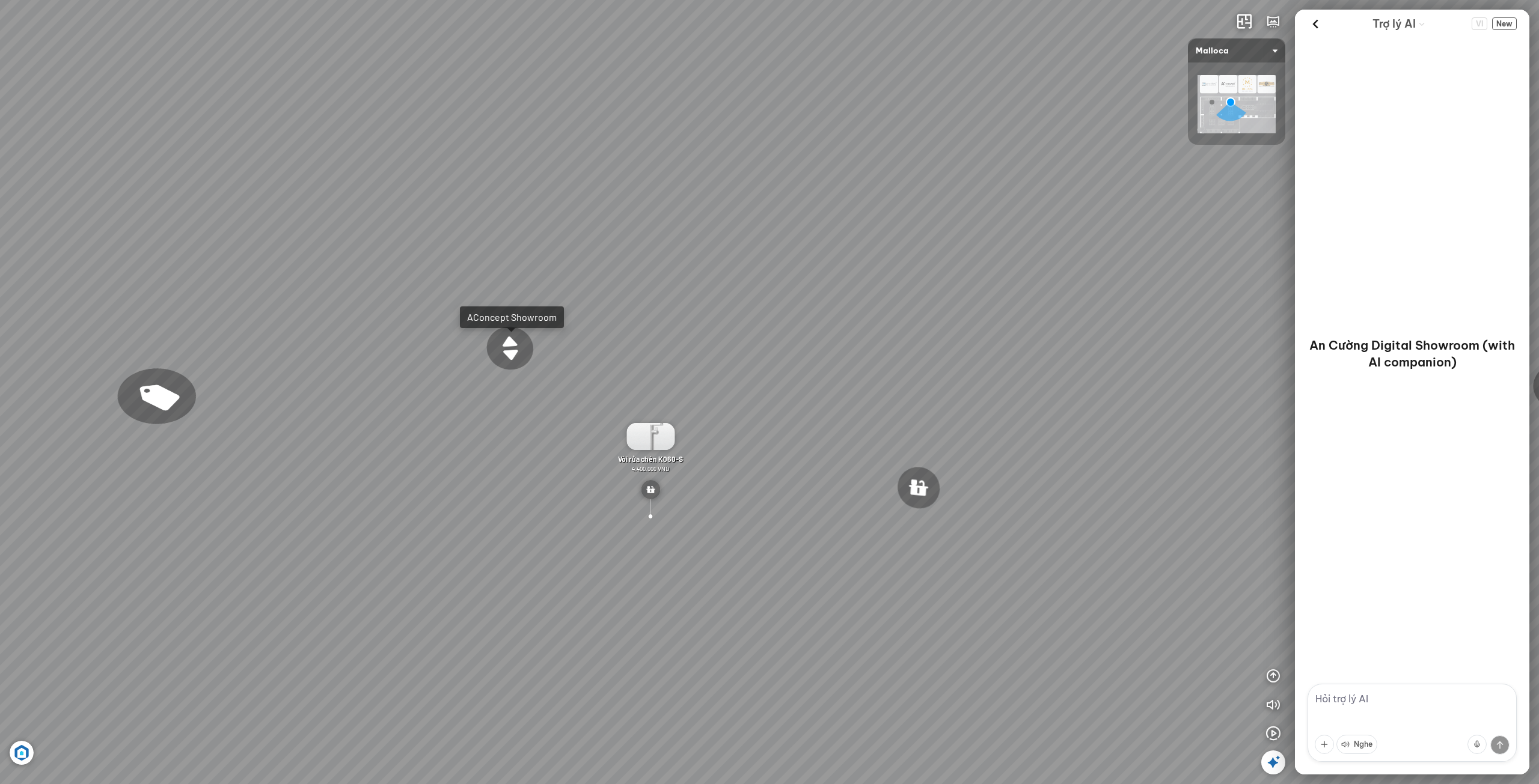
click at [504, 341] on div at bounding box center [510, 349] width 54 height 49
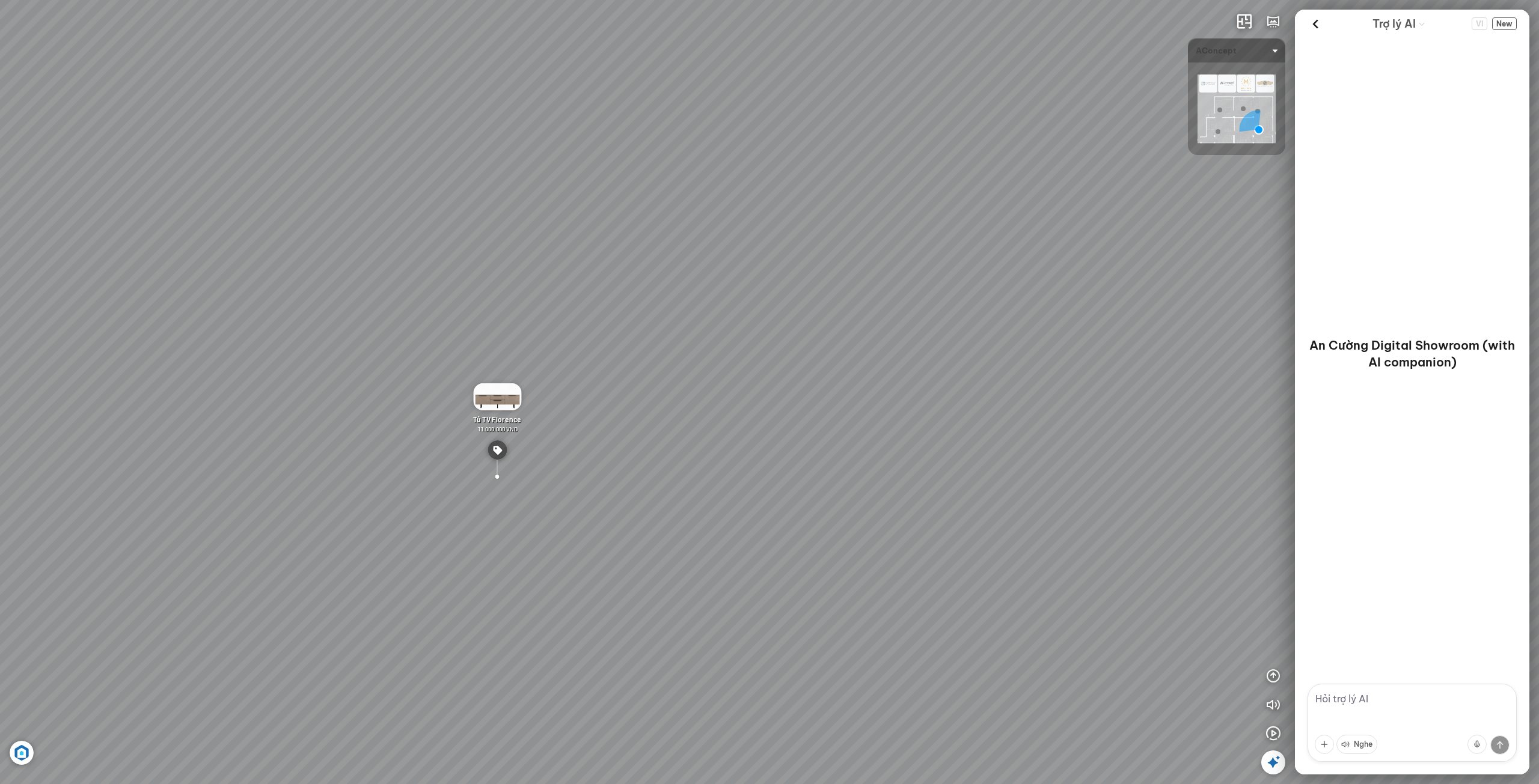
drag, startPoint x: 539, startPoint y: 661, endPoint x: 917, endPoint y: 572, distance: 388.3
click at [872, 572] on div "Ghế ăn Andrew 3.200.000 VND Ghế ăn Wilma 1.800.000 VND Sofa 3 chỗ [PERSON_NAME]…" at bounding box center [770, 392] width 1539 height 784
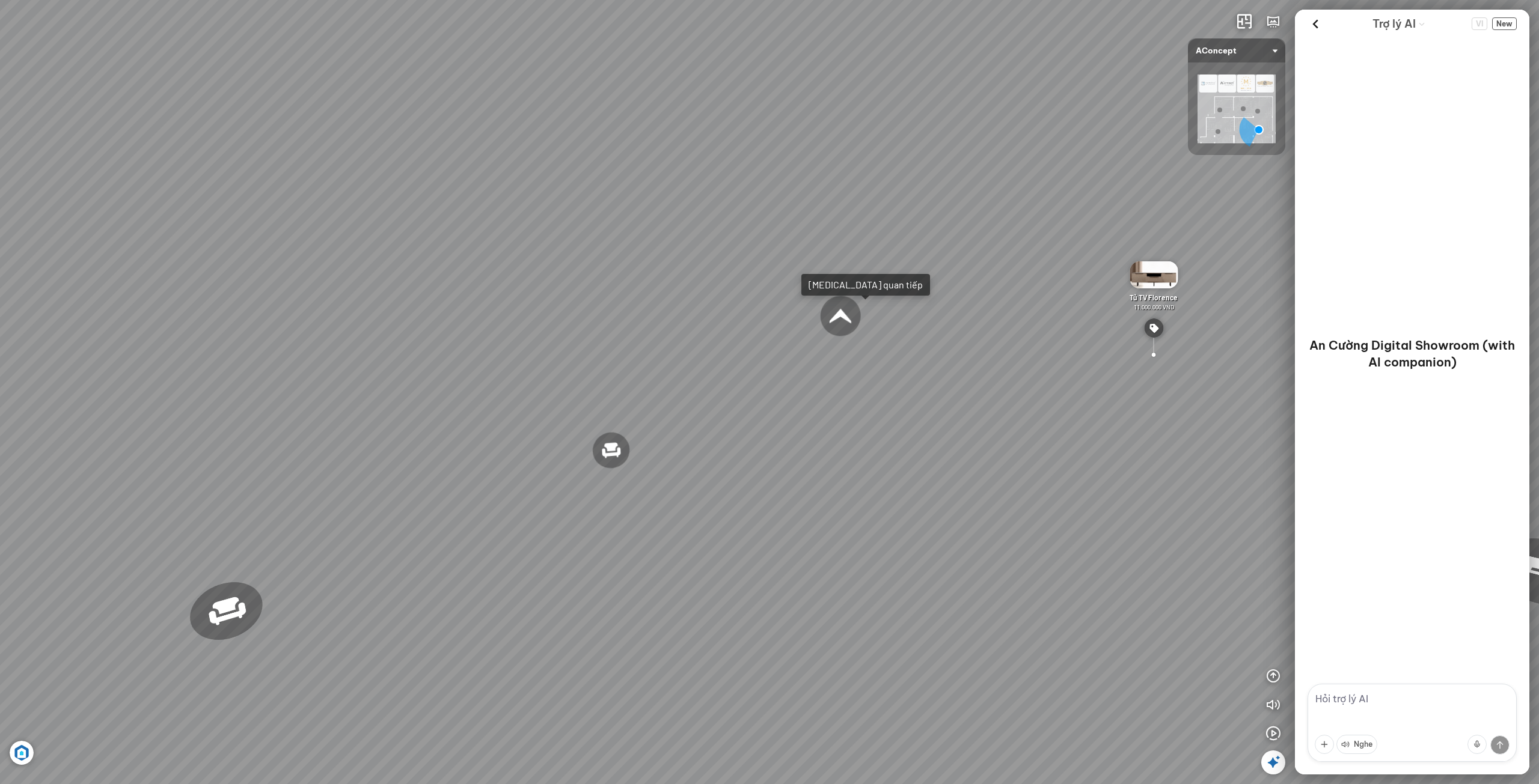
drag, startPoint x: 912, startPoint y: 585, endPoint x: 1053, endPoint y: 592, distance: 141.2
click at [1019, 590] on div "Ghế ăn Andrew 3.200.000 VND Ghế ăn Wilma 1.800.000 VND Sofa 3 chỗ [PERSON_NAME]…" at bounding box center [770, 392] width 1539 height 784
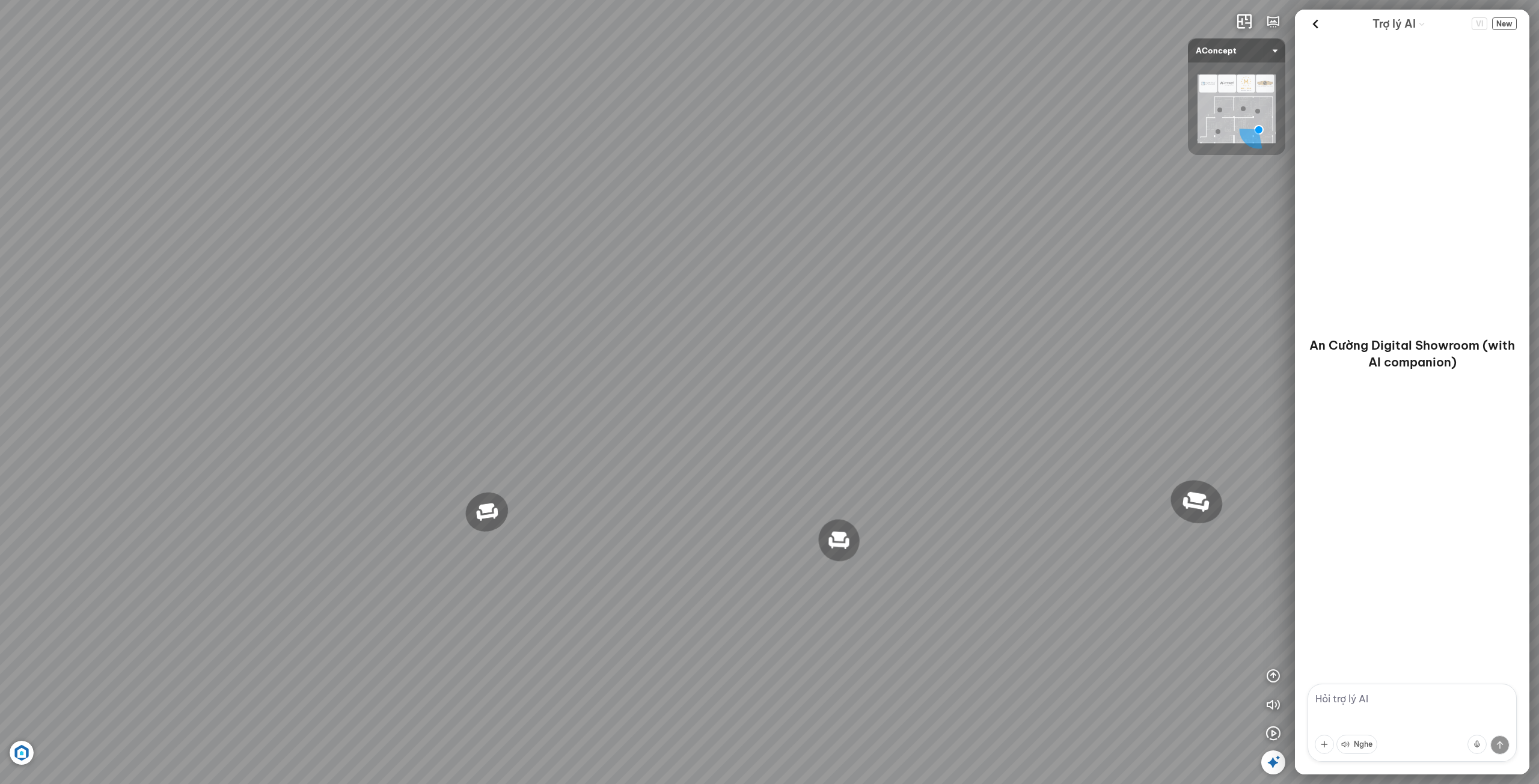
drag, startPoint x: 927, startPoint y: 598, endPoint x: 1026, endPoint y: 613, distance: 100.1
click at [1126, 609] on div "Ghế ăn Andrew 3.200.000 VND Ghế ăn Wilma 1.800.000 VND Sofa 3 chỗ [PERSON_NAME]…" at bounding box center [770, 392] width 1539 height 784
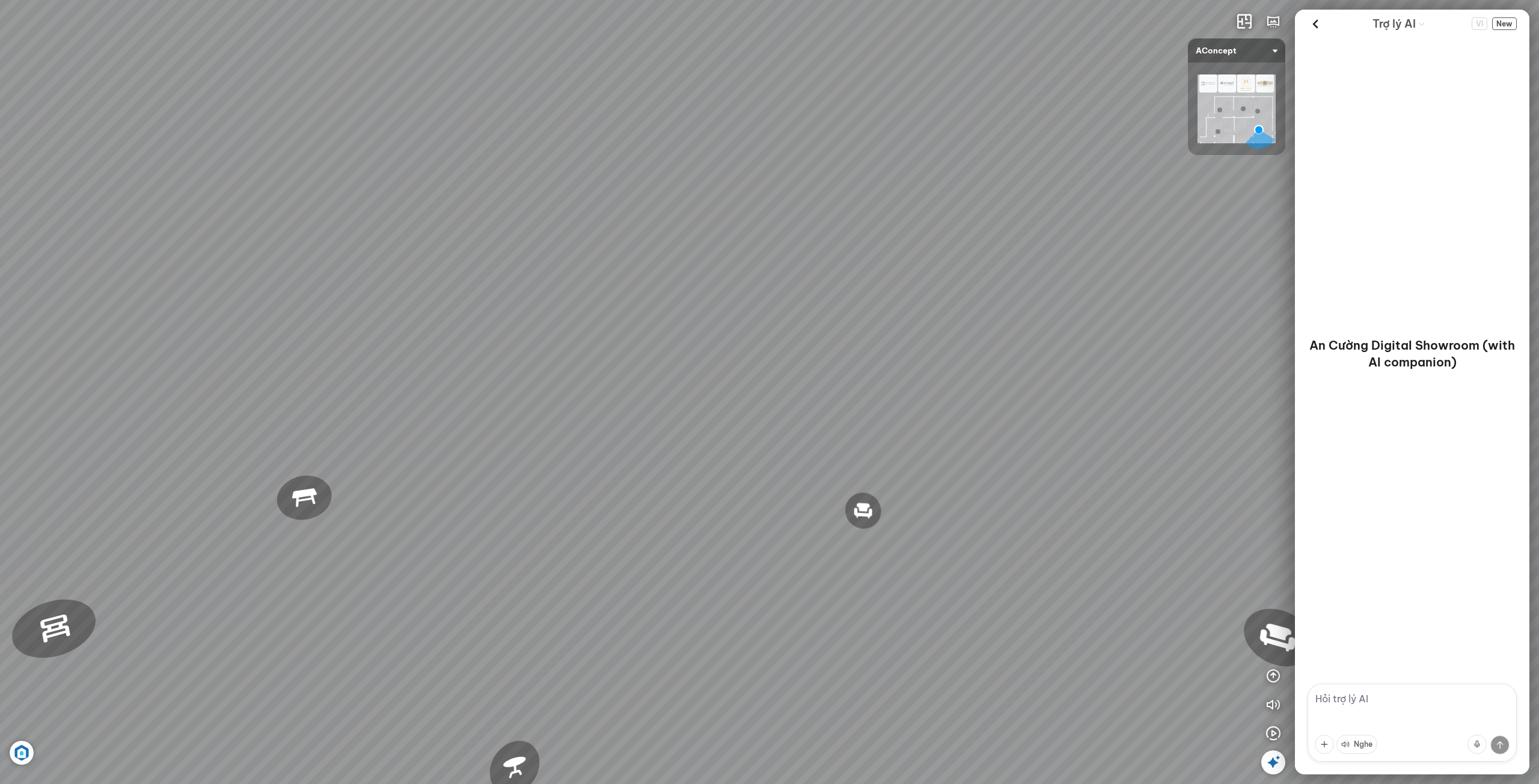
click at [1301, 613] on div "Ghế ăn Andrew 3.200.000 VND Ghế ăn Wilma 1.800.000 VND Sofa 3 chỗ [PERSON_NAME]…" at bounding box center [770, 392] width 1539 height 784
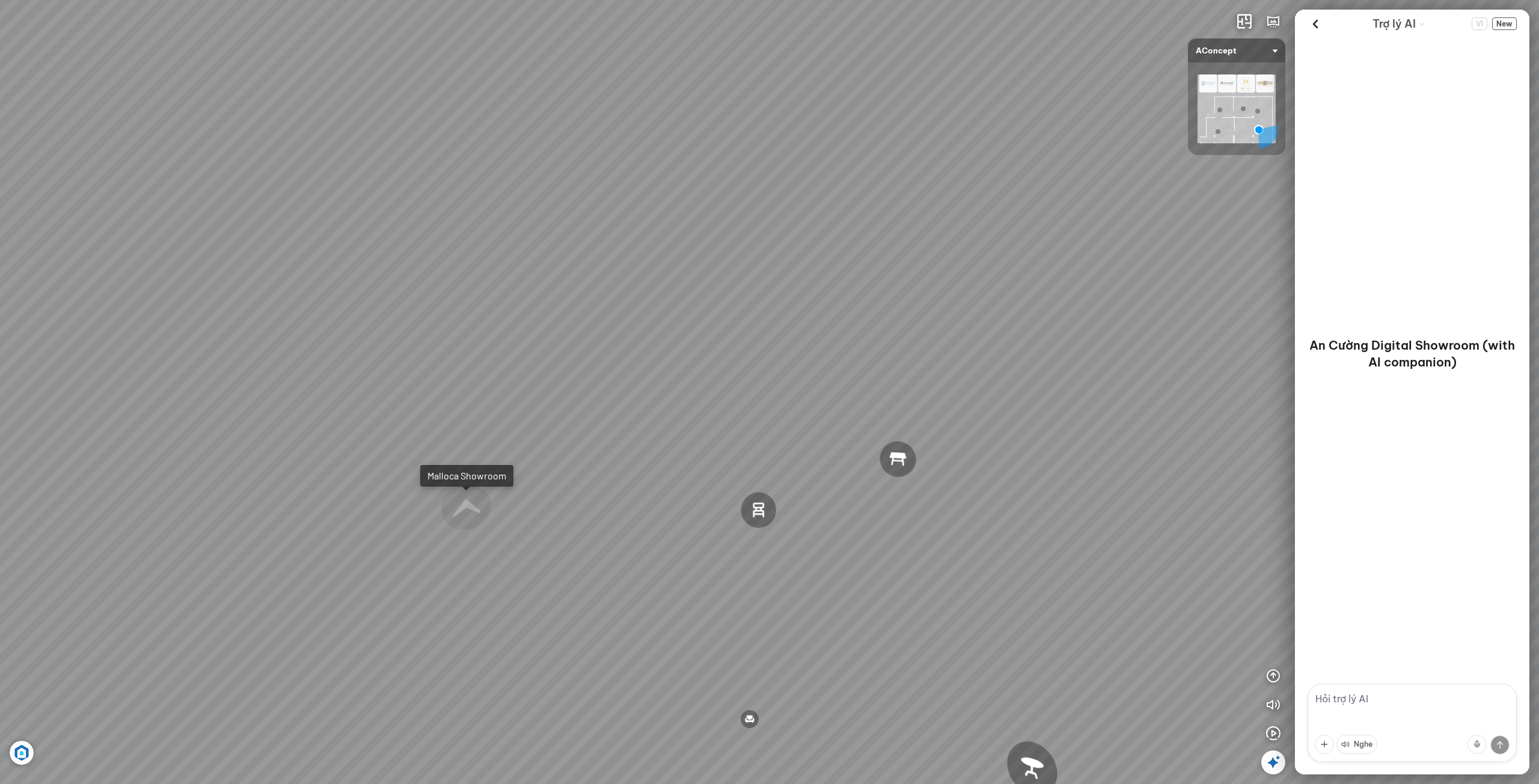
drag, startPoint x: 1290, startPoint y: 608, endPoint x: 1517, endPoint y: 595, distance: 227.4
click at [1539, 595] on div "Ghế ăn Andrew 3.200.000 VND Ghế ăn Wilma 1.800.000 VND Sofa 3 chỗ [PERSON_NAME]…" at bounding box center [770, 392] width 1539 height 784
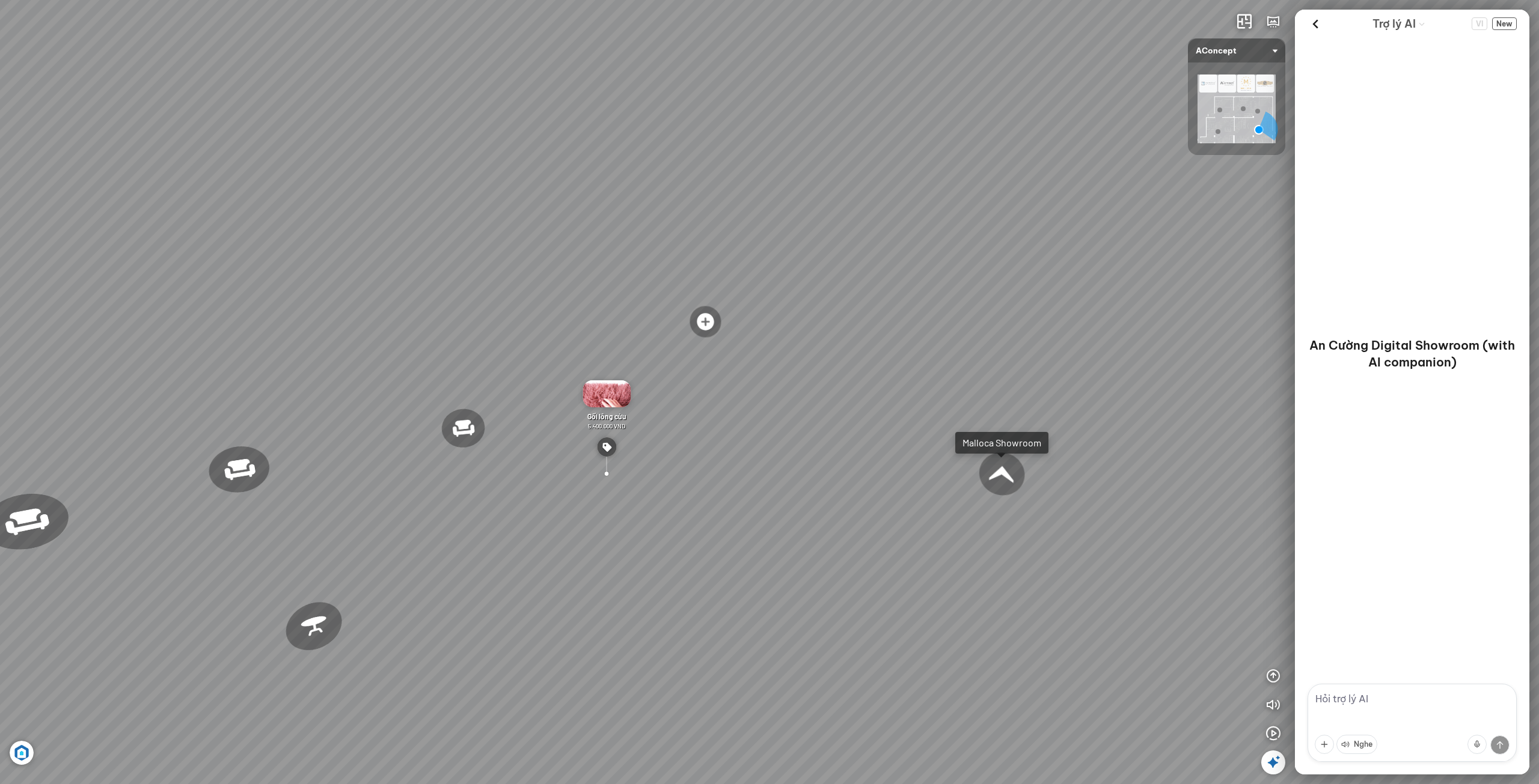
drag, startPoint x: 1275, startPoint y: 569, endPoint x: 1179, endPoint y: 565, distance: 96.1
click at [1198, 569] on div "Ghế ăn Andrew 3.200.000 VND Ghế ăn Wilma 1.800.000 VND Sofa 3 chỗ [PERSON_NAME]…" at bounding box center [770, 392] width 1539 height 784
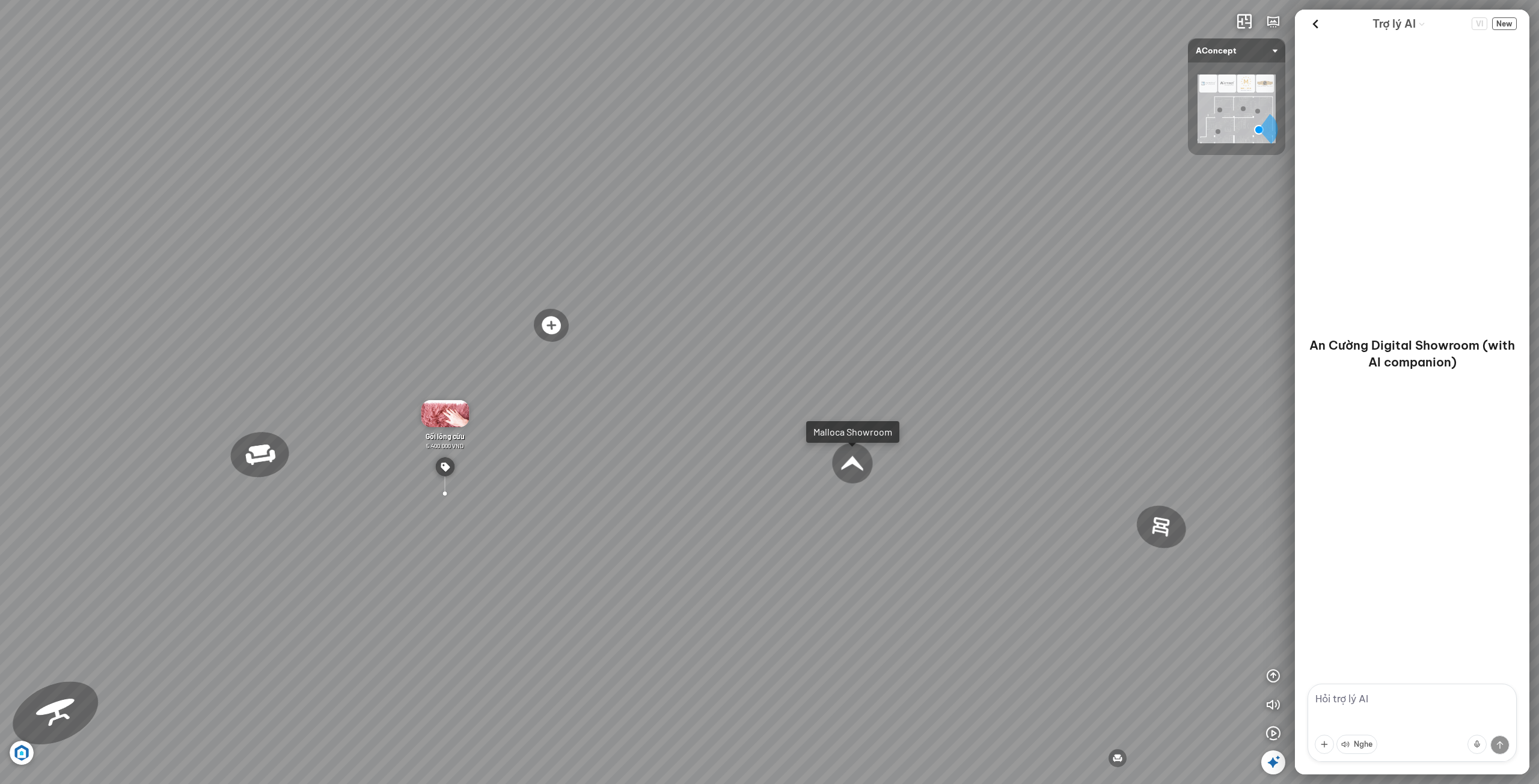
click at [1123, 563] on div "Ghế ăn Andrew 3.200.000 VND Ghế ăn Wilma 1.800.000 VND Sofa 3 chỗ [PERSON_NAME]…" at bounding box center [770, 392] width 1539 height 784
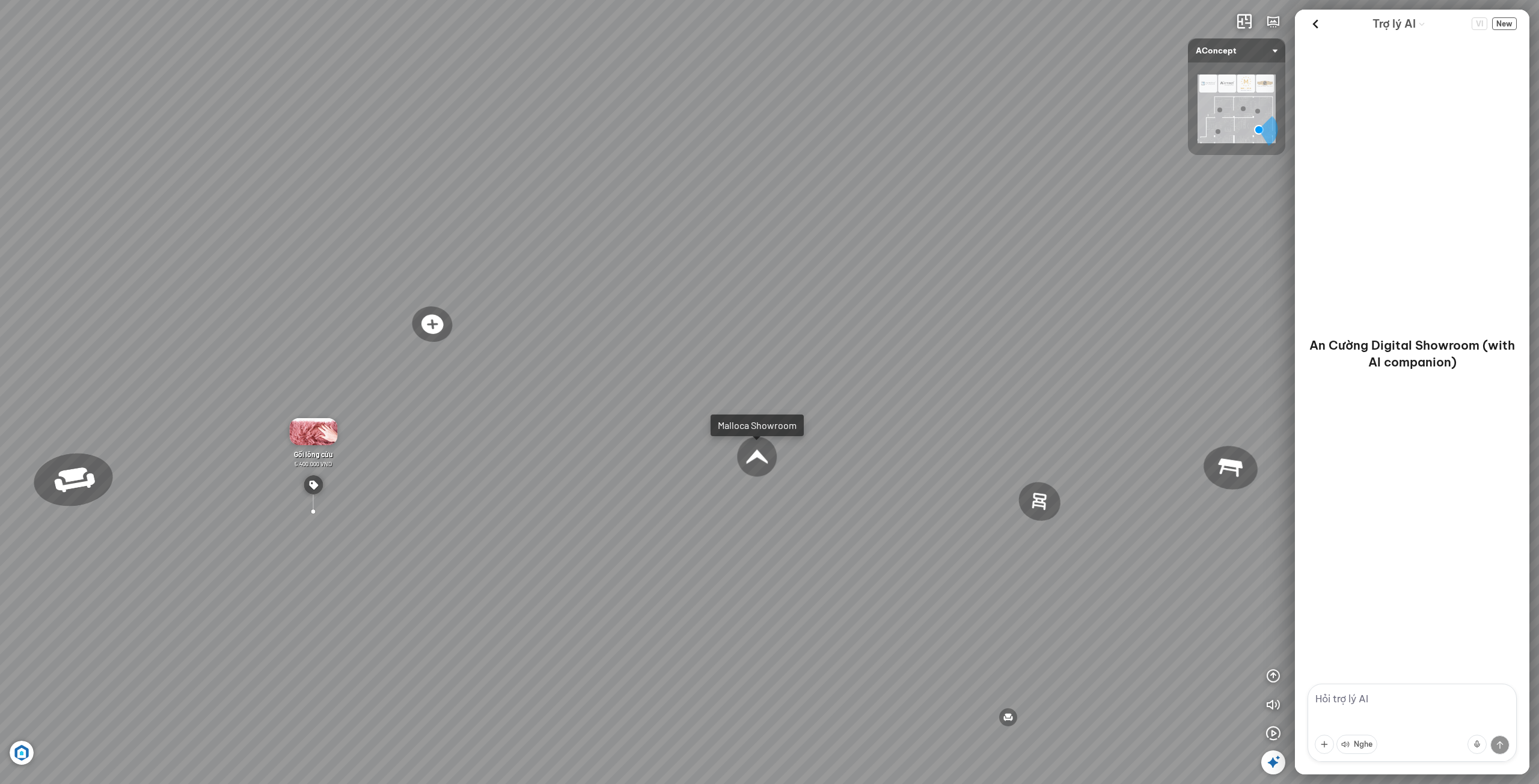
drag, startPoint x: 1172, startPoint y: 566, endPoint x: 1182, endPoint y: 598, distance: 33.5
click at [1168, 586] on div "Ghế ăn Andrew 3.200.000 VND Ghế ăn Wilma 1.800.000 VND Sofa 3 chỗ [PERSON_NAME]…" at bounding box center [770, 392] width 1539 height 784
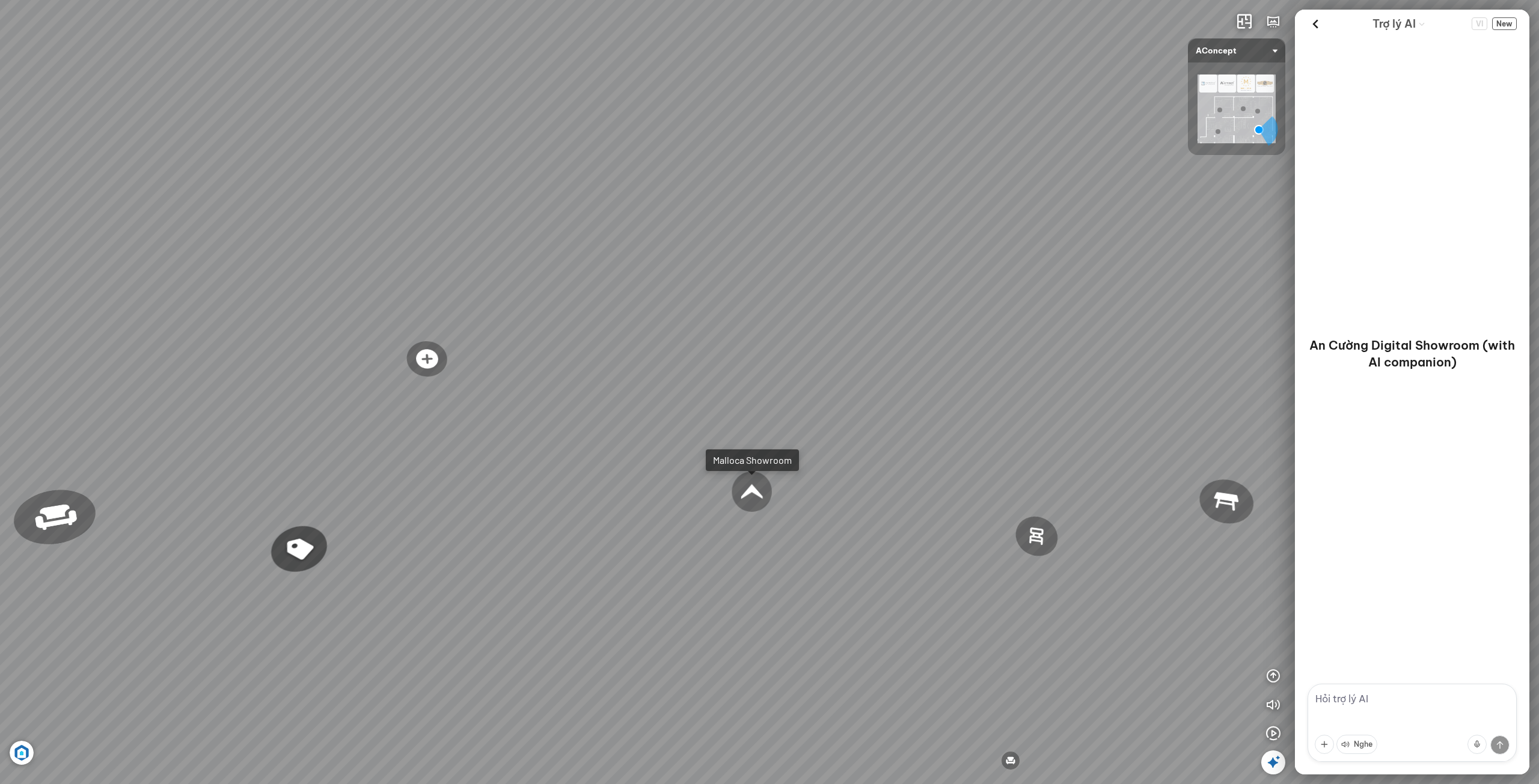
drag, startPoint x: 692, startPoint y: 579, endPoint x: 1076, endPoint y: 505, distance: 391.1
click at [1064, 506] on div "Ghế ăn Andrew 3.200.000 VND Ghế ăn Wilma 1.800.000 VND Sofa 3 chỗ [PERSON_NAME]…" at bounding box center [770, 392] width 1539 height 784
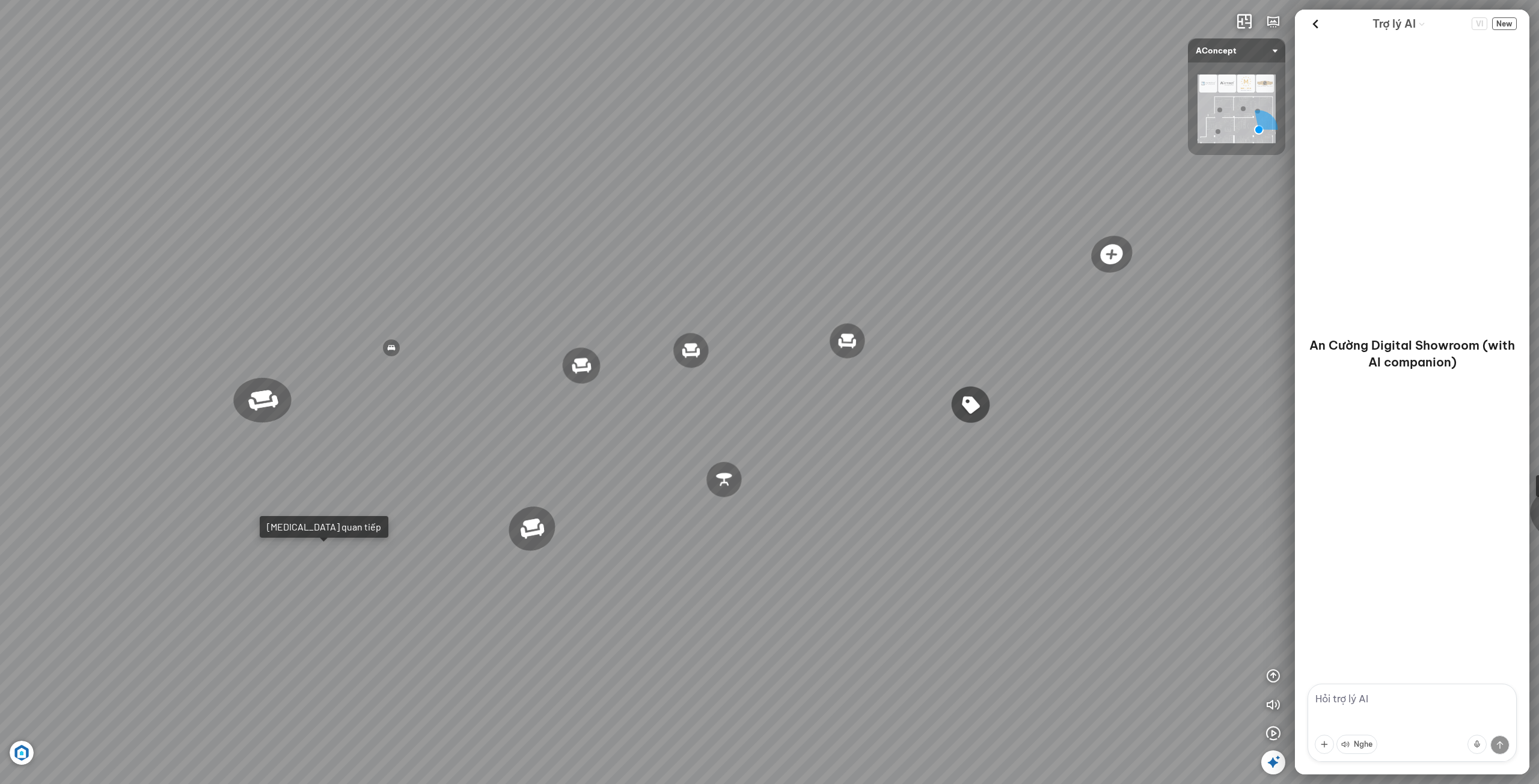
drag, startPoint x: 927, startPoint y: 536, endPoint x: 944, endPoint y: 561, distance: 30.2
click at [1038, 547] on div "Ghế ăn Andrew 3.200.000 VND Ghế ăn Wilma 1.800.000 VND Sofa 3 chỗ [PERSON_NAME]…" at bounding box center [770, 392] width 1539 height 784
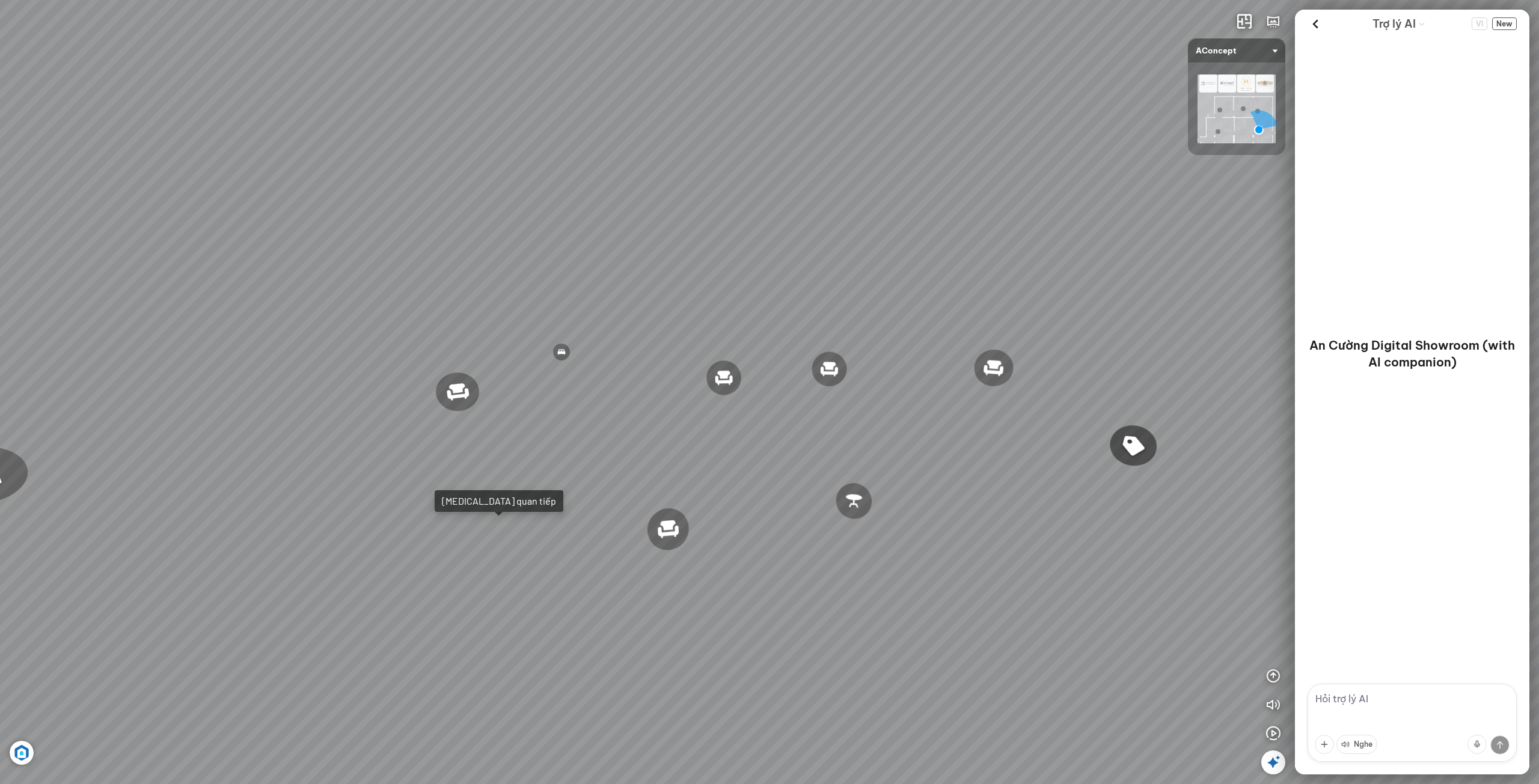
click at [1017, 591] on div "Ghế ăn Andrew 3.200.000 VND Ghế ăn Wilma 1.800.000 VND Sofa 3 chỗ [PERSON_NAME]…" at bounding box center [770, 392] width 1539 height 784
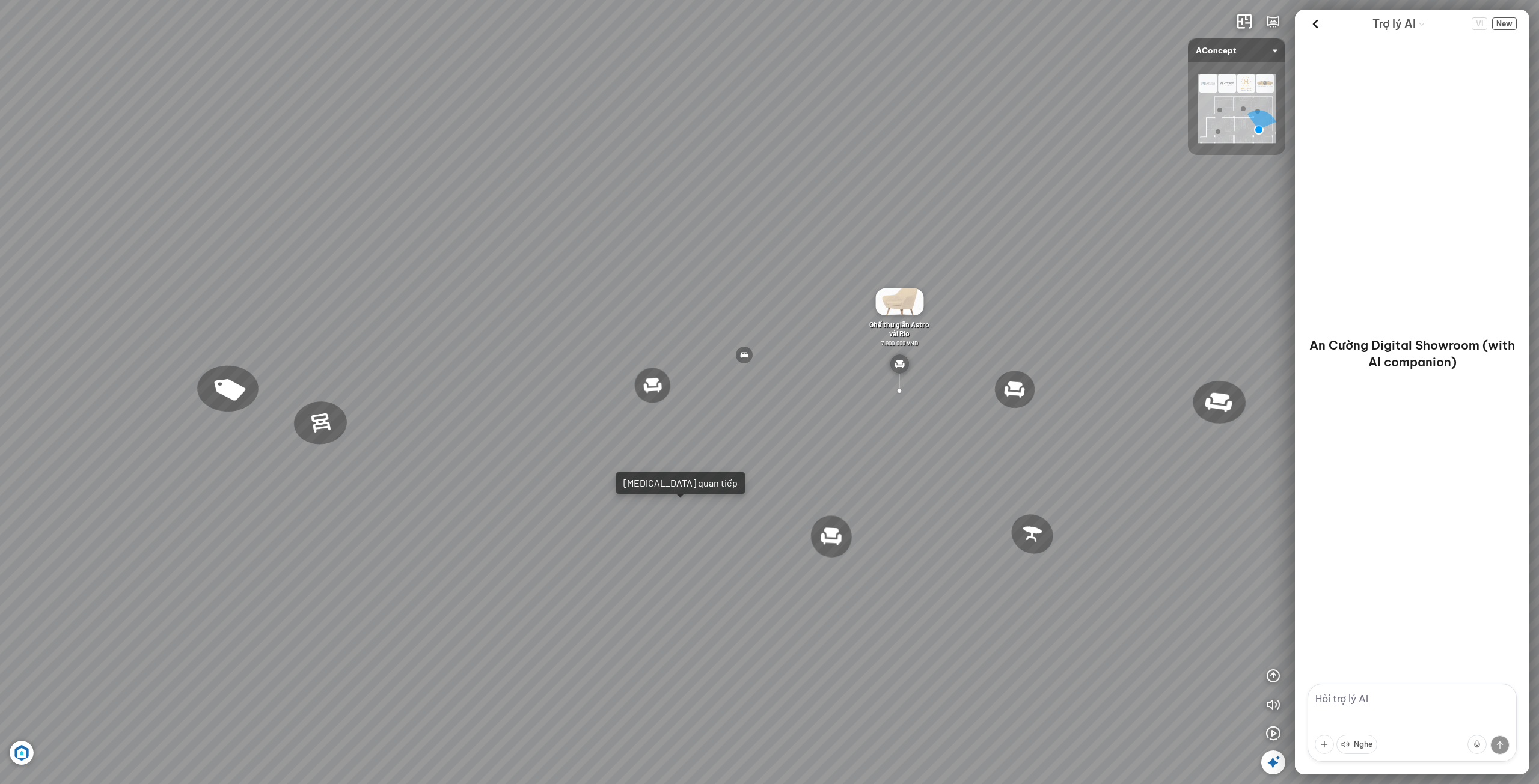
drag, startPoint x: 823, startPoint y: 532, endPoint x: 1109, endPoint y: 561, distance: 287.5
click at [1101, 556] on div "Ghế ăn Andrew 3.200.000 VND Ghế ăn Wilma 1.800.000 VND Sofa 3 chỗ [PERSON_NAME]…" at bounding box center [770, 392] width 1539 height 784
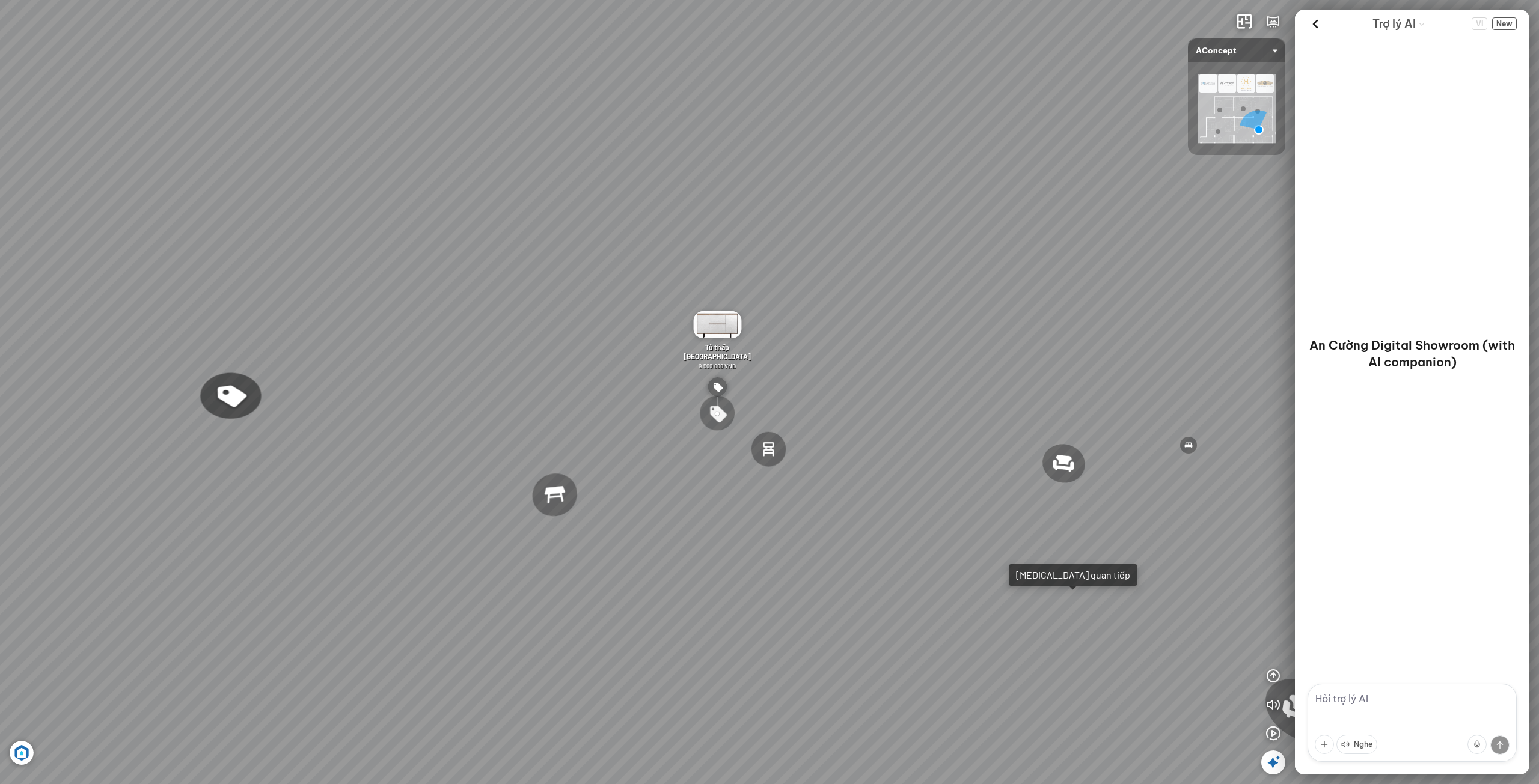
drag, startPoint x: 850, startPoint y: 447, endPoint x: 948, endPoint y: 626, distance: 204.1
click at [1032, 659] on div "Ghế ăn Andrew 3.200.000 VND Ghế ăn Wilma 1.800.000 VND Sofa 3 chỗ [PERSON_NAME]…" at bounding box center [770, 392] width 1539 height 784
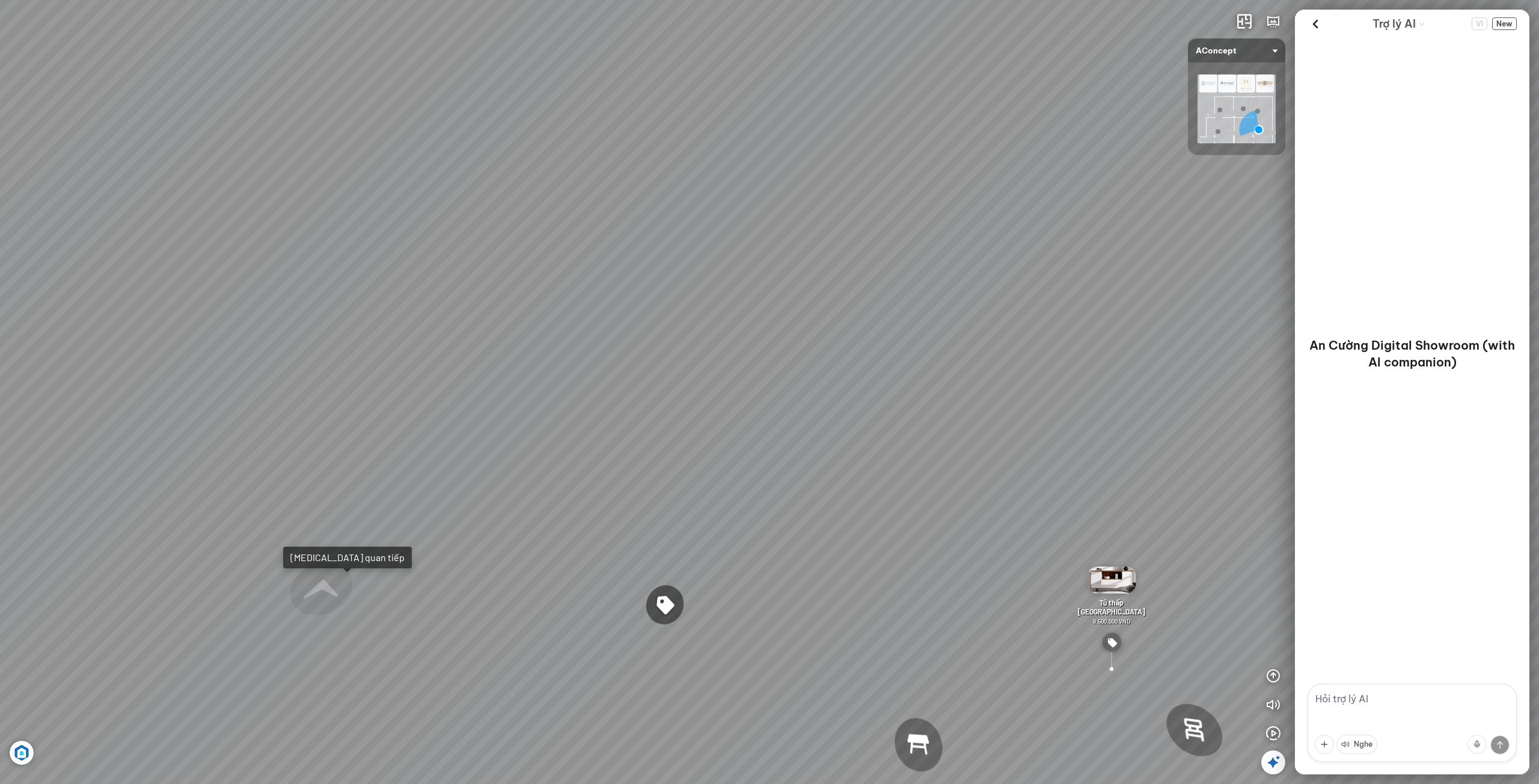
drag, startPoint x: 881, startPoint y: 604, endPoint x: 924, endPoint y: 337, distance: 270.4
click at [925, 351] on div "Ghế ăn Andrew 3.200.000 VND Ghế ăn Wilma 1.800.000 VND Sofa 3 chỗ [PERSON_NAME]…" at bounding box center [770, 392] width 1539 height 784
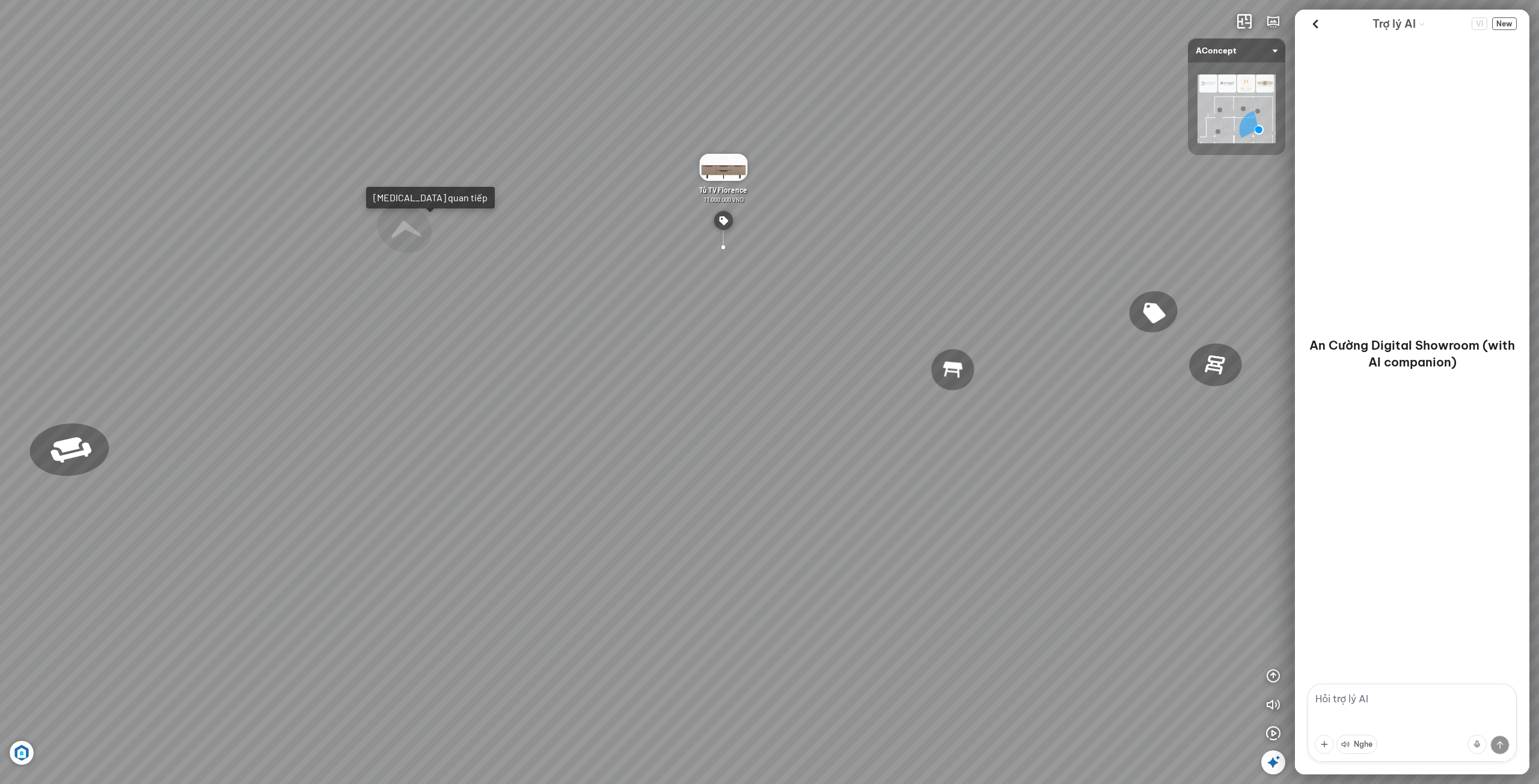
drag, startPoint x: 912, startPoint y: 329, endPoint x: 683, endPoint y: 395, distance: 238.3
click at [688, 394] on div "Ghế ăn Andrew 3.200.000 VND Ghế ăn Wilma 1.800.000 VND Sofa 3 chỗ [PERSON_NAME]…" at bounding box center [770, 392] width 1539 height 784
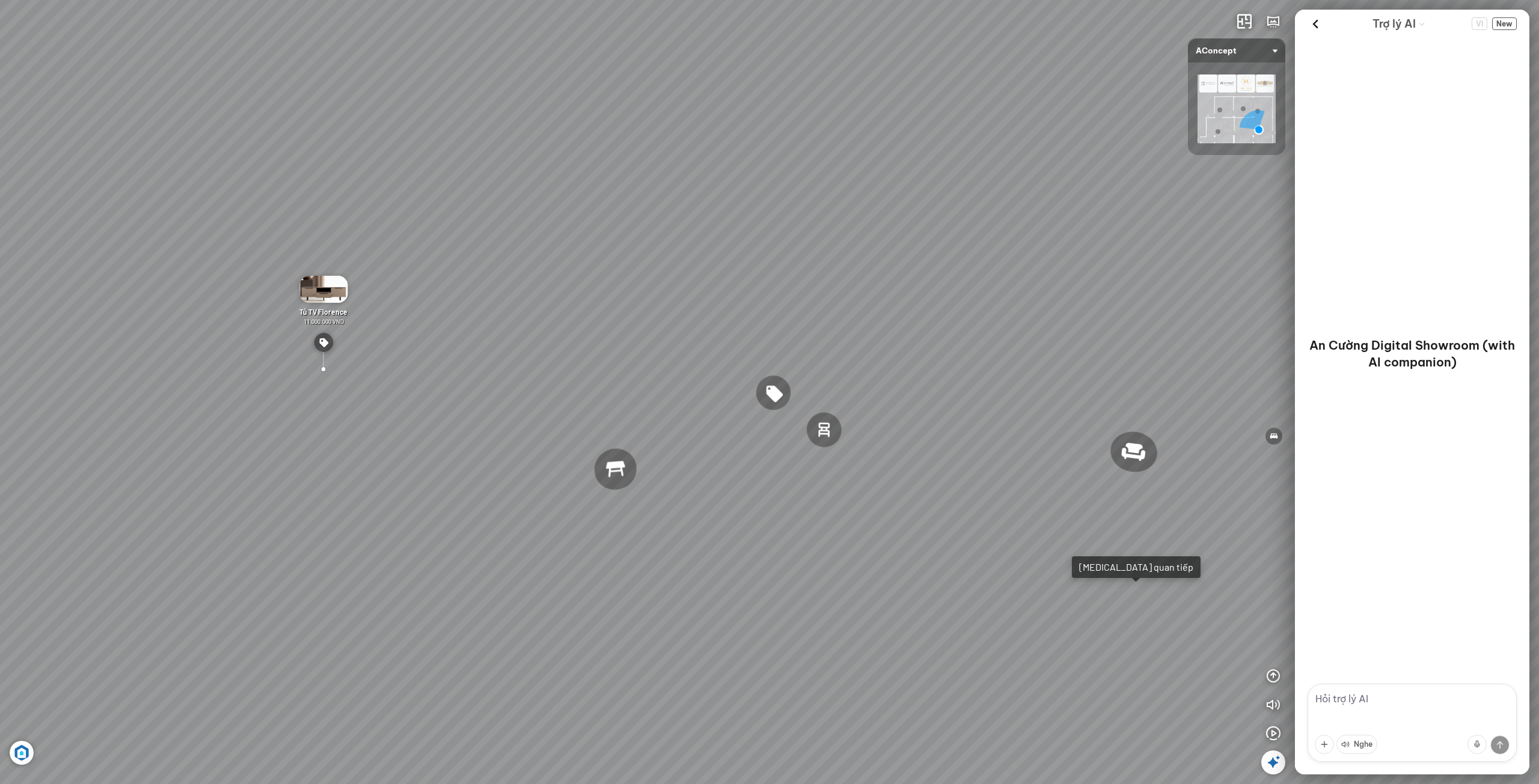
drag, startPoint x: 761, startPoint y: 374, endPoint x: 646, endPoint y: 409, distance: 120.2
click at [646, 409] on div "Ghế ăn Andrew 3.200.000 VND Ghế ăn Wilma 1.800.000 VND Sofa 3 chỗ [PERSON_NAME]…" at bounding box center [770, 392] width 1539 height 784
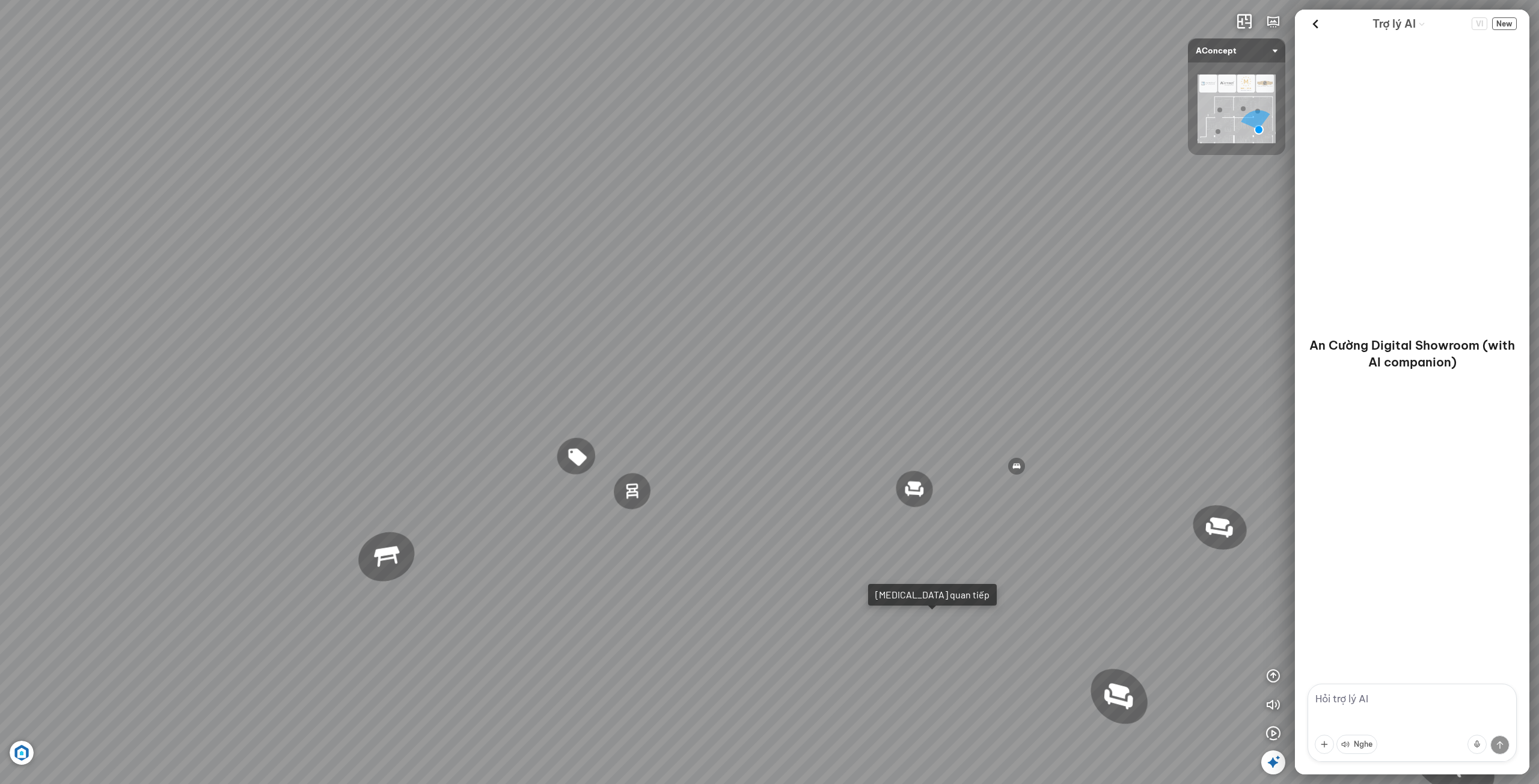
drag, startPoint x: 758, startPoint y: 387, endPoint x: 693, endPoint y: 411, distance: 69.3
click at [692, 409] on div "Ghế ăn Andrew 3.200.000 VND Ghế ăn Wilma 1.800.000 VND Sofa 3 chỗ [PERSON_NAME]…" at bounding box center [770, 392] width 1539 height 784
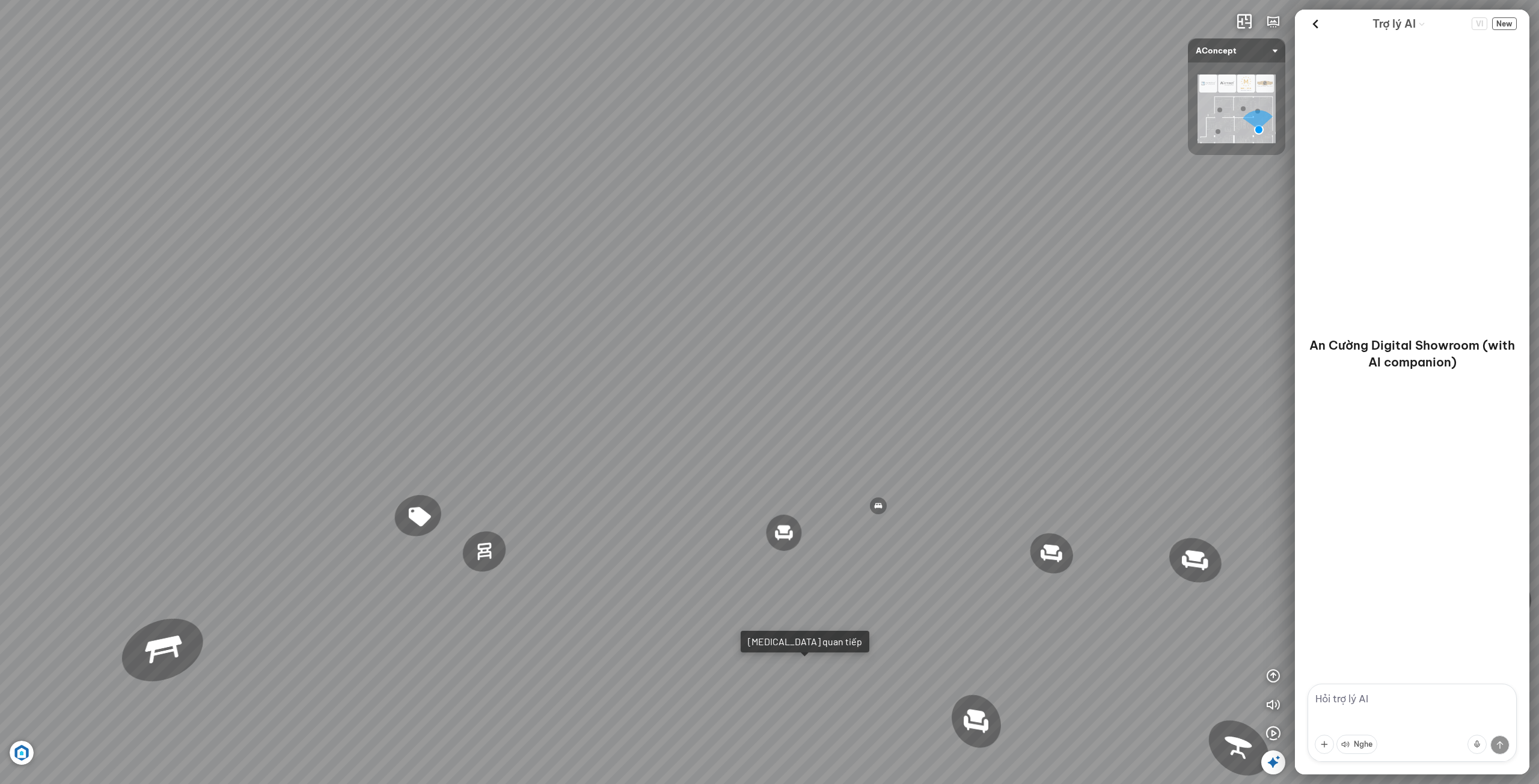
drag, startPoint x: 762, startPoint y: 415, endPoint x: 685, endPoint y: 454, distance: 86.3
click at [685, 453] on div "Ghế ăn Andrew 3.200.000 VND Ghế ăn Wilma 1.800.000 VND Sofa 3 chỗ [PERSON_NAME]…" at bounding box center [770, 392] width 1539 height 784
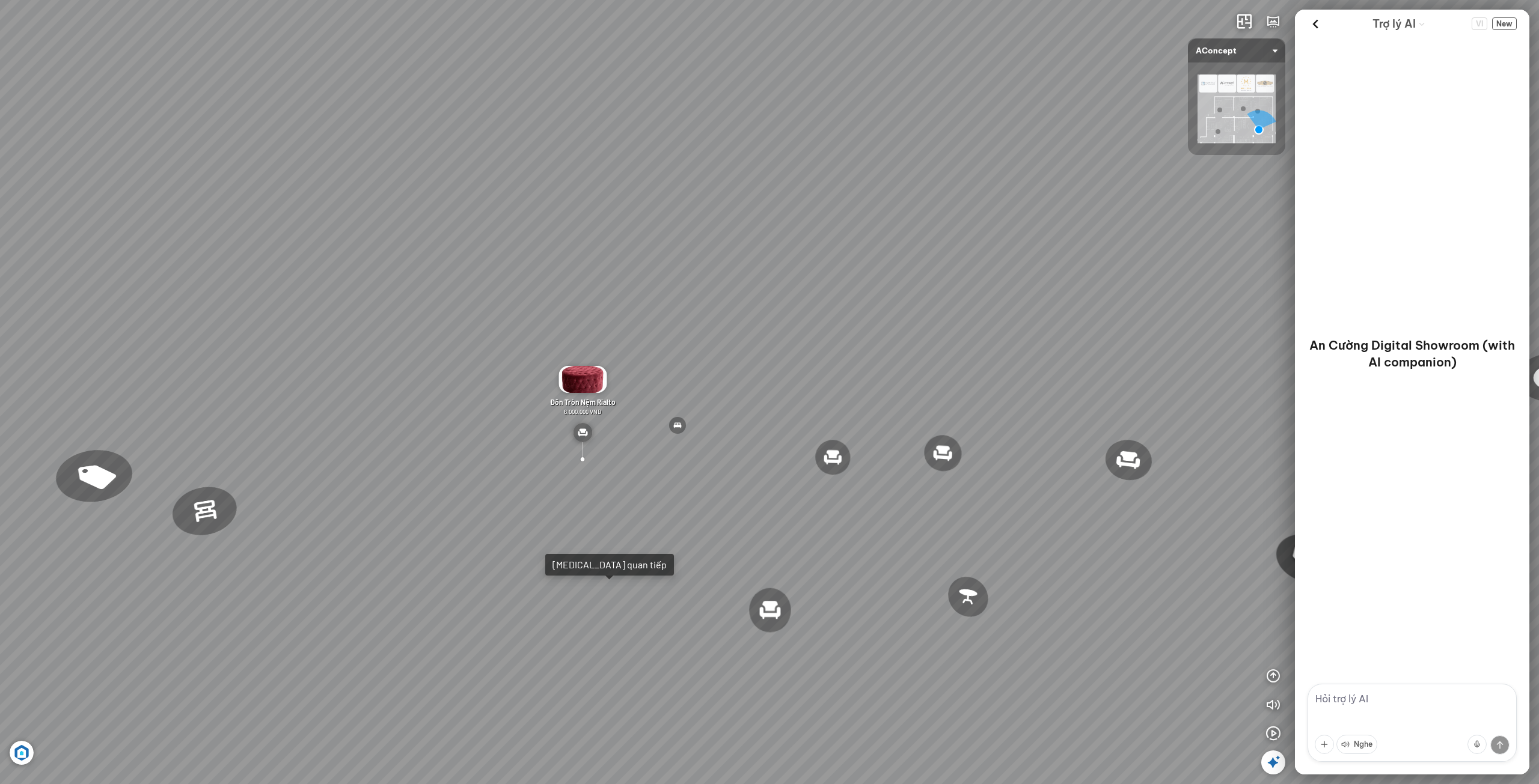
drag, startPoint x: 692, startPoint y: 413, endPoint x: 641, endPoint y: 333, distance: 94.9
click at [642, 333] on div "Ghế ăn Andrew 3.200.000 VND Ghế ăn Wilma 1.800.000 VND Sofa 3 chỗ [PERSON_NAME]…" at bounding box center [770, 392] width 1539 height 784
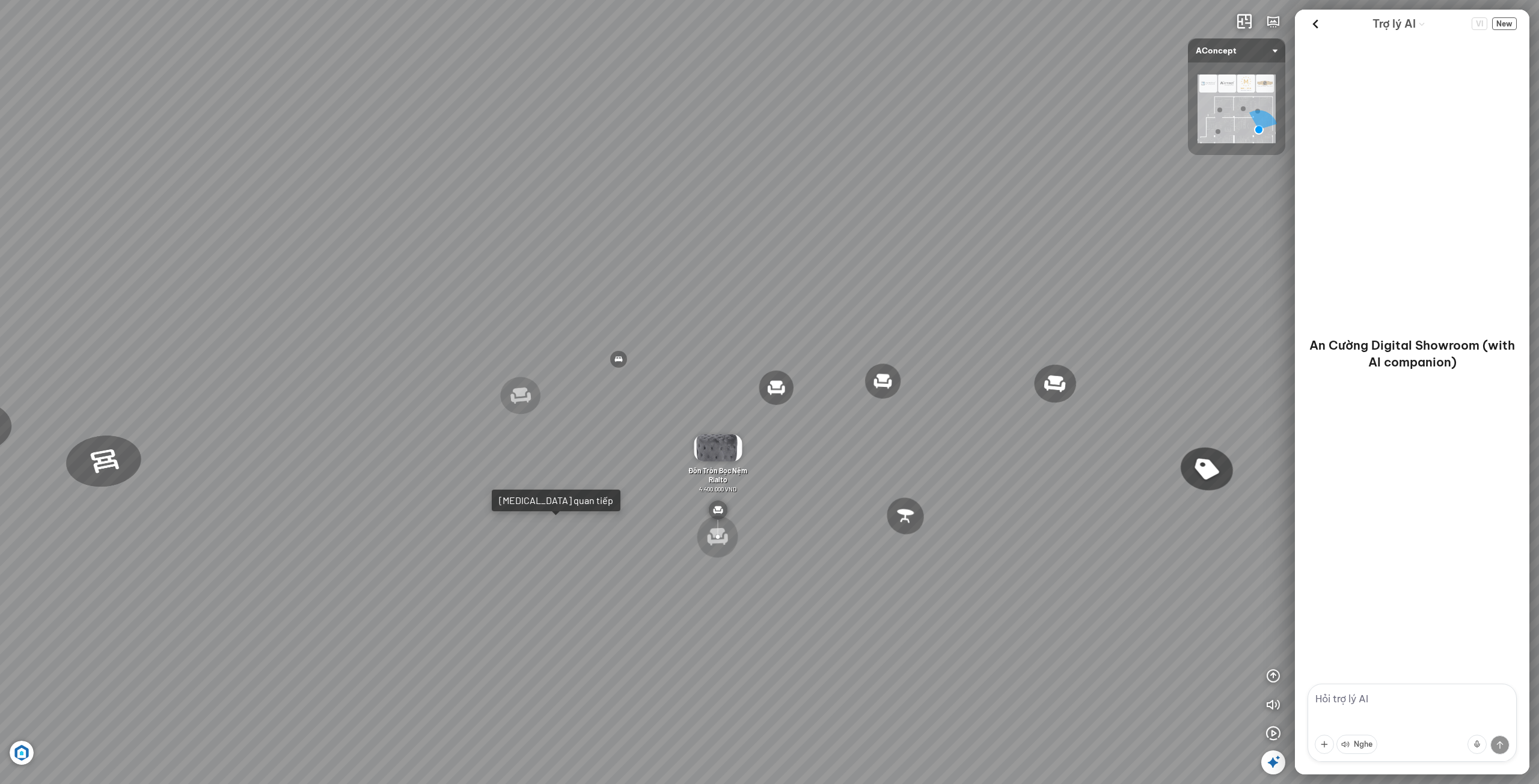
drag, startPoint x: 707, startPoint y: 292, endPoint x: 758, endPoint y: 419, distance: 136.9
click at [755, 414] on div "Ghế ăn Andrew 3.200.000 VND Ghế ăn Wilma 1.800.000 VND Sofa 3 chỗ [PERSON_NAME]…" at bounding box center [770, 392] width 1539 height 784
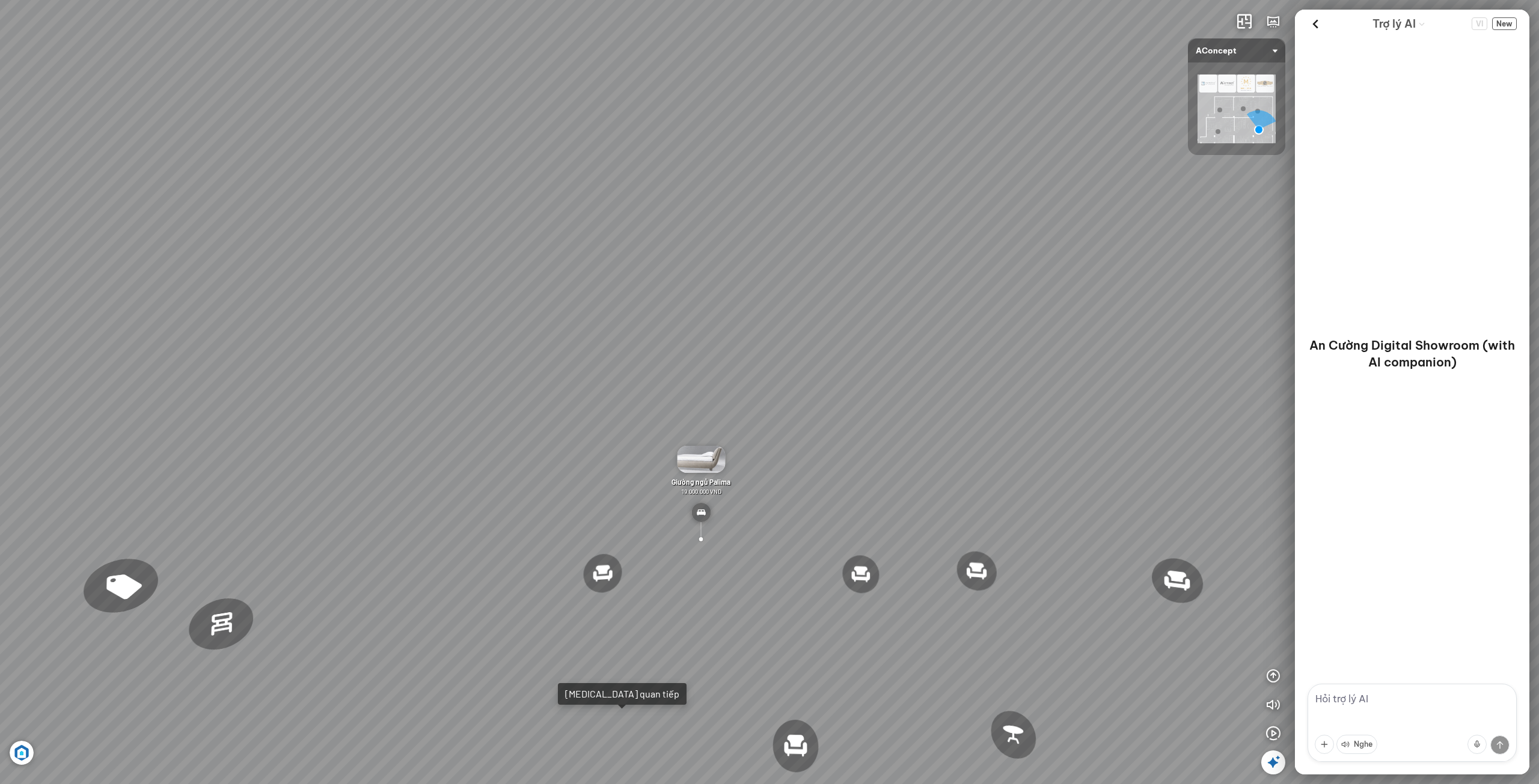
click at [1371, 701] on textarea at bounding box center [1412, 723] width 209 height 78
type textarea "T"
type textarea "tư vấn cho tôi về bàn làm việc bằng gỗ công nghiệp không độ hại"
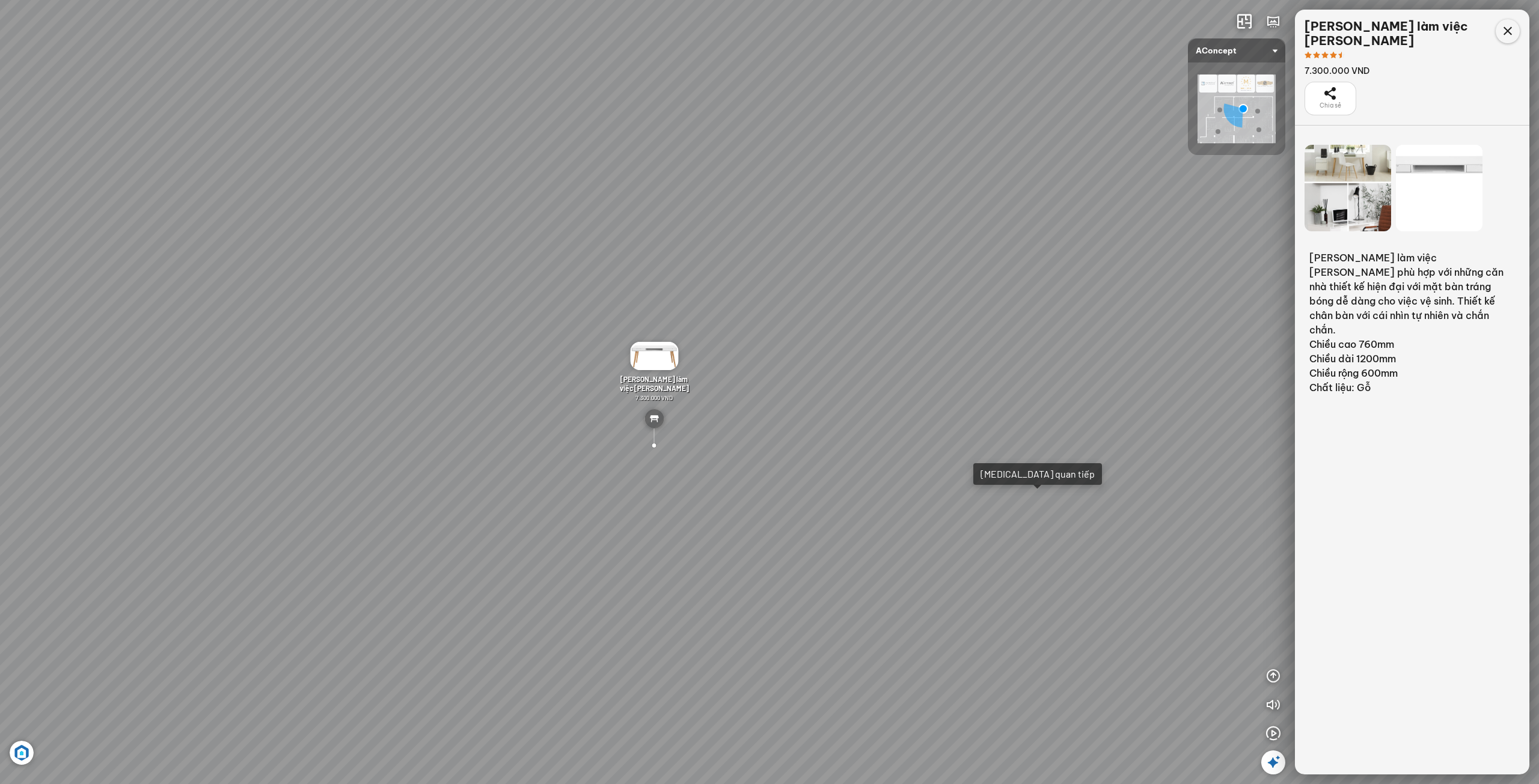
click at [1507, 32] on icon at bounding box center [1508, 31] width 14 height 14
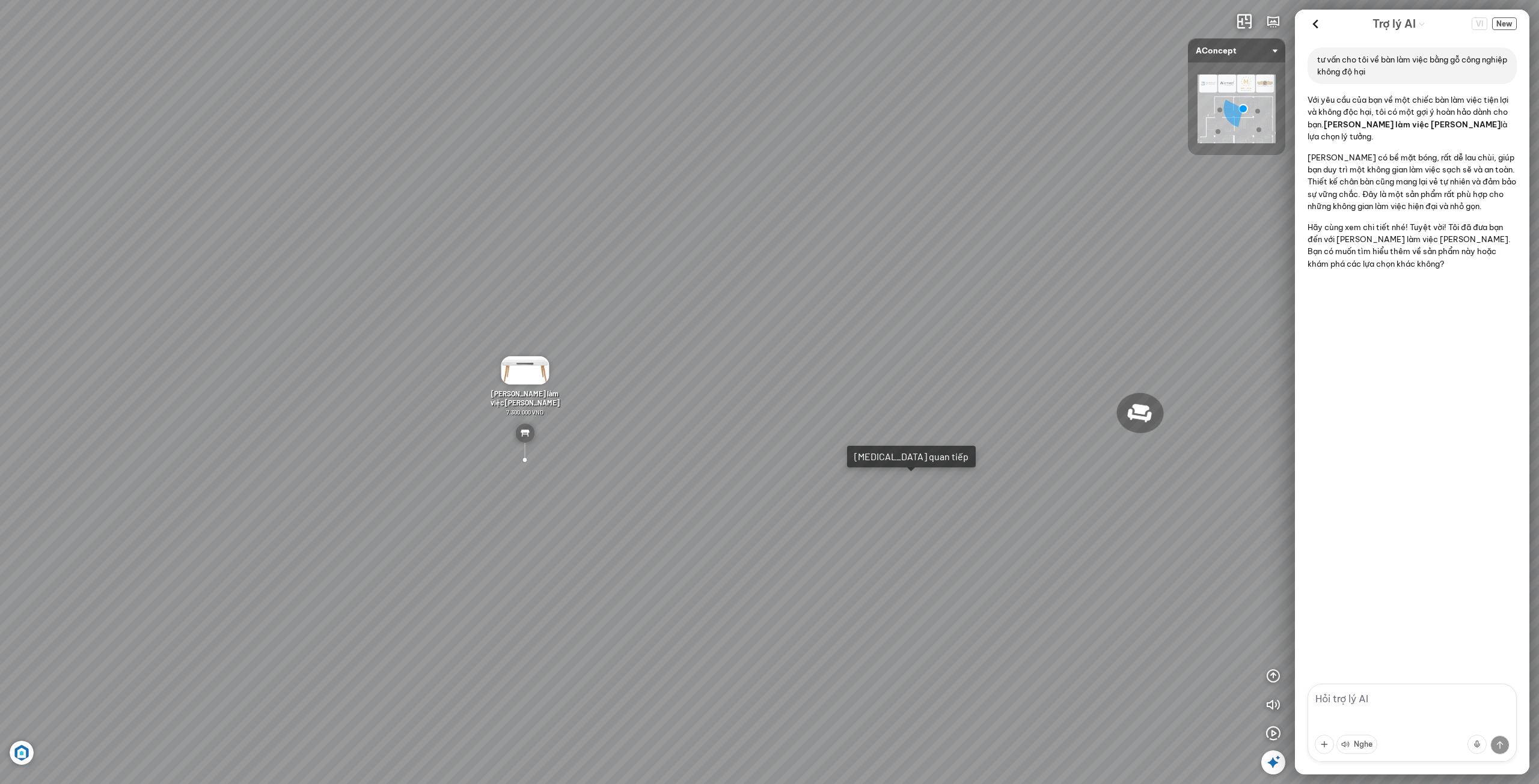
click at [1419, 707] on textarea at bounding box center [1412, 723] width 209 height 78
type textarea "T"
type textarea "cái bàn đó oki, tôi không muons cái ghế đó. tôi muốn cái ghế khác dễ ngồi để là…"
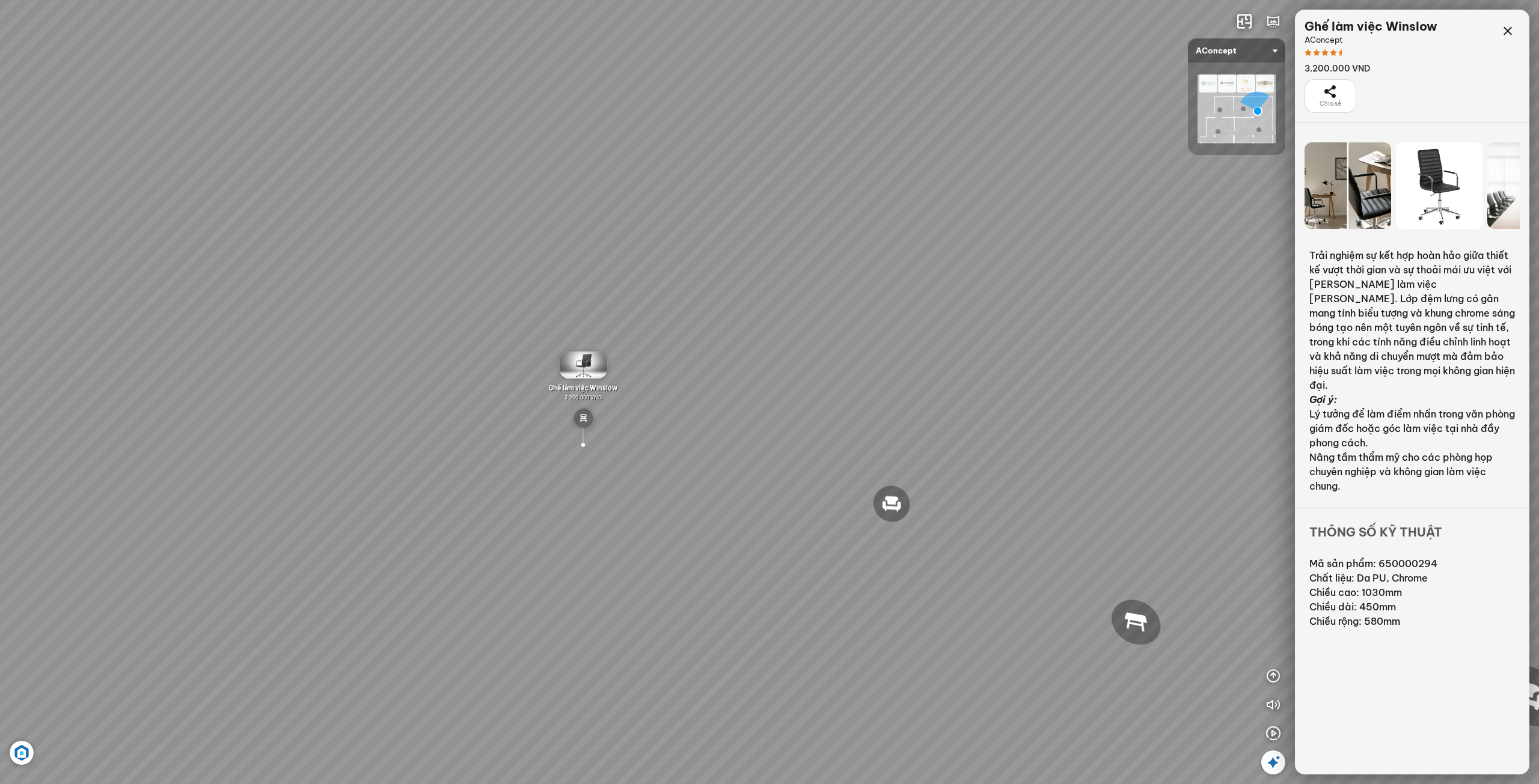
drag, startPoint x: 664, startPoint y: 491, endPoint x: 609, endPoint y: 491, distance: 55.0
click at [609, 491] on div "Đèn [PERSON_NAME] 5.300.000 VND Giường ngủ Palima 19.000.000 VND Ghế thư giãn N…" at bounding box center [770, 392] width 1539 height 784
click at [1511, 27] on icon at bounding box center [1508, 31] width 14 height 14
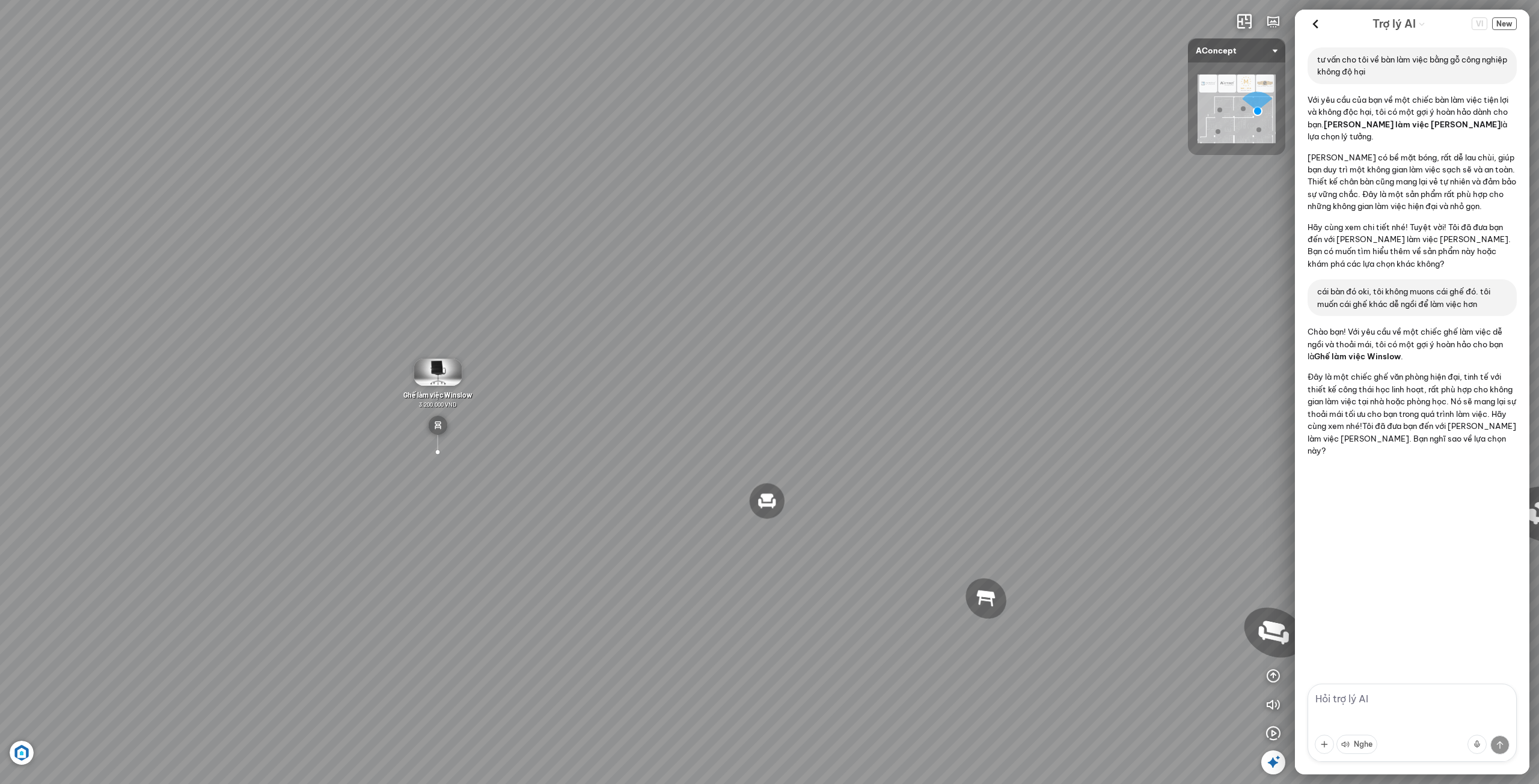
click at [1393, 702] on textarea at bounding box center [1412, 723] width 209 height 78
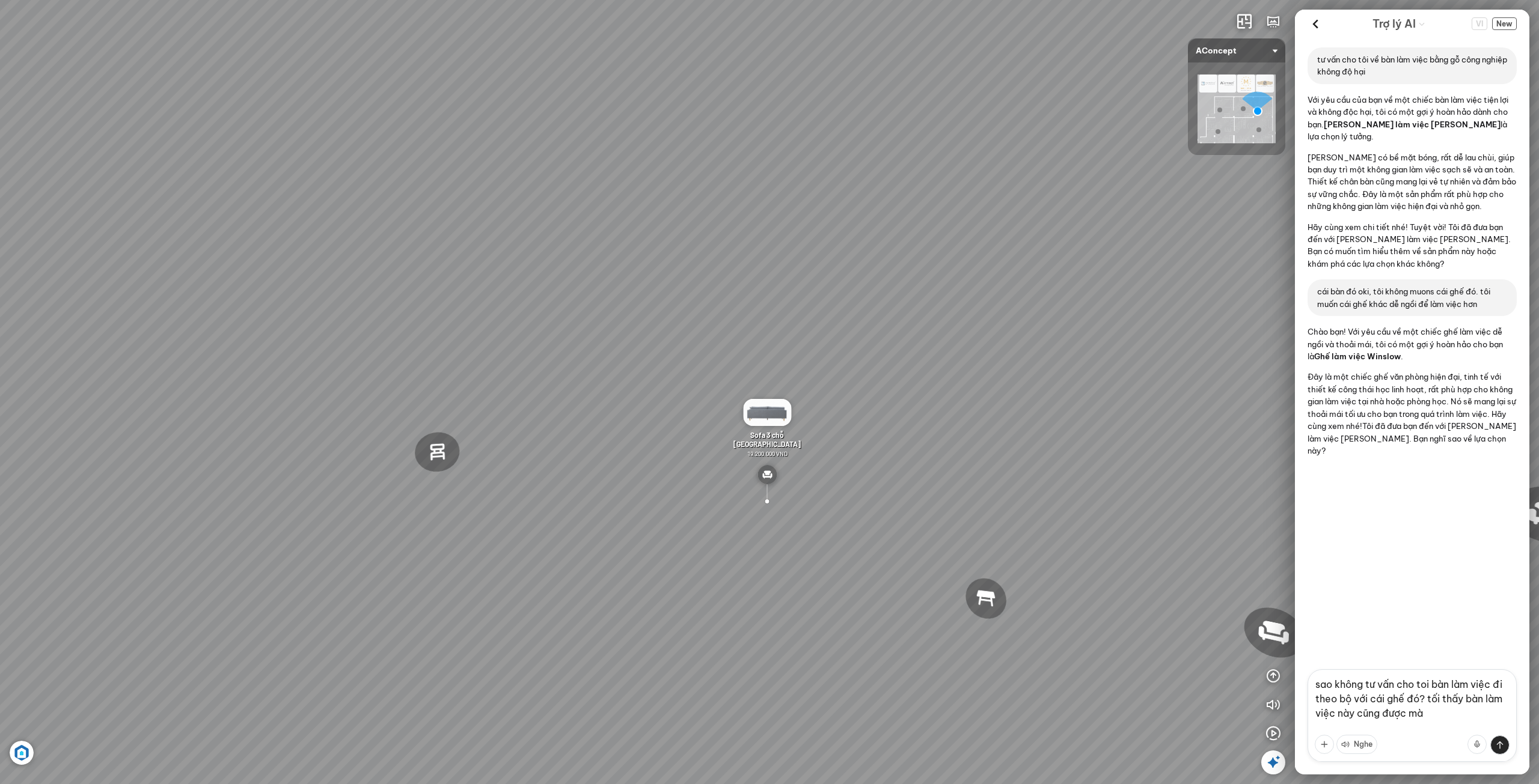
type textarea "sao không tư vấn cho toi bàn làm việc đi theo bộ với cái ghế đó? tối thấy bàn l…"
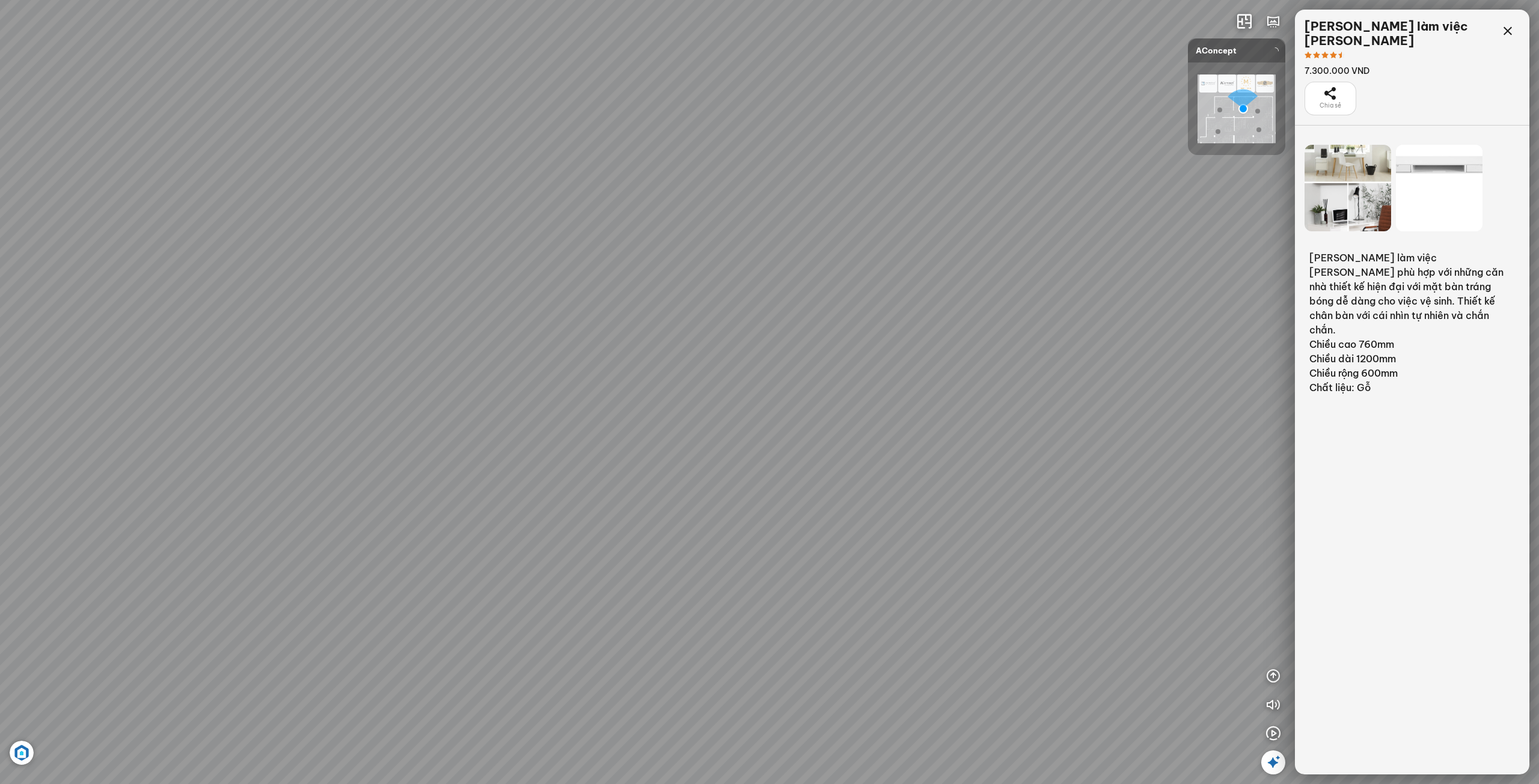
scroll to position [195, 0]
click at [1502, 35] on icon at bounding box center [1508, 31] width 14 height 14
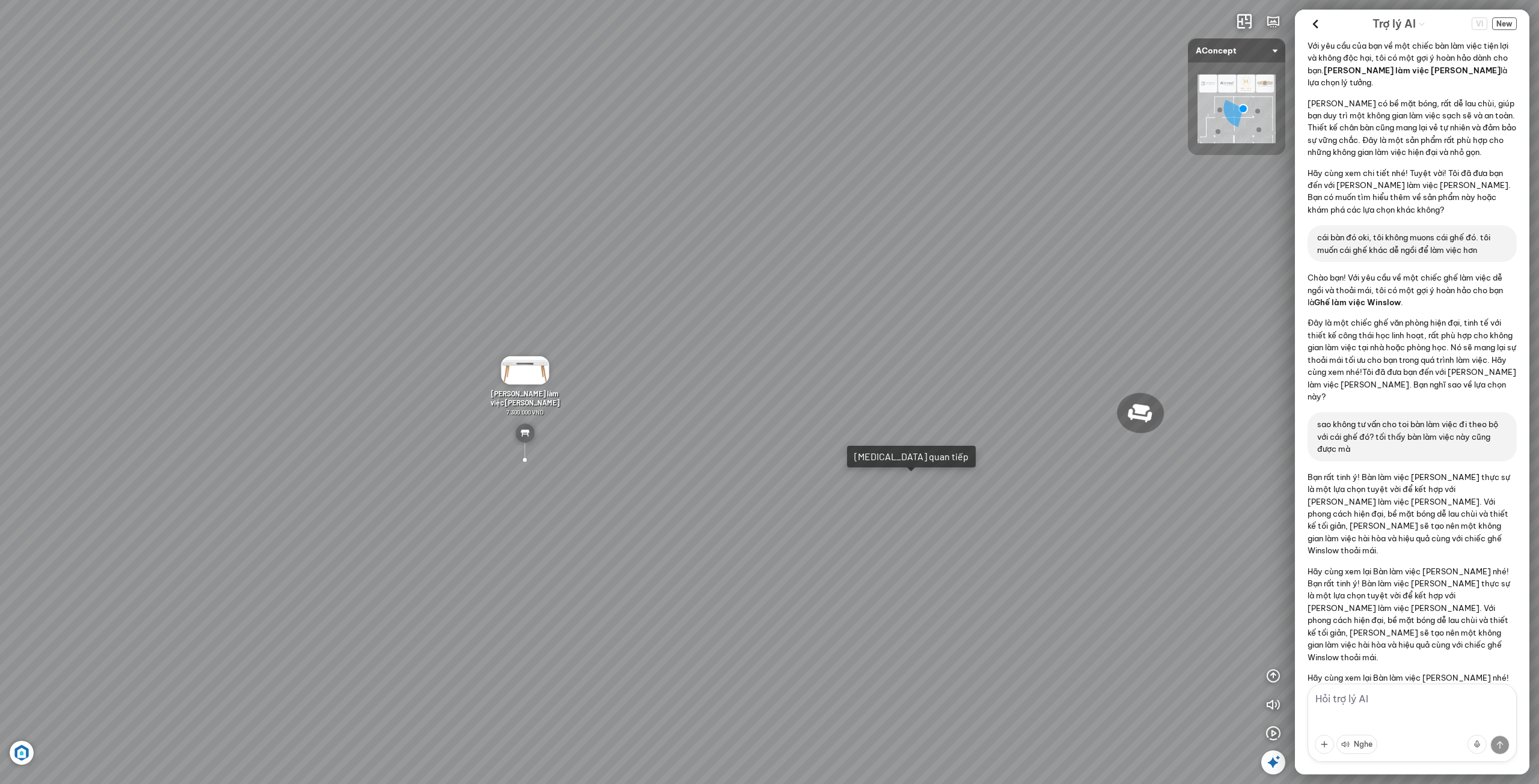
click at [1364, 706] on textarea at bounding box center [1412, 723] width 209 height 78
type textarea "còn bàn làm việc nào khác không"
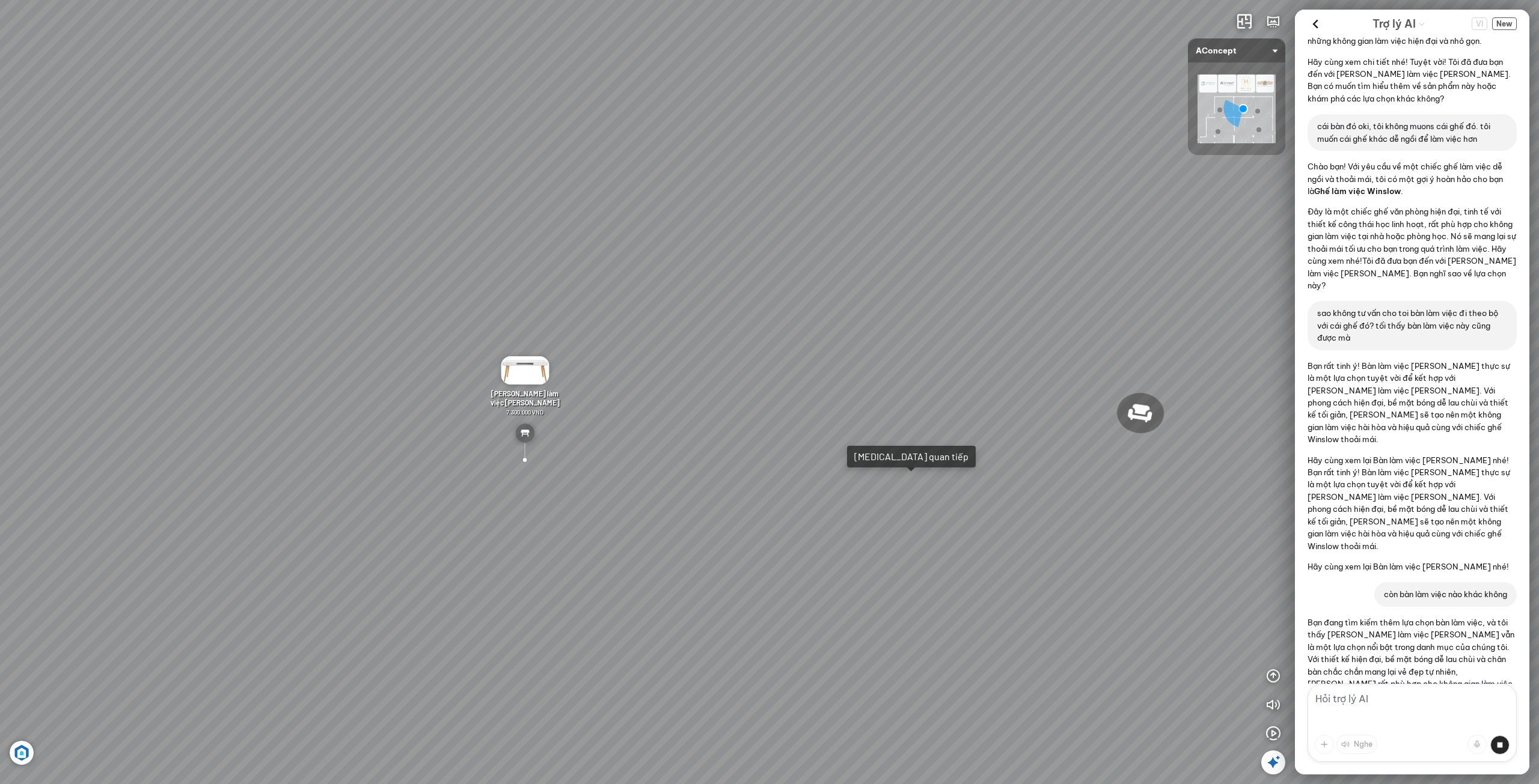
scroll to position [247, 0]
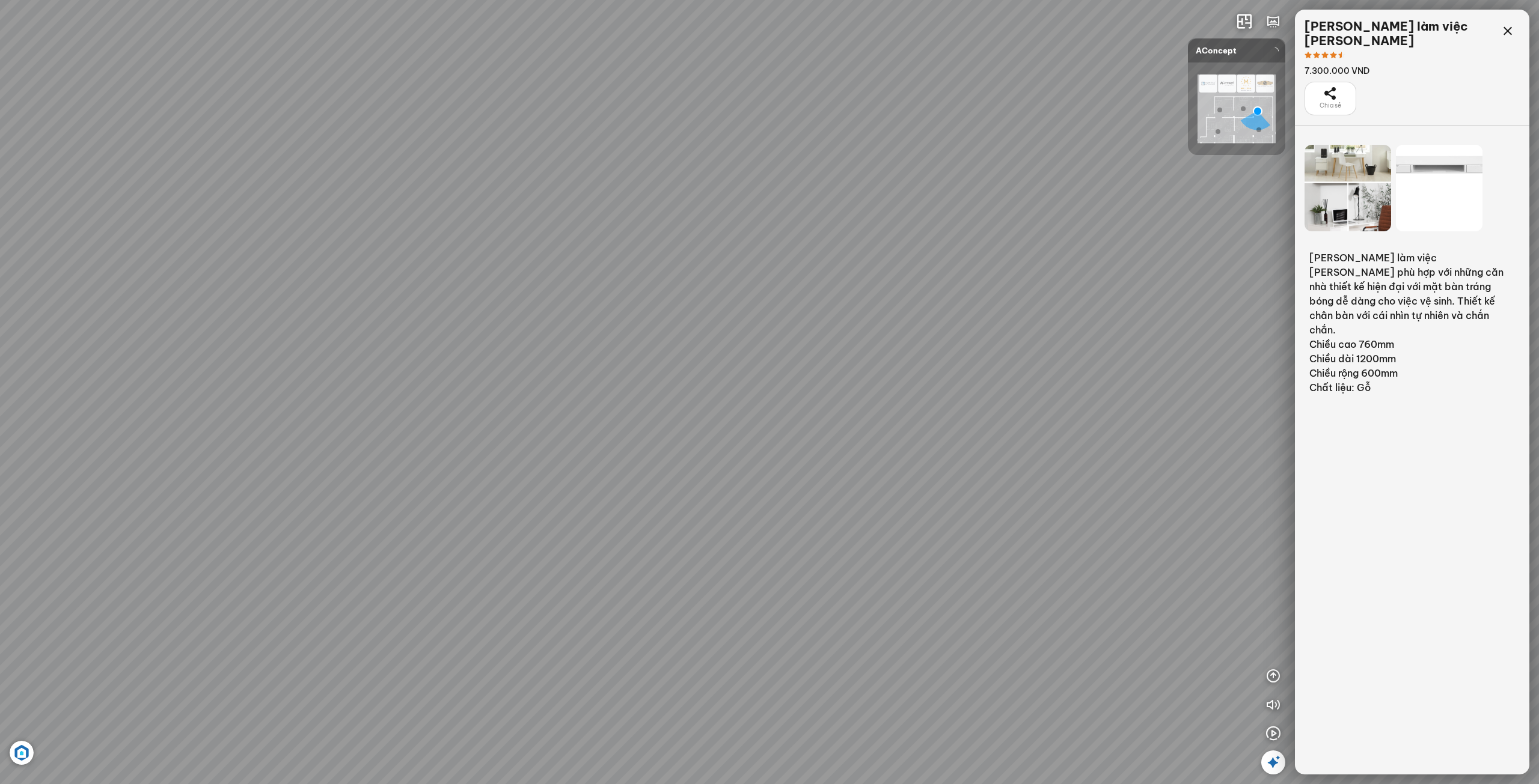
scroll to position [5720, 0]
click at [1507, 28] on icon at bounding box center [1508, 31] width 14 height 14
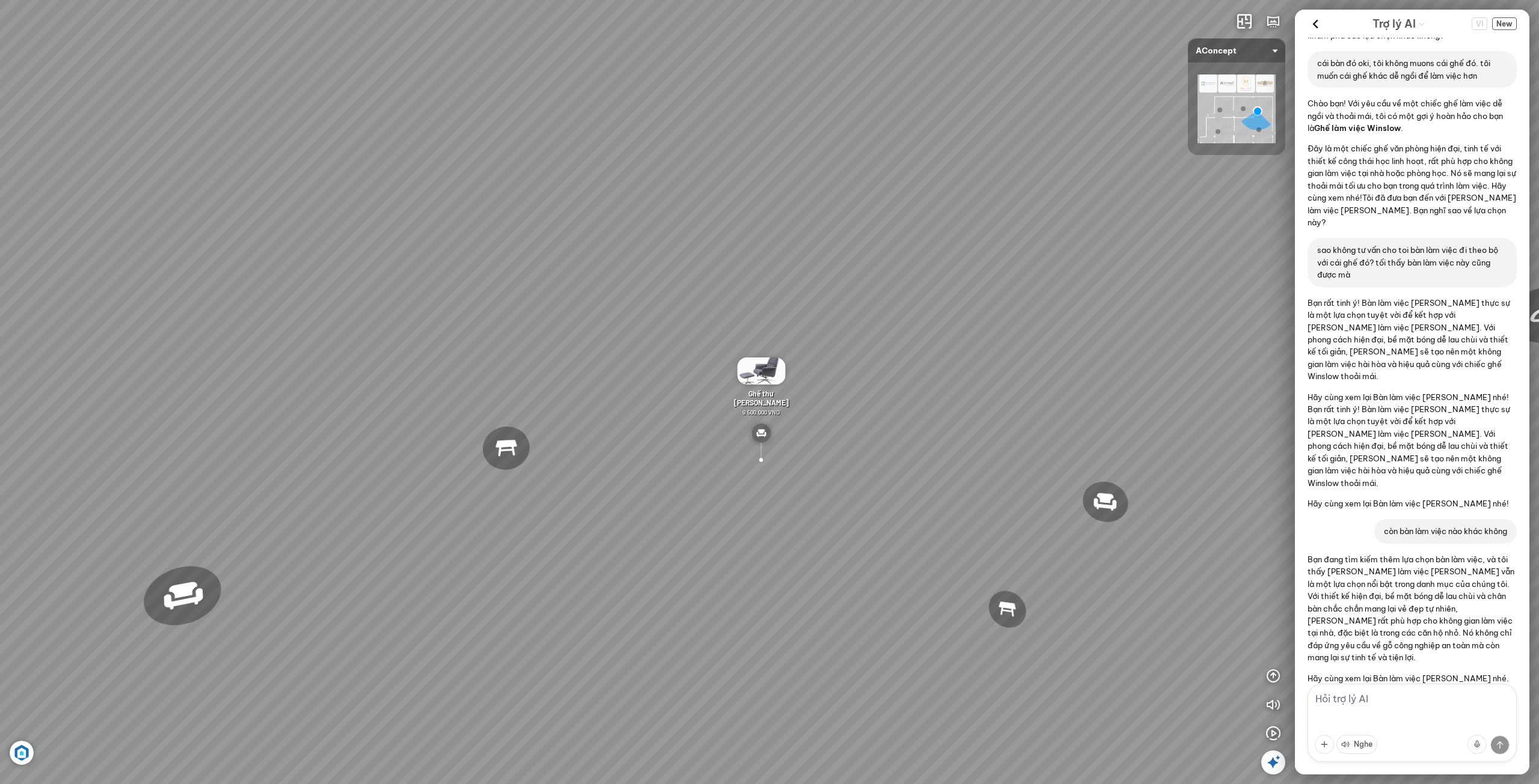
click at [1365, 702] on textarea at bounding box center [1412, 723] width 209 height 78
type textarea "còn bàn nào khác có thể làm việc không"
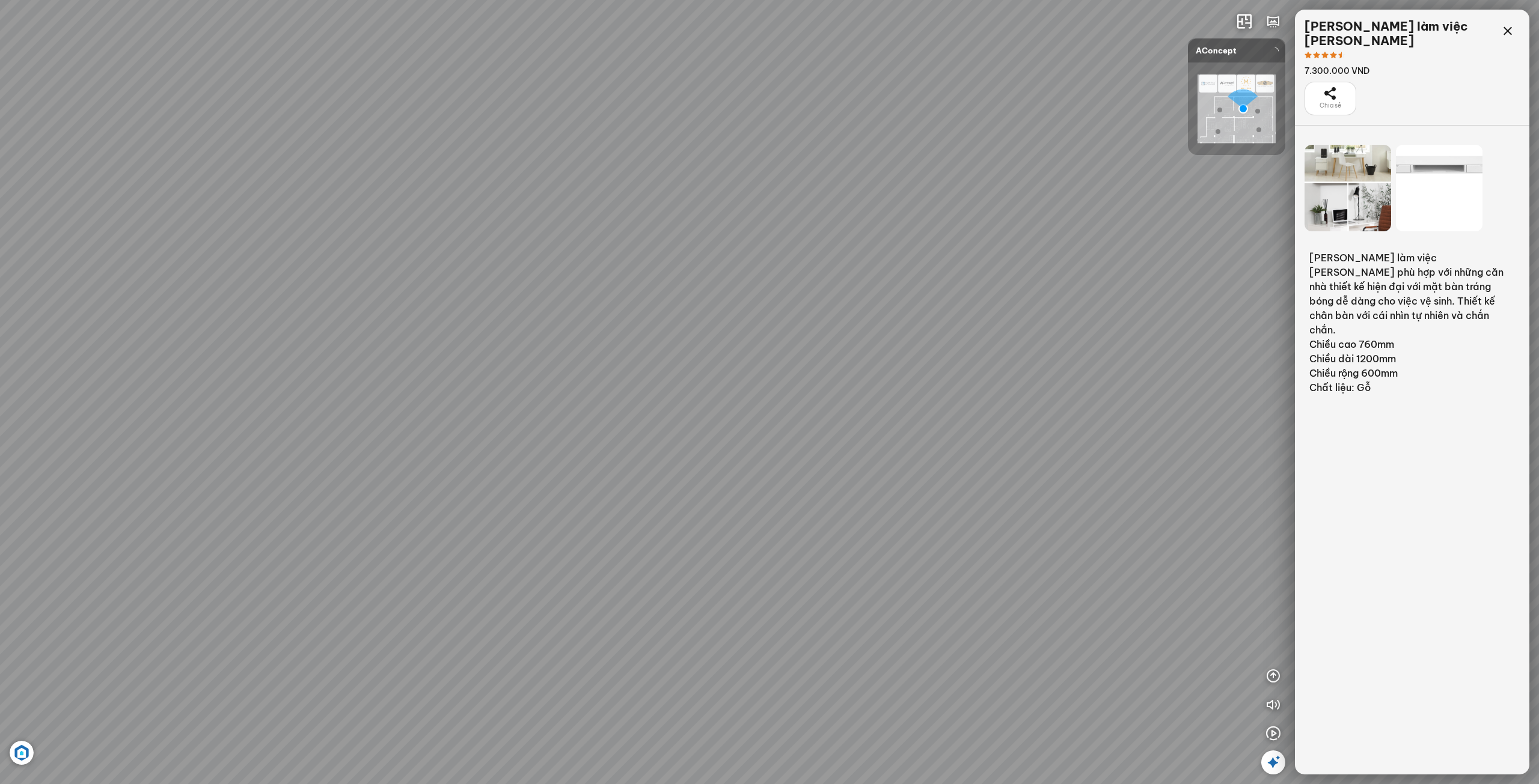
scroll to position [10153, 0]
click at [1509, 27] on icon at bounding box center [1508, 31] width 14 height 14
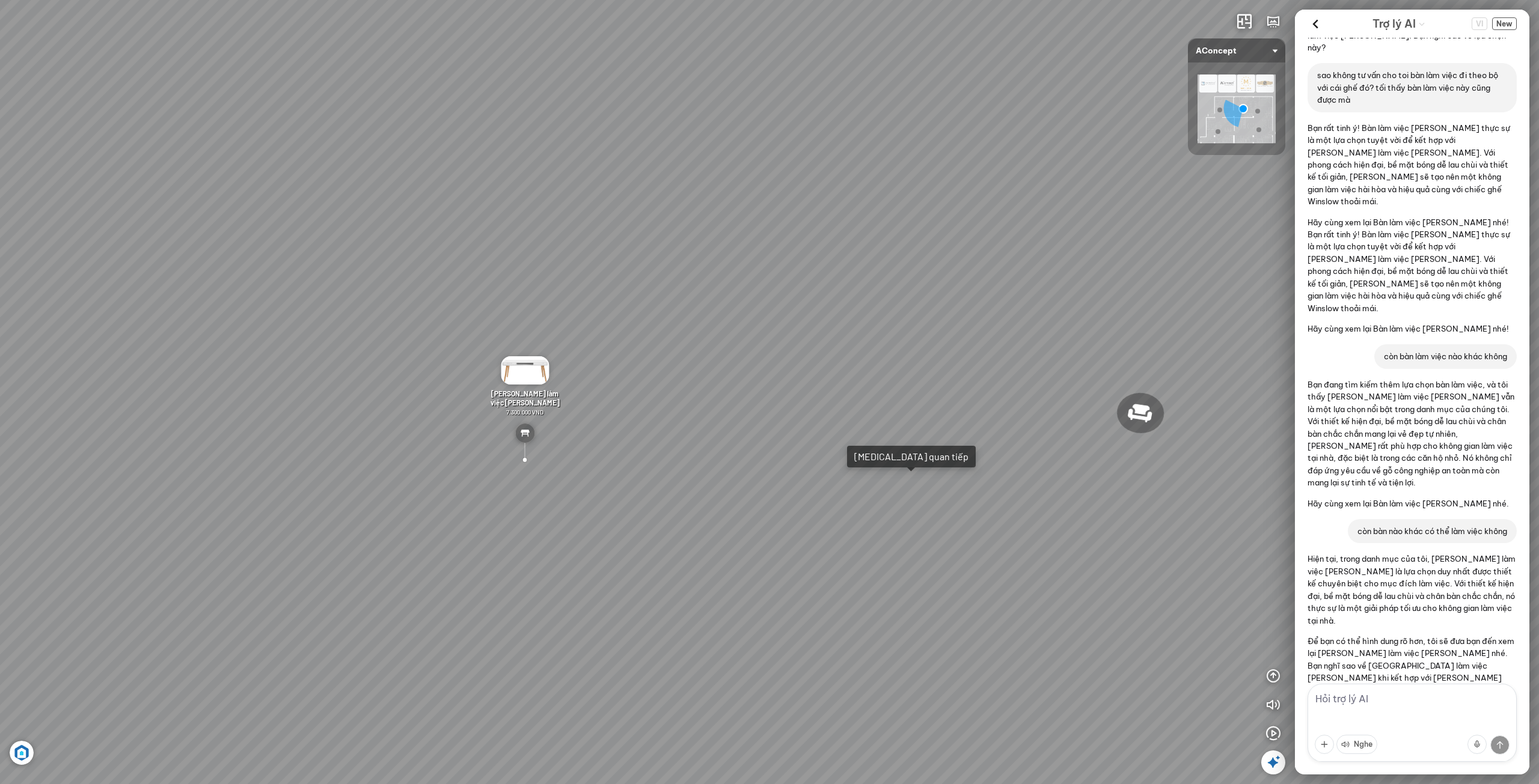
click at [891, 491] on div "[PERSON_NAME] làm việc [PERSON_NAME] 7.300.000 VND Gối Tựa Lưng Họa Tiết Hoa Hồ…" at bounding box center [770, 392] width 1539 height 784
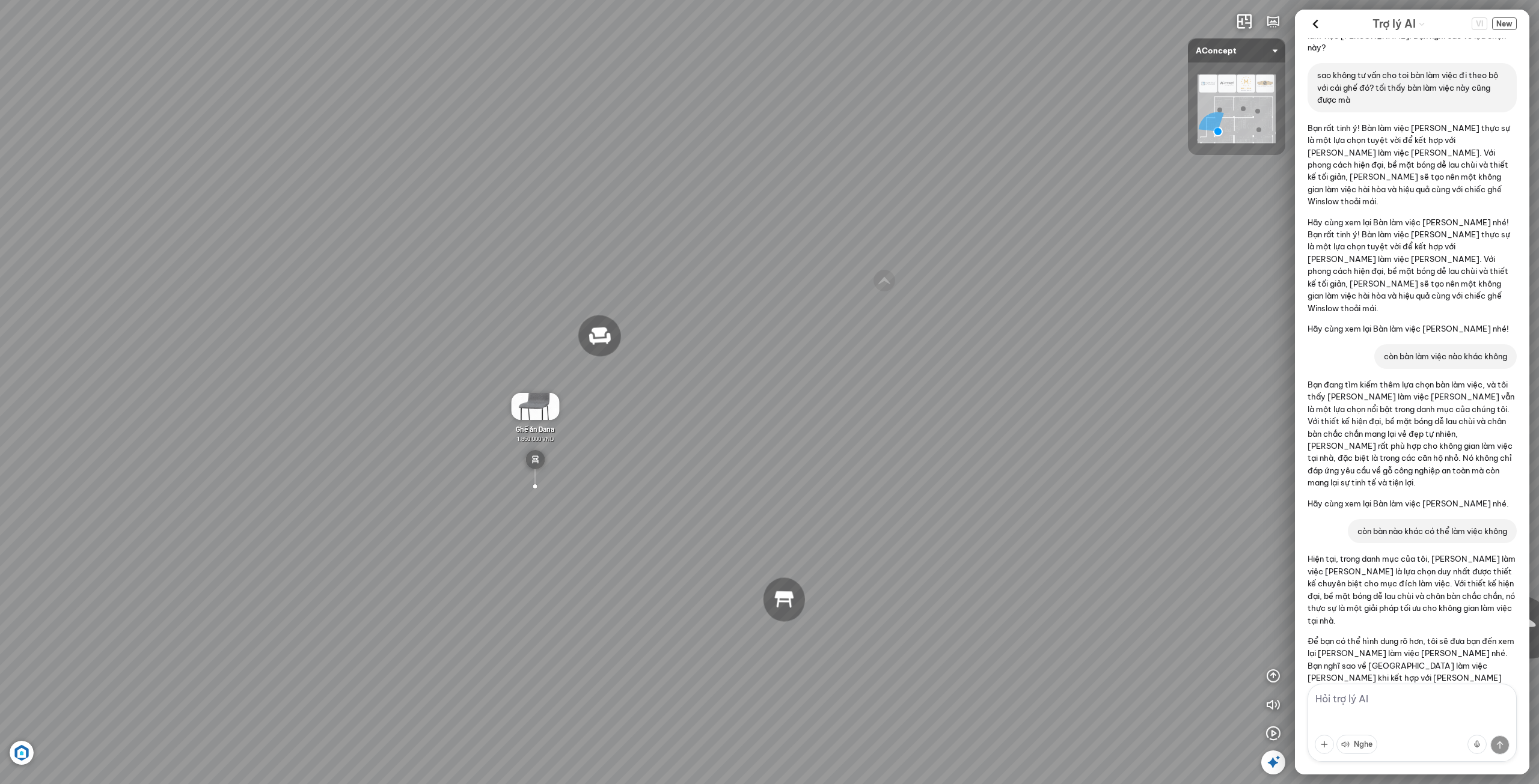
drag, startPoint x: 412, startPoint y: 384, endPoint x: 208, endPoint y: 320, distance: 213.8
click at [203, 312] on div "Sofa 2 chỗ Biloxi 15.000.000 VND Sofa góc trái Perth 38.500.000 VND [GEOGRAPHIC…" at bounding box center [770, 392] width 1539 height 784
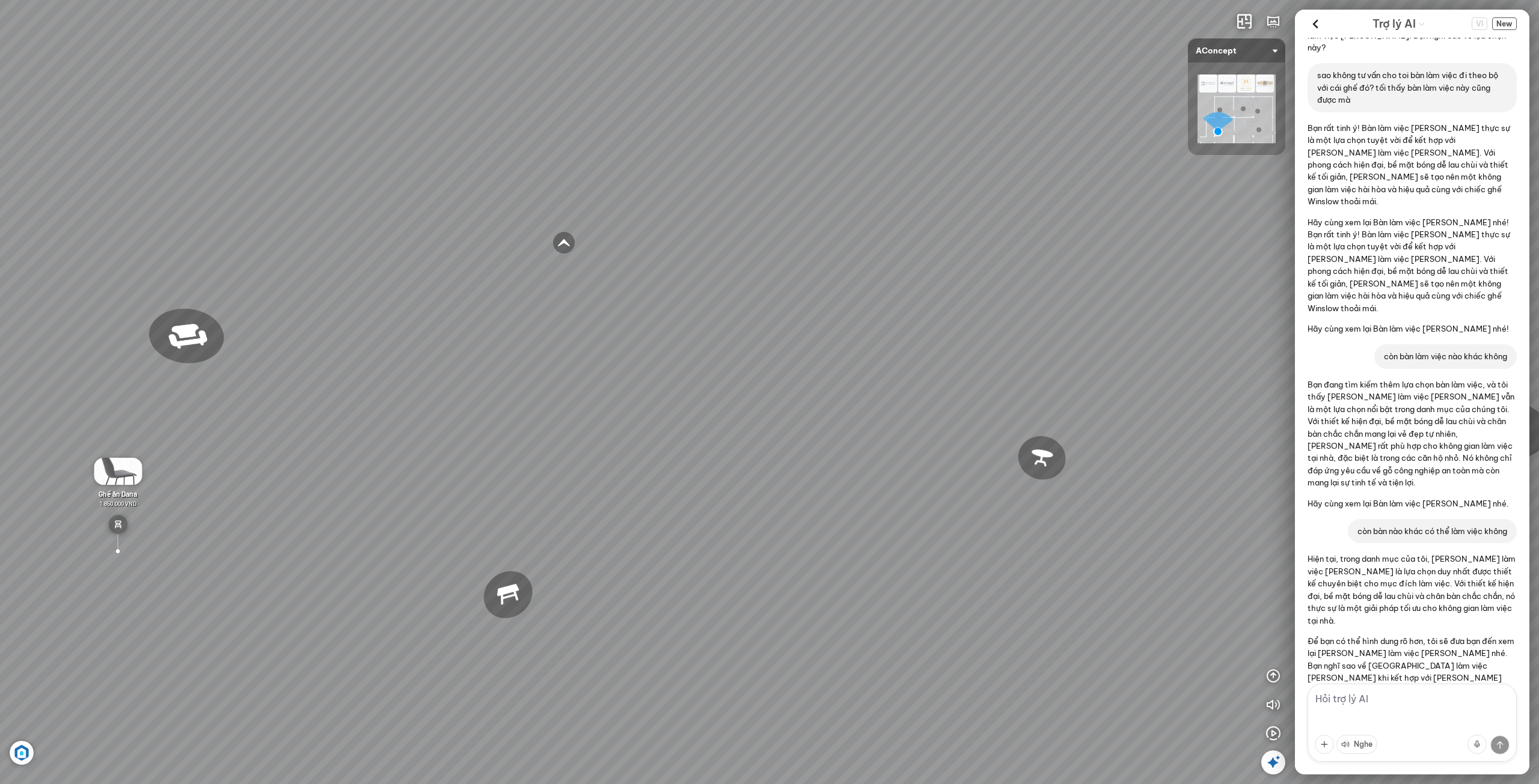
click at [441, 372] on div "Sofa 2 chỗ Biloxi 15.000.000 VND Sofa góc trái Perth 38.500.000 VND [GEOGRAPHIC…" at bounding box center [770, 392] width 1539 height 784
drag, startPoint x: 486, startPoint y: 374, endPoint x: 368, endPoint y: 443, distance: 136.7
click at [316, 428] on div "Sofa 2 chỗ Biloxi 15.000.000 VND Sofa góc trái Perth 38.500.000 VND [GEOGRAPHIC…" at bounding box center [770, 392] width 1539 height 784
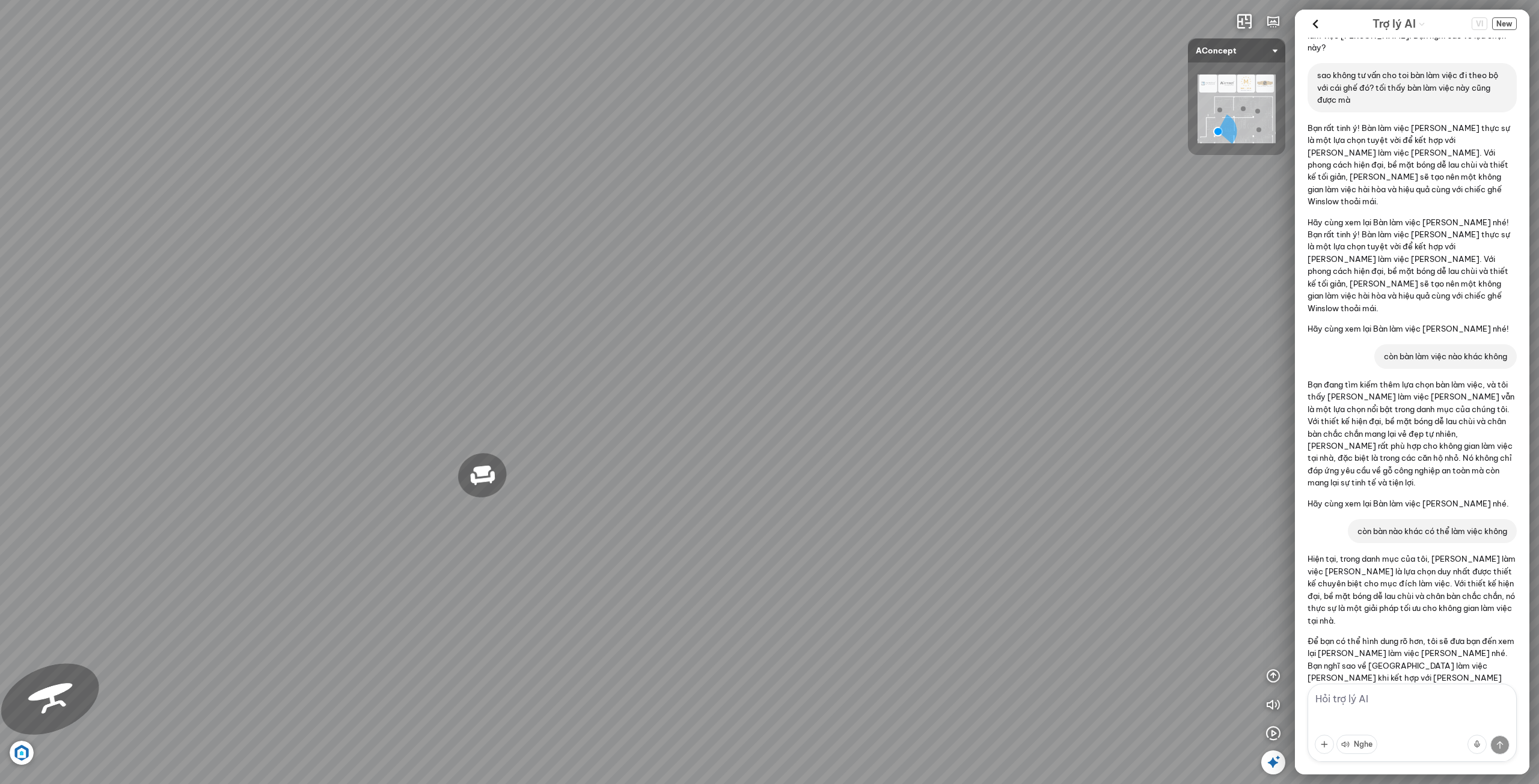
drag, startPoint x: 812, startPoint y: 421, endPoint x: 754, endPoint y: 440, distance: 61.0
click at [754, 440] on div "Sofa 2 chỗ Biloxi 15.000.000 VND Sofa góc trái Perth 38.500.000 VND [GEOGRAPHIC…" at bounding box center [770, 392] width 1539 height 784
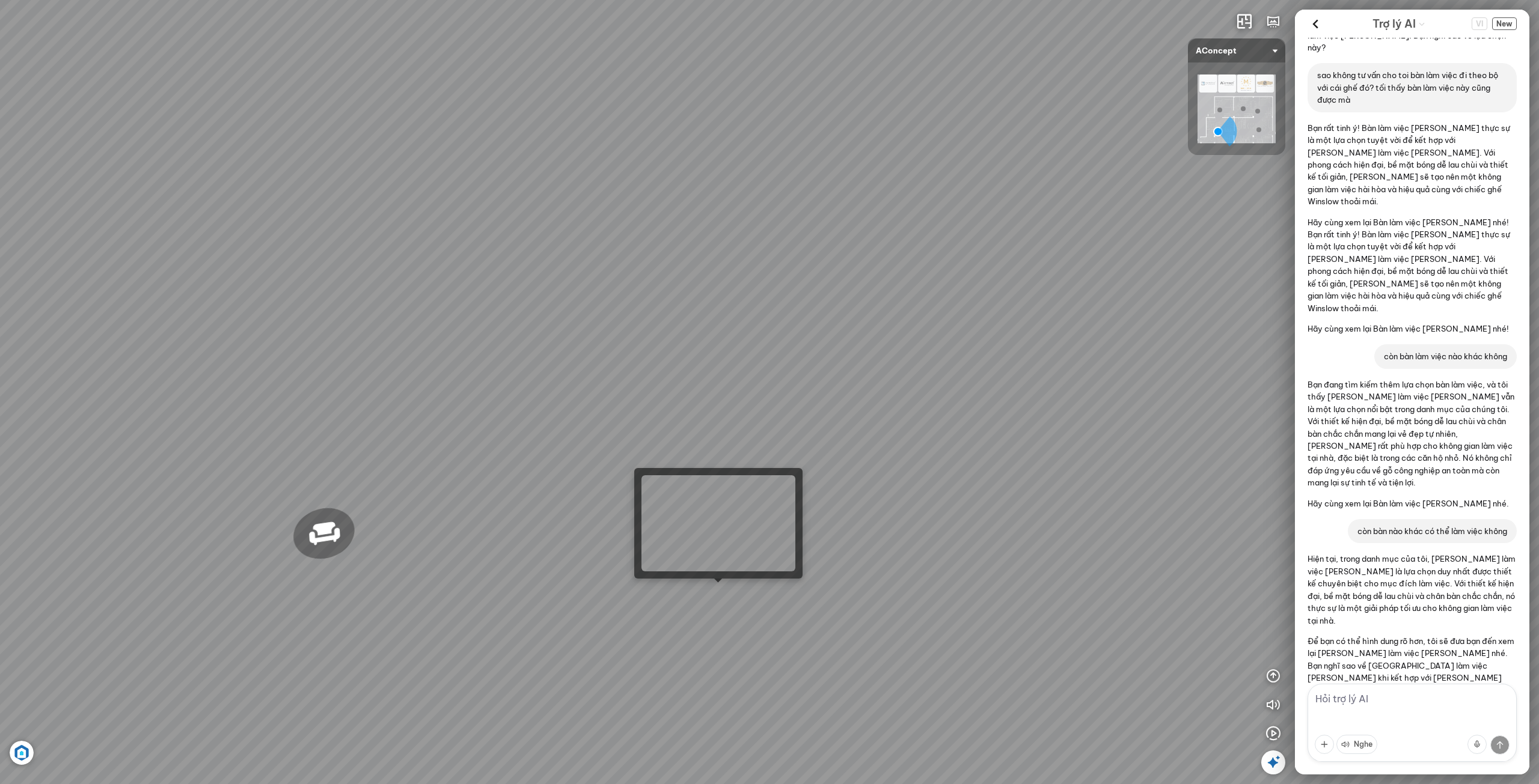
click at [715, 586] on div at bounding box center [718, 583] width 9 height 9
click at [715, 585] on div at bounding box center [718, 583] width 9 height 9
click at [726, 598] on div "Sofa 2 chỗ Biloxi 15.000.000 VND Sofa góc trái Perth 38.500.000 VND [GEOGRAPHIC…" at bounding box center [770, 392] width 1539 height 784
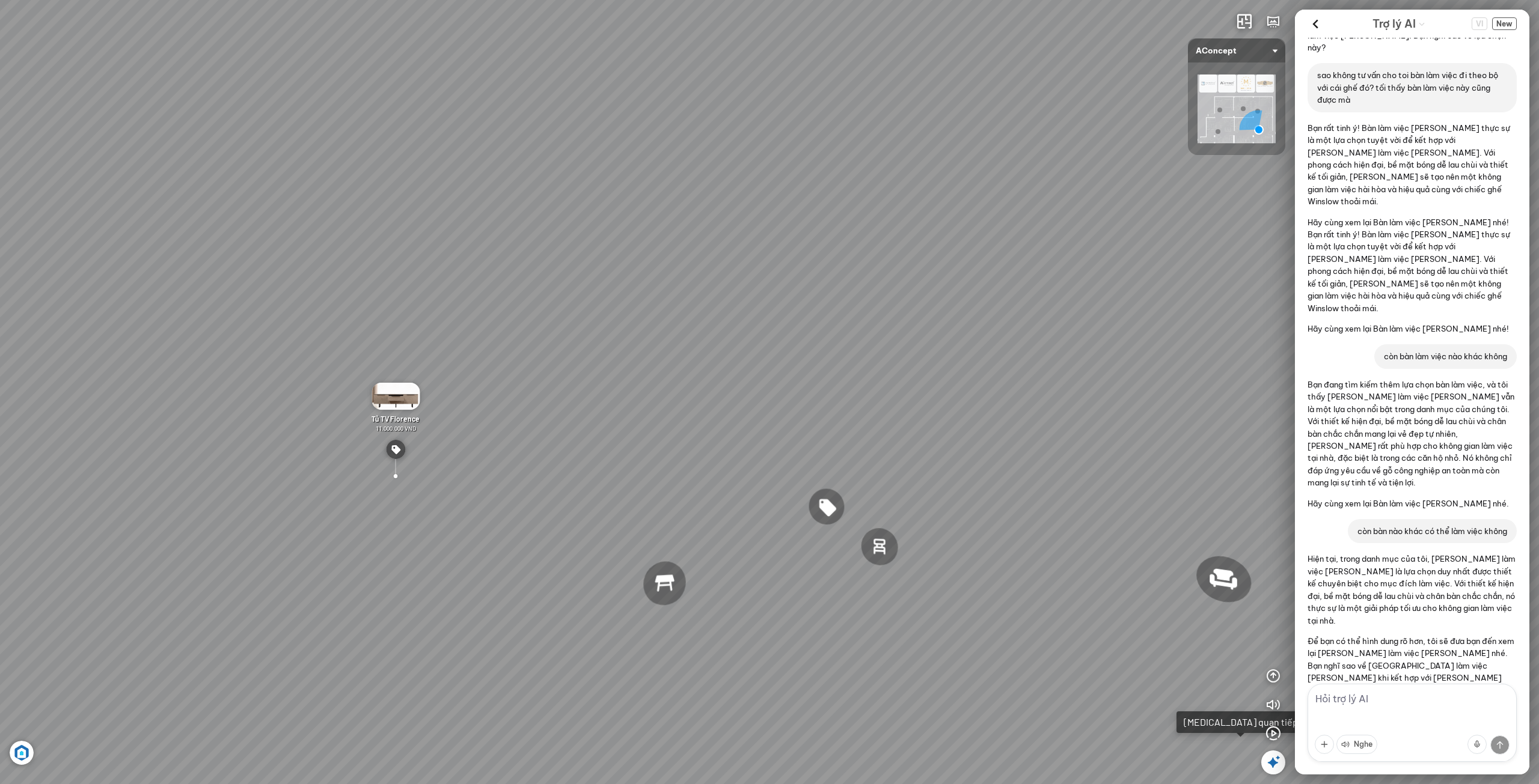
drag, startPoint x: 879, startPoint y: 582, endPoint x: 753, endPoint y: 550, distance: 130.0
click at [728, 555] on div "Ghế ăn Andrew 3.200.000 VND Ghế ăn Wilma 1.800.000 VND Sofa 3 chỗ [PERSON_NAME]…" at bounding box center [770, 392] width 1539 height 784
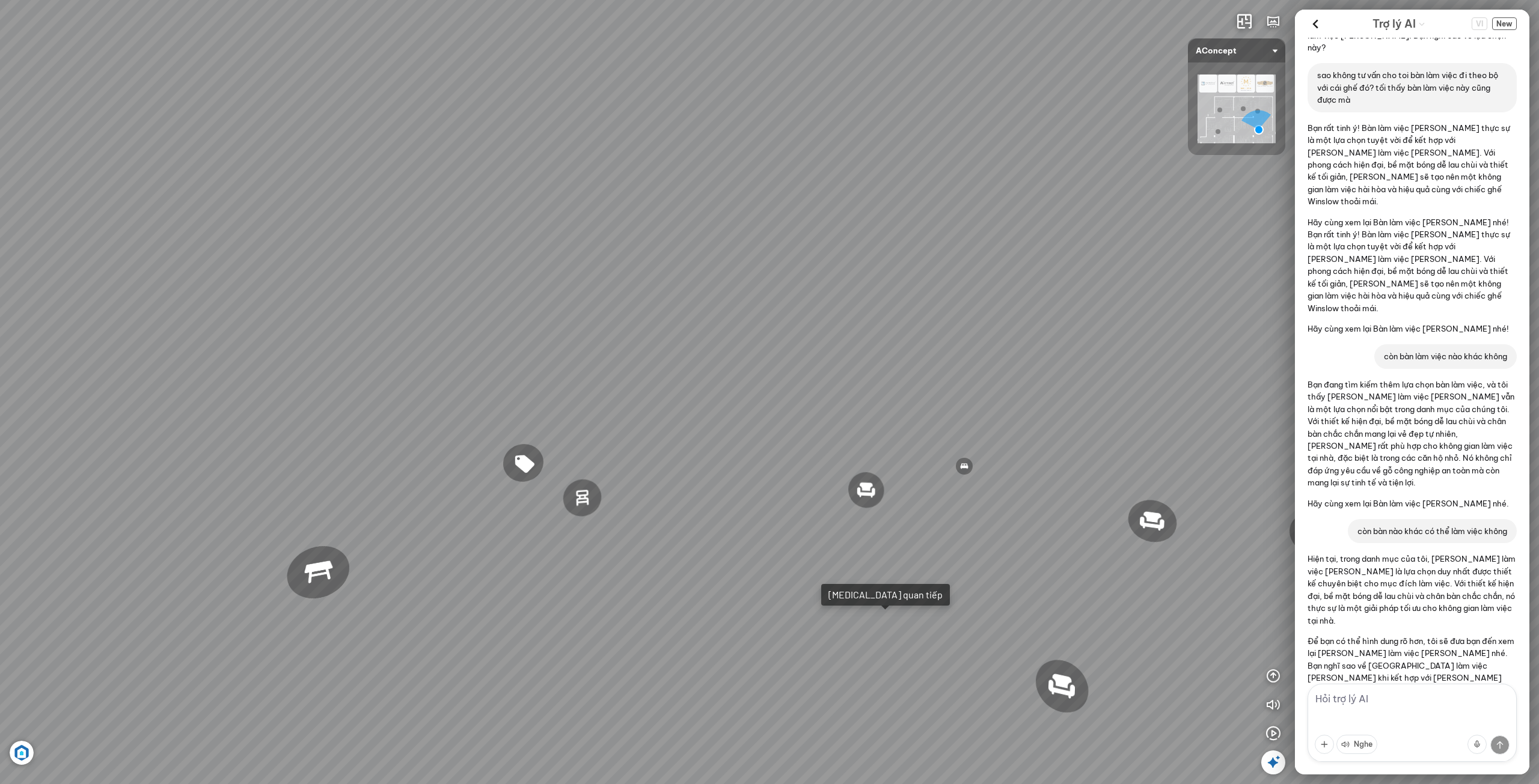
click at [828, 537] on div "Ghế ăn Andrew 3.200.000 VND Ghế ăn Wilma 1.800.000 VND Sofa 3 chỗ [PERSON_NAME]…" at bounding box center [770, 392] width 1539 height 784
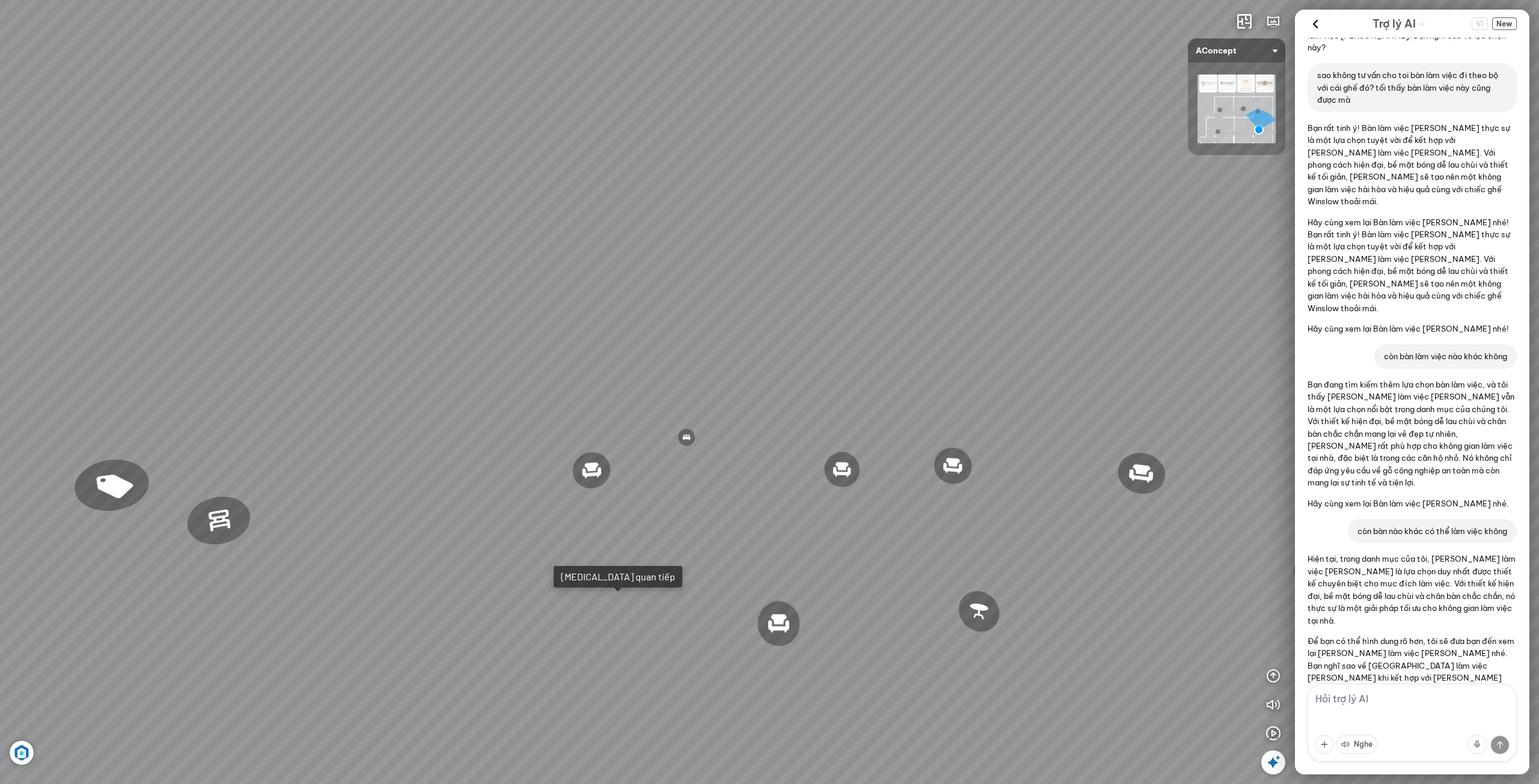
drag, startPoint x: 882, startPoint y: 542, endPoint x: 863, endPoint y: 538, distance: 19.4
click at [865, 539] on div "Ghế ăn Andrew 3.200.000 VND Ghế ăn Wilma 1.800.000 VND Sofa 3 chỗ [PERSON_NAME]…" at bounding box center [770, 392] width 1539 height 784
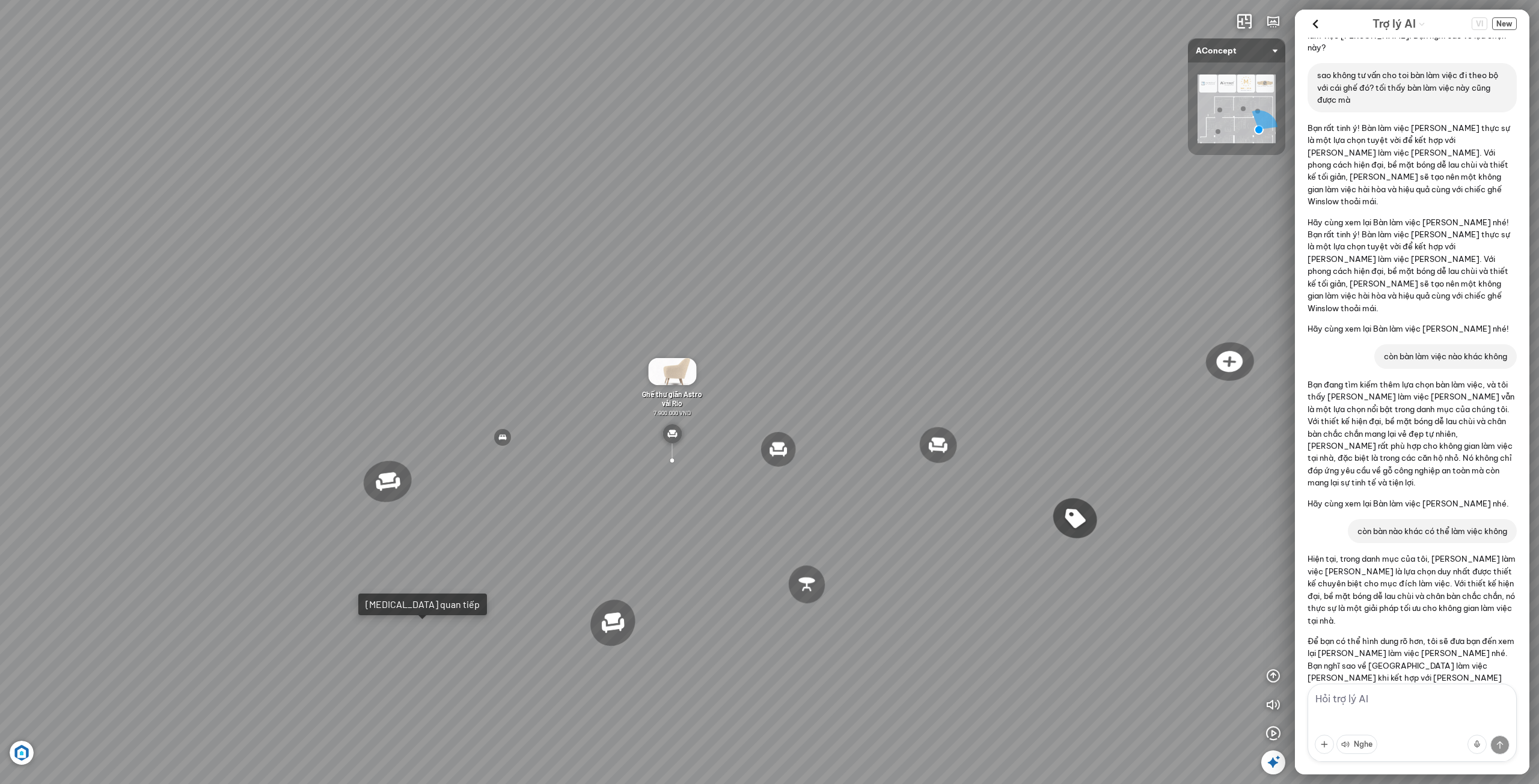
click at [626, 364] on div "Ghế ăn Andrew 3.200.000 VND Ghế ăn Wilma 1.800.000 VND Sofa 3 chỗ [PERSON_NAME]…" at bounding box center [770, 392] width 1539 height 784
click at [624, 337] on div "Ghế ăn Andrew 3.200.000 VND Ghế ăn Wilma 1.800.000 VND Sofa 3 chỗ [PERSON_NAME]…" at bounding box center [770, 392] width 1539 height 784
click at [626, 334] on div "Ghế ăn Andrew 3.200.000 VND Ghế ăn Wilma 1.800.000 VND Sofa 3 chỗ [PERSON_NAME]…" at bounding box center [770, 392] width 1539 height 784
click at [627, 328] on div "Ghế ăn Andrew 3.200.000 VND Ghế ăn Wilma 1.800.000 VND Sofa 3 chỗ [PERSON_NAME]…" at bounding box center [770, 392] width 1539 height 784
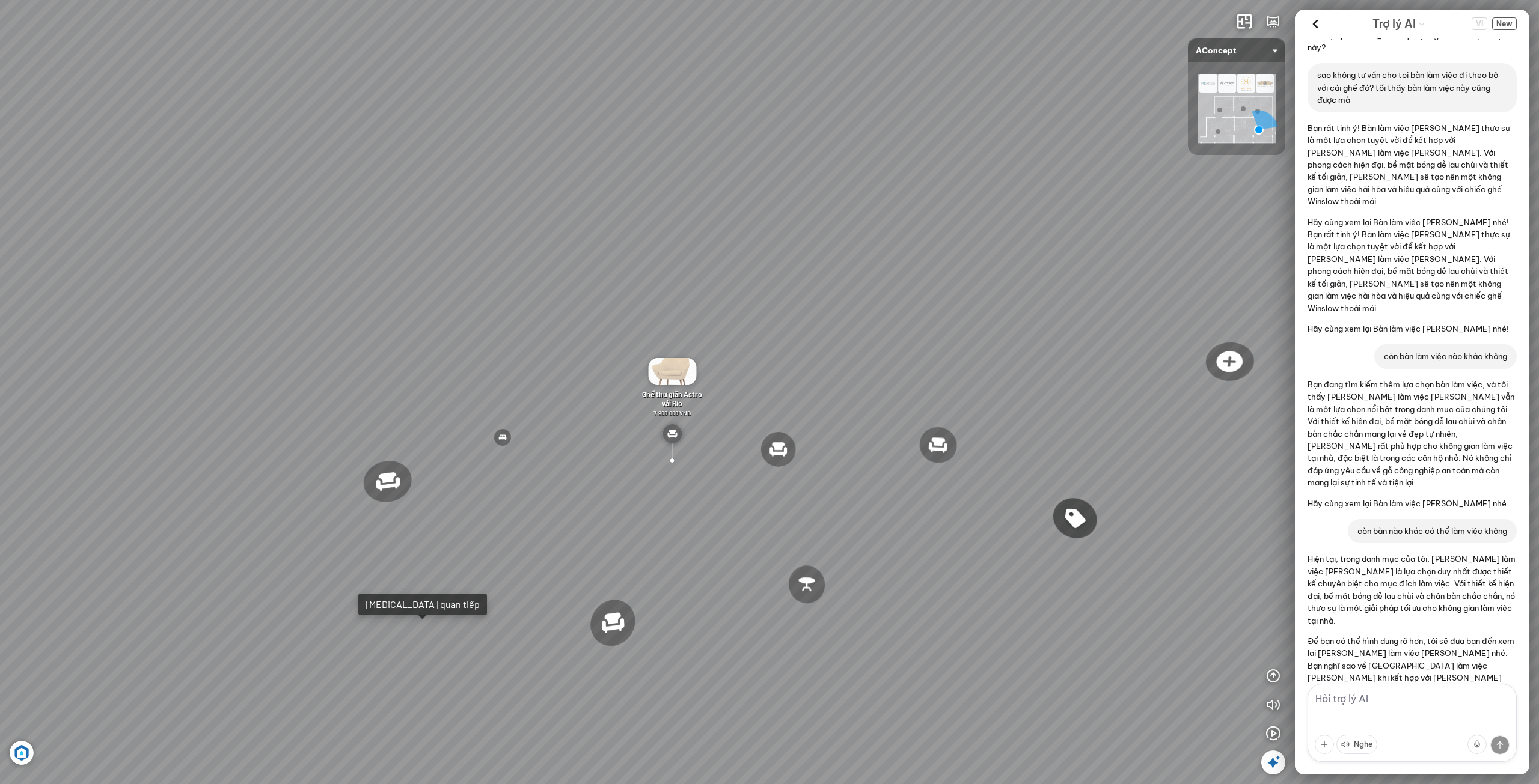
drag, startPoint x: 615, startPoint y: 353, endPoint x: 685, endPoint y: 374, distance: 73.1
click at [685, 374] on div "Ghế ăn Andrew 3.200.000 VND Ghế ăn Wilma 1.800.000 VND Sofa 3 chỗ [PERSON_NAME]…" at bounding box center [770, 392] width 1539 height 784
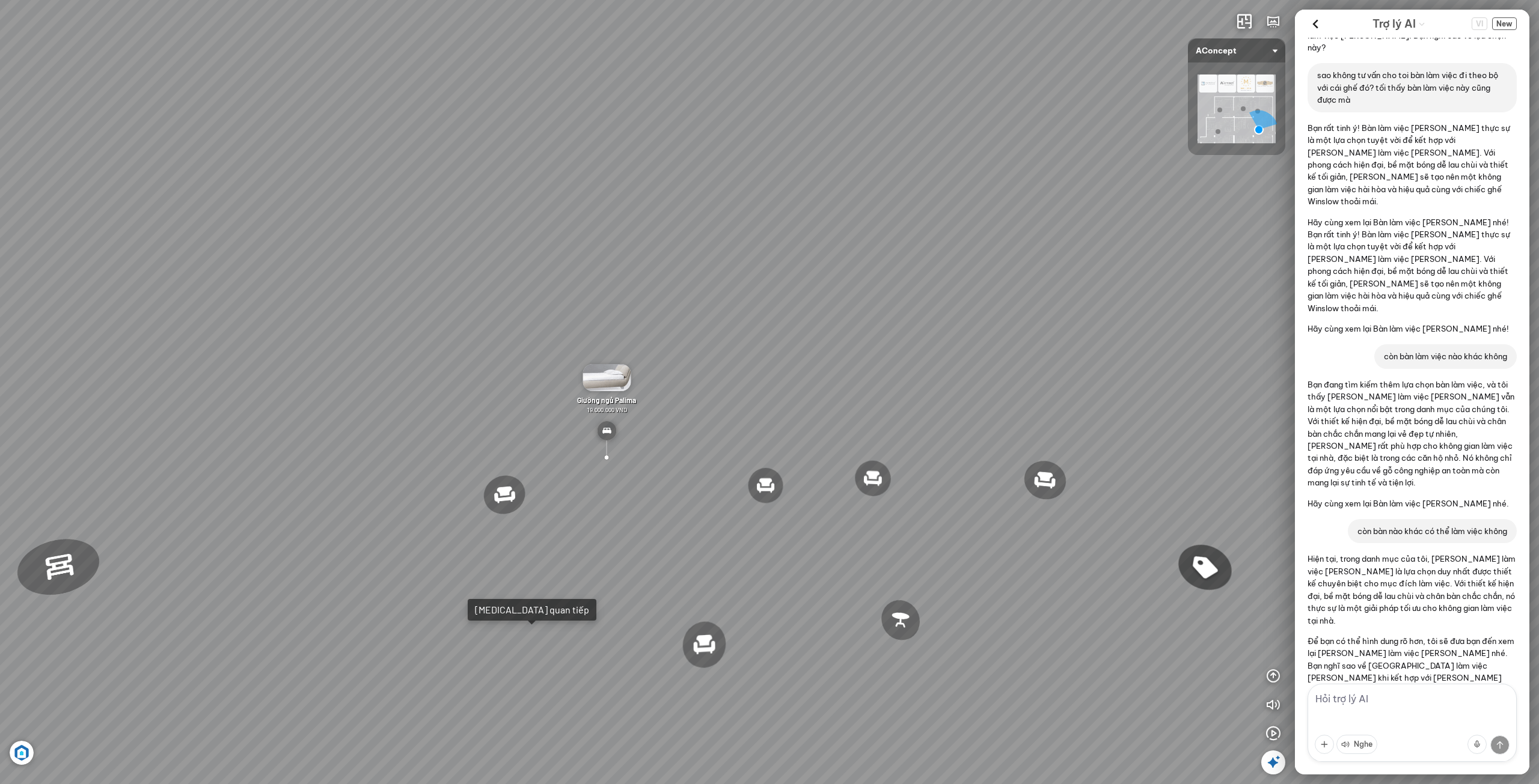
drag, startPoint x: 511, startPoint y: 638, endPoint x: 524, endPoint y: 635, distance: 13.3
click at [512, 638] on div "Ghế ăn Andrew 3.200.000 VND Ghế ăn Wilma 1.800.000 VND Sofa 3 chỗ [PERSON_NAME]…" at bounding box center [770, 392] width 1539 height 784
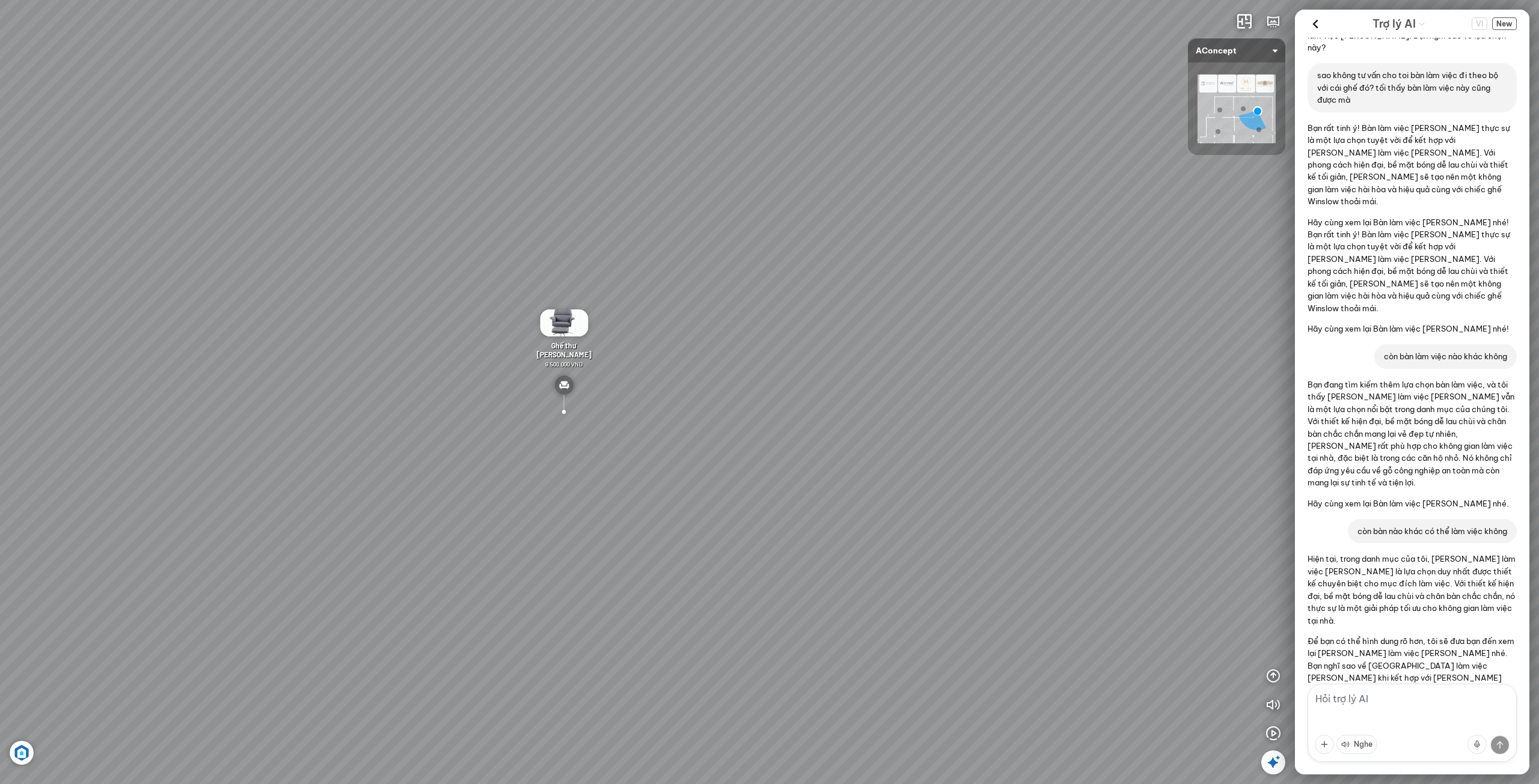
drag, startPoint x: 774, startPoint y: 465, endPoint x: 541, endPoint y: 374, distance: 250.1
click at [544, 377] on div "Đèn [PERSON_NAME] 5.300.000 VND Giường ngủ Palima 19.000.000 VND Ghế thư giãn N…" at bounding box center [770, 392] width 1539 height 784
drag, startPoint x: 881, startPoint y: 417, endPoint x: 798, endPoint y: 411, distance: 83.2
click at [677, 405] on div "Đèn [PERSON_NAME] 5.300.000 VND Giường ngủ Palima 19.000.000 VND Ghế thư giãn N…" at bounding box center [770, 392] width 1539 height 784
drag, startPoint x: 787, startPoint y: 417, endPoint x: 678, endPoint y: 401, distance: 110.2
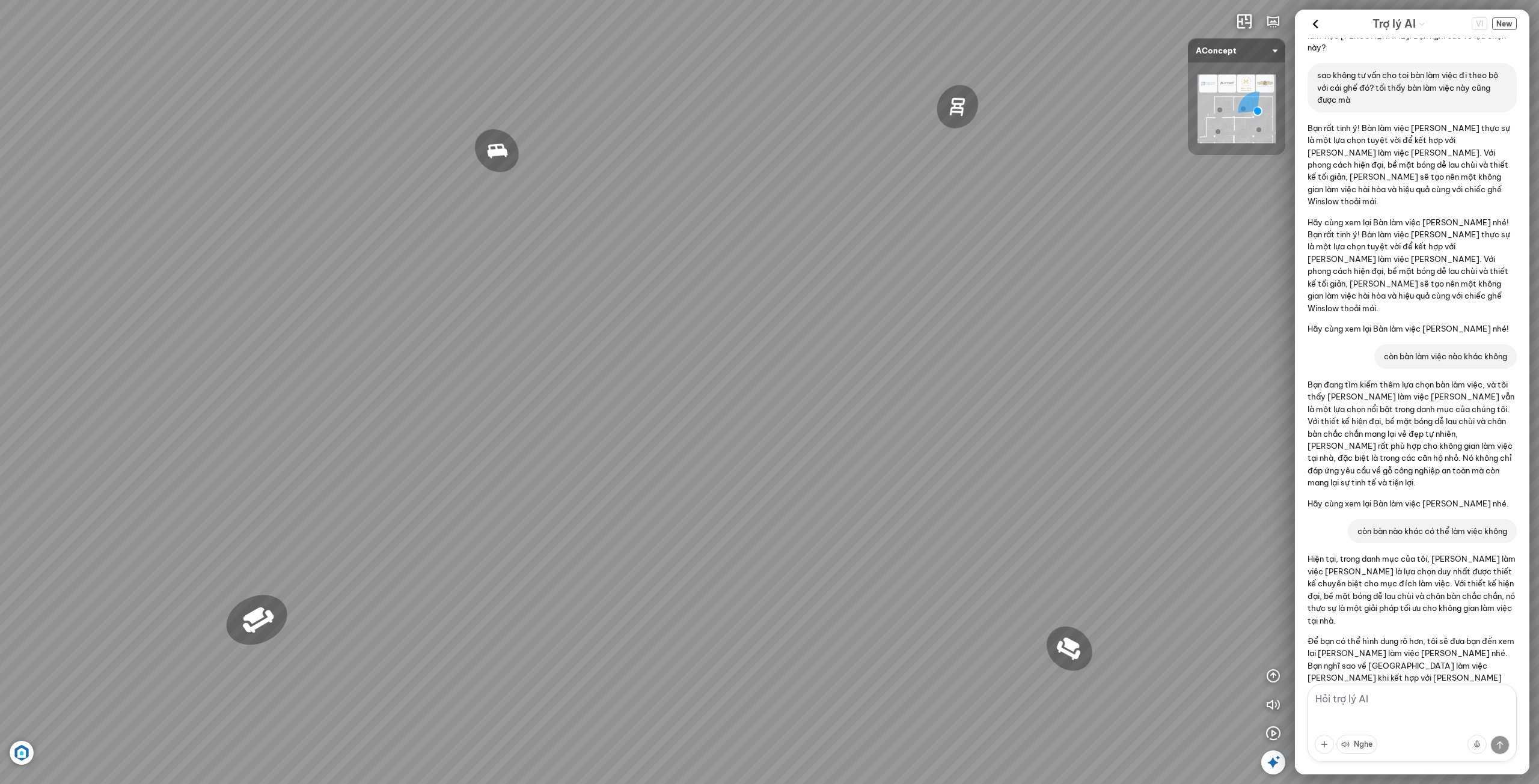
click at [581, 404] on div "Đèn [PERSON_NAME] 5.300.000 VND Giường ngủ Palima 19.000.000 VND Ghế thư giãn N…" at bounding box center [770, 392] width 1539 height 784
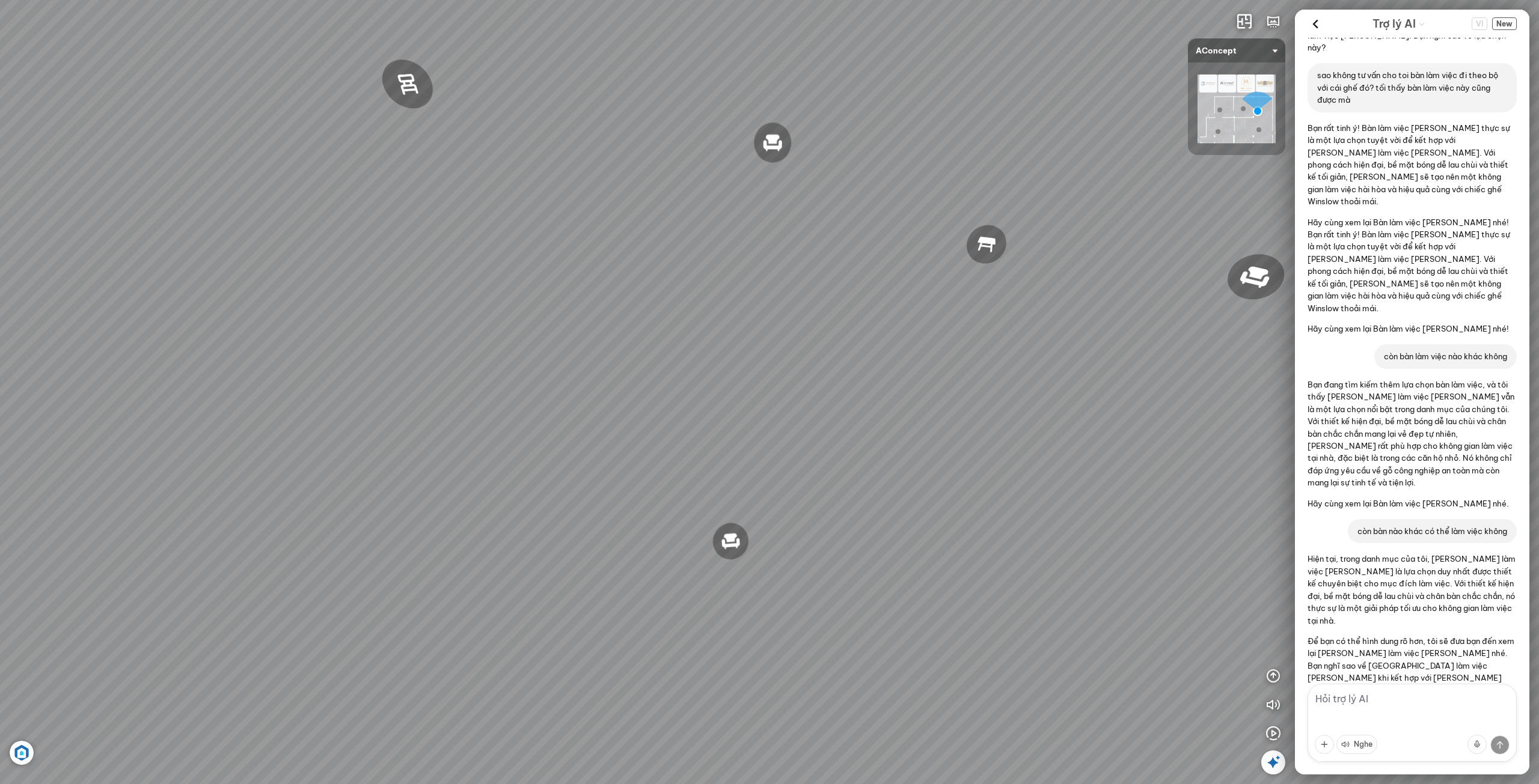
click at [623, 390] on div "Đèn [PERSON_NAME] 5.300.000 VND Giường ngủ Palima 19.000.000 VND Ghế thư giãn N…" at bounding box center [770, 392] width 1539 height 784
click at [626, 376] on div "Đèn [PERSON_NAME] 5.300.000 VND Giường ngủ Palima 19.000.000 VND Ghế thư giãn N…" at bounding box center [770, 392] width 1539 height 784
click at [629, 375] on div "Đèn [PERSON_NAME] 5.300.000 VND Giường ngủ Palima 19.000.000 VND Ghế thư giãn N…" at bounding box center [770, 392] width 1539 height 784
click at [528, 337] on div "Đèn [PERSON_NAME] 5.300.000 VND Giường ngủ Palima 19.000.000 VND Ghế thư giãn N…" at bounding box center [770, 392] width 1539 height 784
click at [526, 337] on div "Đèn [PERSON_NAME] 5.300.000 VND Giường ngủ Palima 19.000.000 VND Ghế thư giãn N…" at bounding box center [770, 392] width 1539 height 784
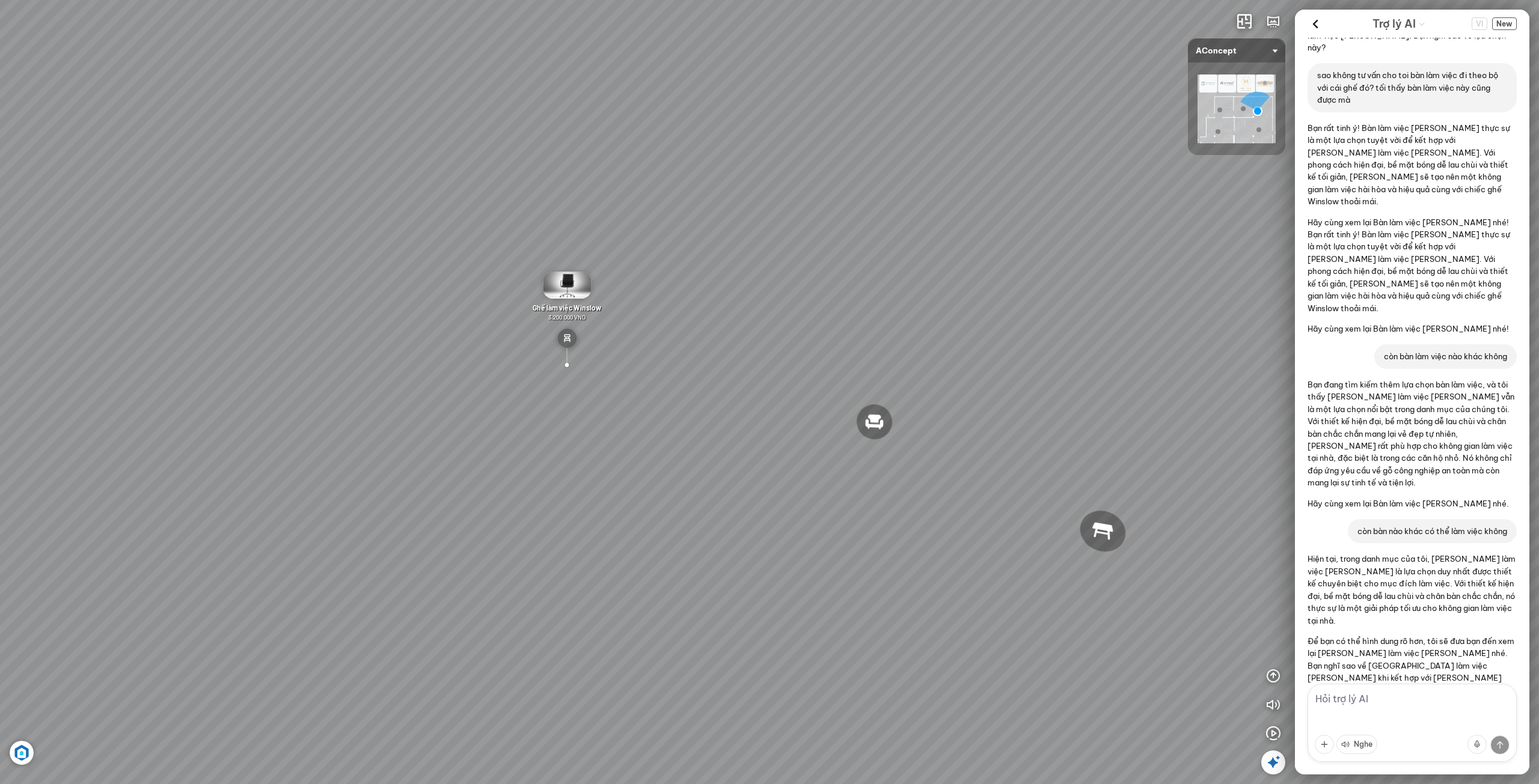
drag, startPoint x: 556, startPoint y: 368, endPoint x: 550, endPoint y: 368, distance: 6.0
click at [555, 369] on div at bounding box center [567, 366] width 43 height 41
click at [511, 359] on div "Đèn [PERSON_NAME] 5.300.000 VND Giường ngủ Palima 19.000.000 VND Ghế thư giãn N…" at bounding box center [770, 392] width 1539 height 784
drag, startPoint x: 588, startPoint y: 437, endPoint x: 581, endPoint y: 442, distance: 8.6
click at [588, 438] on div "Đèn [PERSON_NAME] 5.300.000 VND Giường ngủ Palima 19.000.000 VND Ghế thư giãn N…" at bounding box center [770, 392] width 1539 height 784
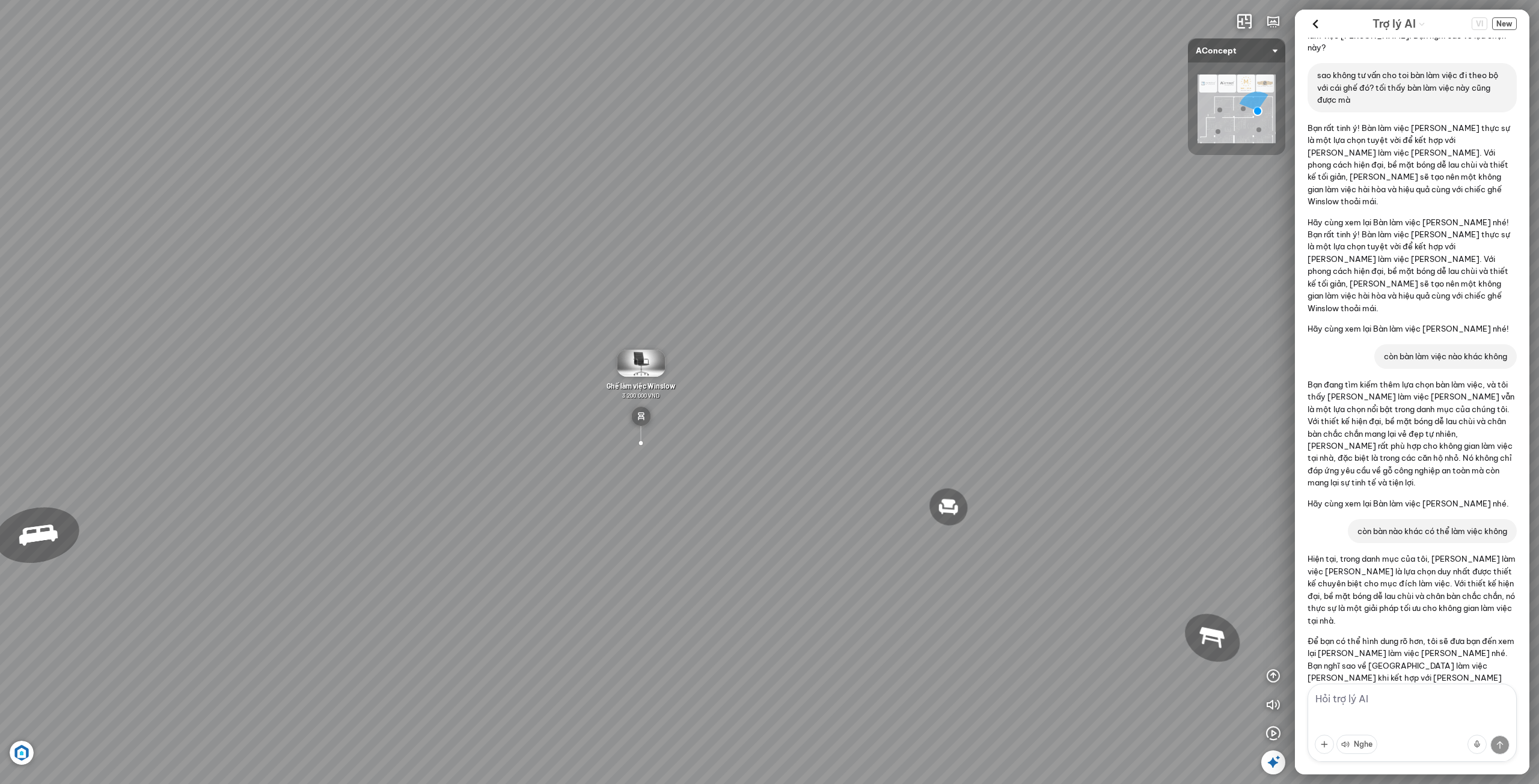
click at [576, 443] on div "Đèn [PERSON_NAME] 5.300.000 VND Giường ngủ Palima 19.000.000 VND Ghế thư giãn N…" at bounding box center [770, 392] width 1539 height 784
click at [576, 445] on div "Đèn [PERSON_NAME] 5.300.000 VND Giường ngủ Palima 19.000.000 VND Ghế thư giãn N…" at bounding box center [770, 392] width 1539 height 784
click at [576, 443] on div "Đèn [PERSON_NAME] 5.300.000 VND Giường ngủ Palima 19.000.000 VND Ghế thư giãn N…" at bounding box center [770, 392] width 1539 height 784
drag, startPoint x: 576, startPoint y: 442, endPoint x: 563, endPoint y: 450, distance: 15.3
click at [572, 445] on div "Đèn [PERSON_NAME] 5.300.000 VND Giường ngủ Palima 19.000.000 VND Ghế thư giãn N…" at bounding box center [770, 392] width 1539 height 784
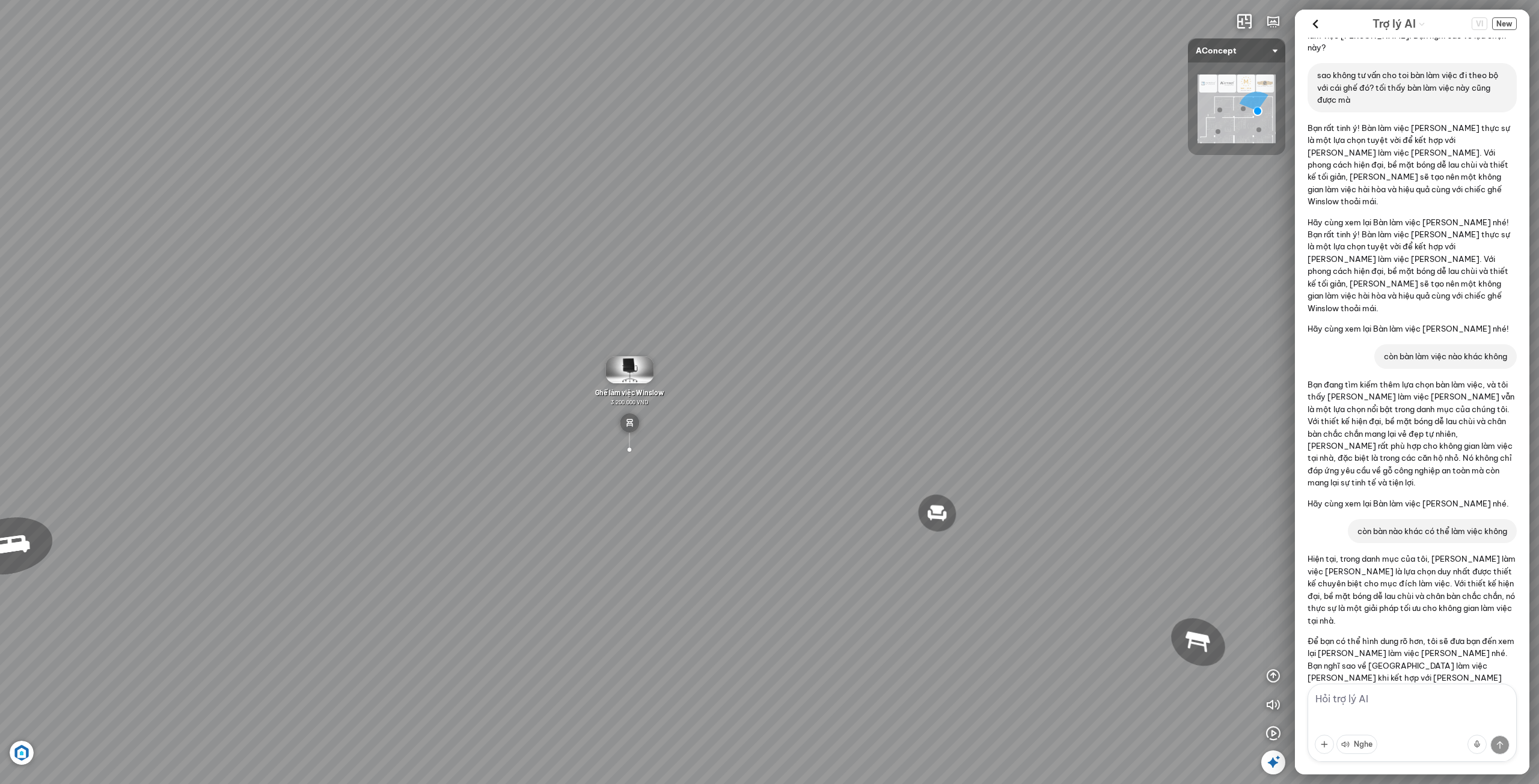
drag, startPoint x: 555, startPoint y: 456, endPoint x: 552, endPoint y: 466, distance: 10.4
click at [552, 457] on div "Đèn [PERSON_NAME] 5.300.000 VND Giường ngủ Palima 19.000.000 VND Ghế thư giãn N…" at bounding box center [770, 392] width 1539 height 784
click at [530, 503] on div "Đèn [PERSON_NAME] 5.300.000 VND Giường ngủ Palima 19.000.000 VND Ghế thư giãn N…" at bounding box center [770, 392] width 1539 height 784
drag, startPoint x: 530, startPoint y: 503, endPoint x: 593, endPoint y: 503, distance: 63.0
click at [529, 503] on div "Đèn [PERSON_NAME] 5.300.000 VND Giường ngủ Palima 19.000.000 VND Ghế thư giãn N…" at bounding box center [770, 392] width 1539 height 784
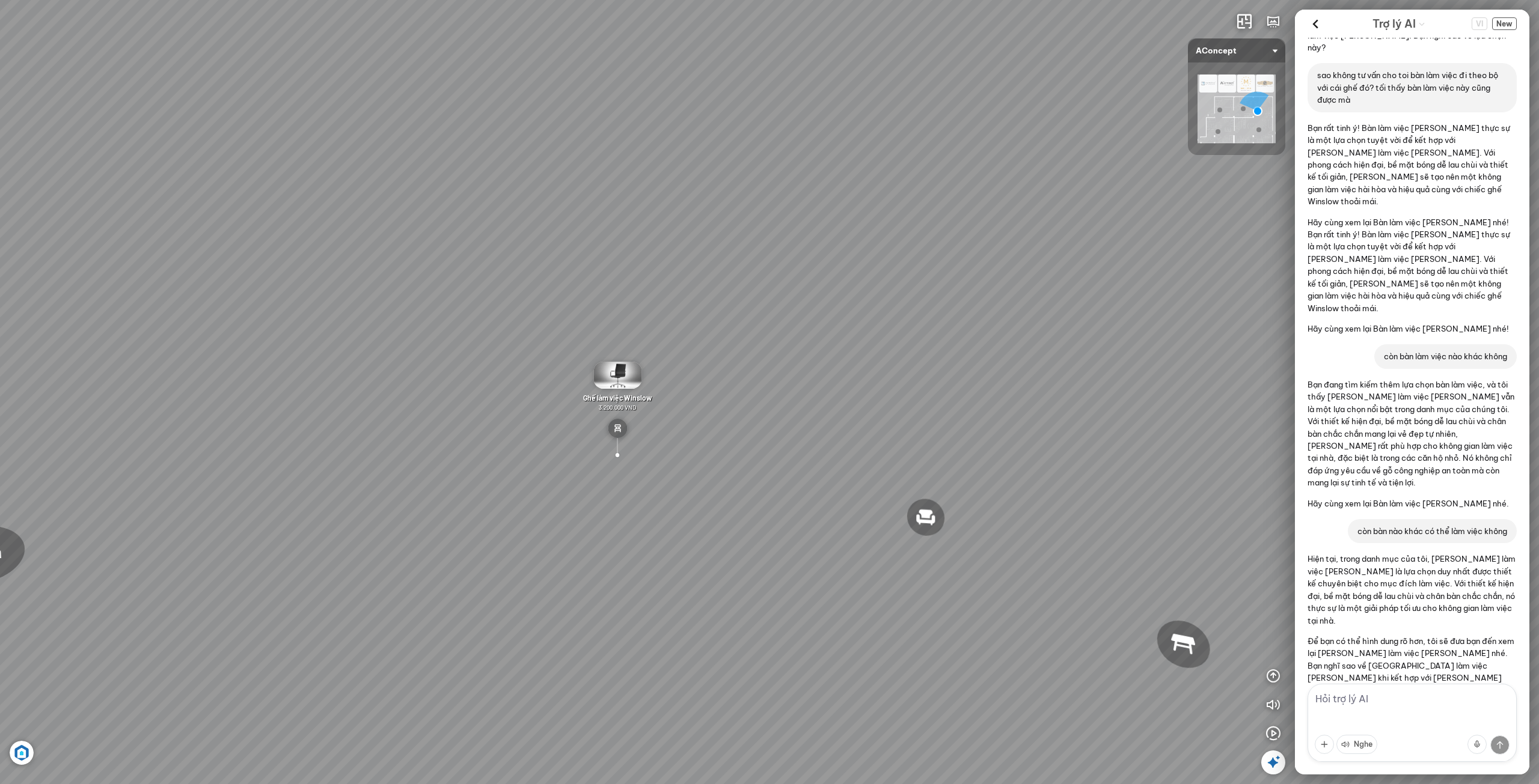
click at [718, 502] on div "Đèn [PERSON_NAME] 5.300.000 VND Giường ngủ Palima 19.000.000 VND Ghế thư giãn N…" at bounding box center [770, 392] width 1539 height 784
